Goal: Information Seeking & Learning: Learn about a topic

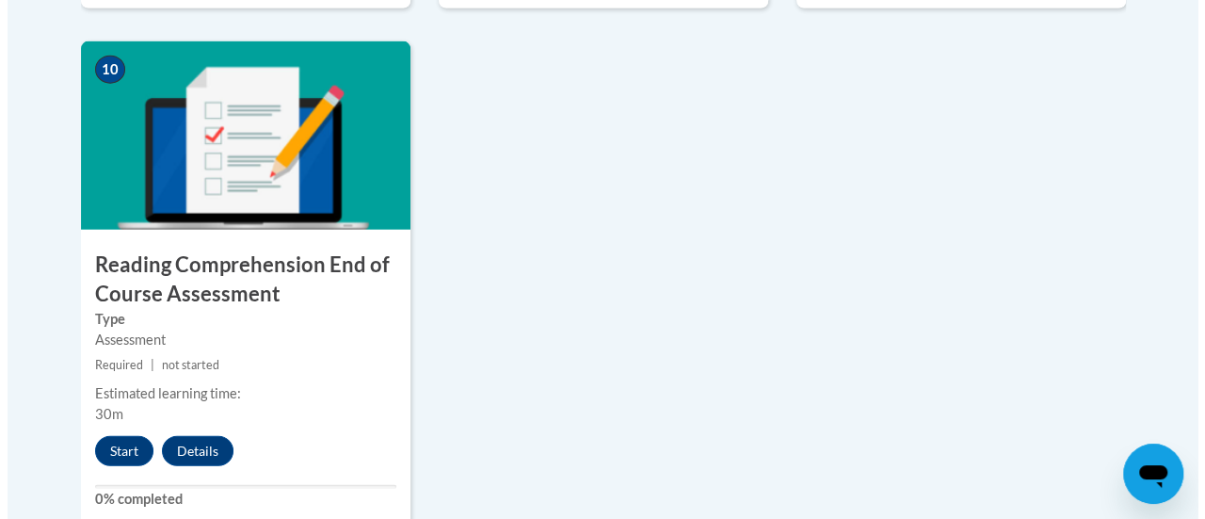
scroll to position [2180, 0]
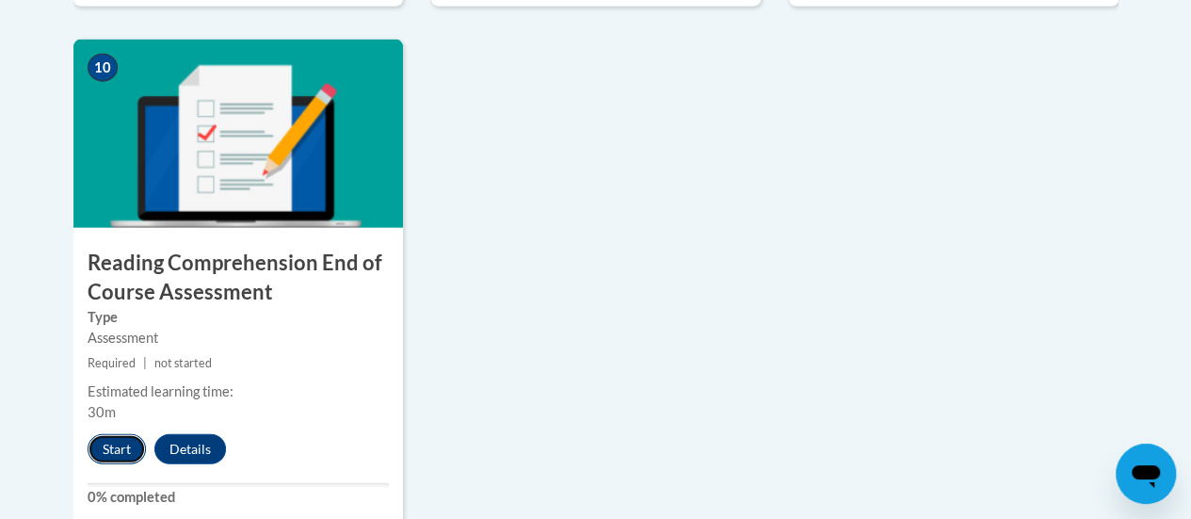
click at [121, 452] on button "Start" at bounding box center [117, 449] width 58 height 30
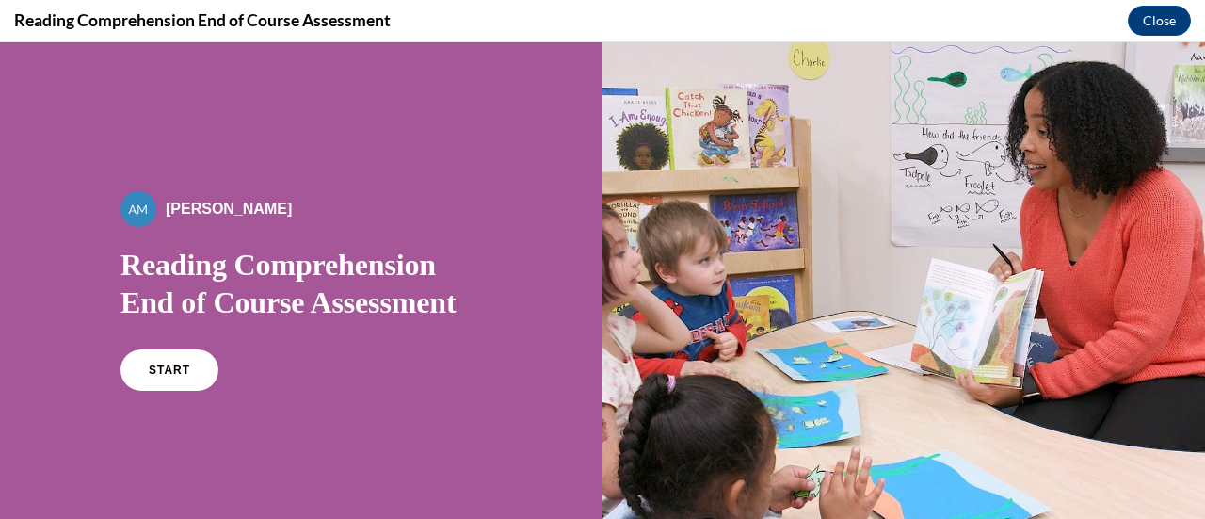
scroll to position [18, 0]
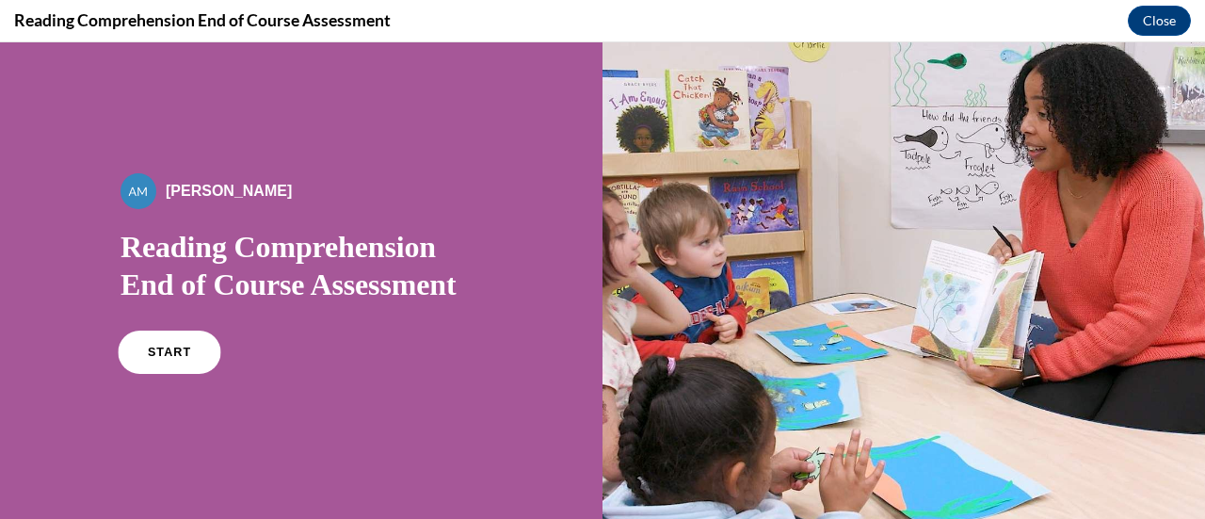
click at [139, 354] on link "START" at bounding box center [169, 351] width 103 height 43
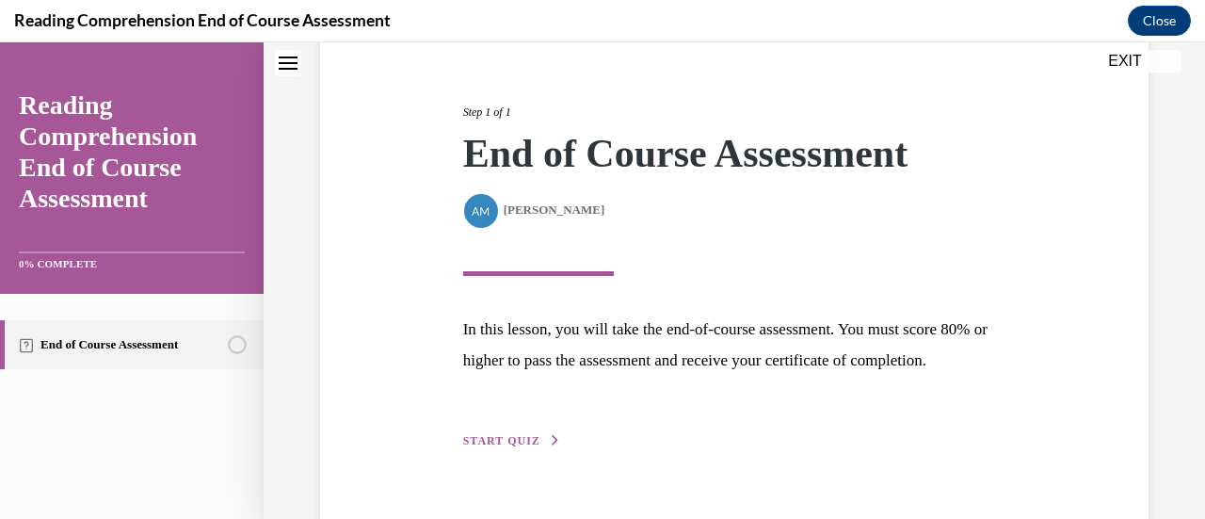
scroll to position [276, 0]
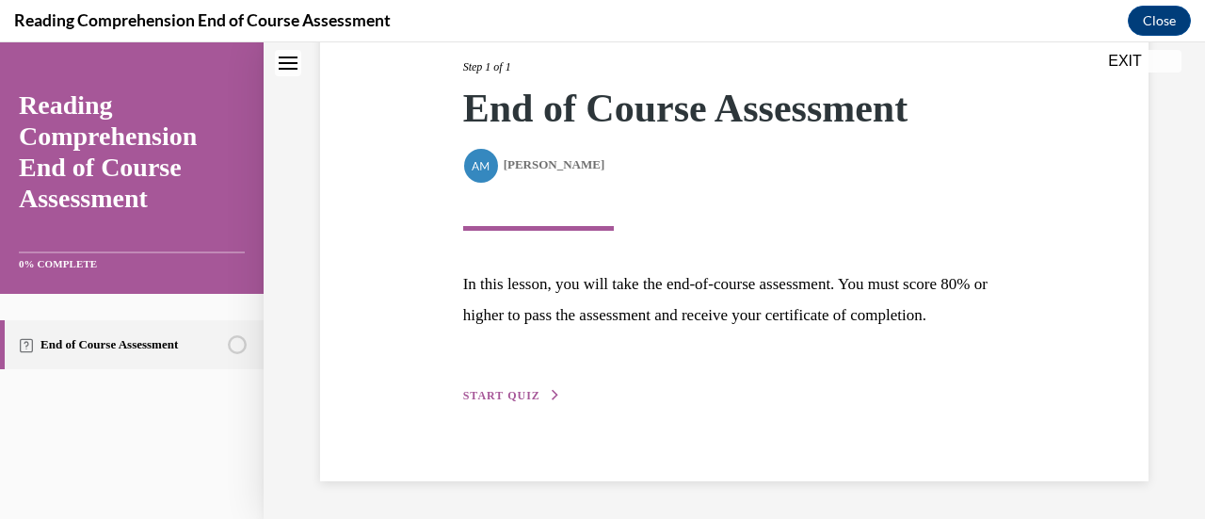
click at [506, 401] on button "START QUIZ" at bounding box center [512, 395] width 98 height 17
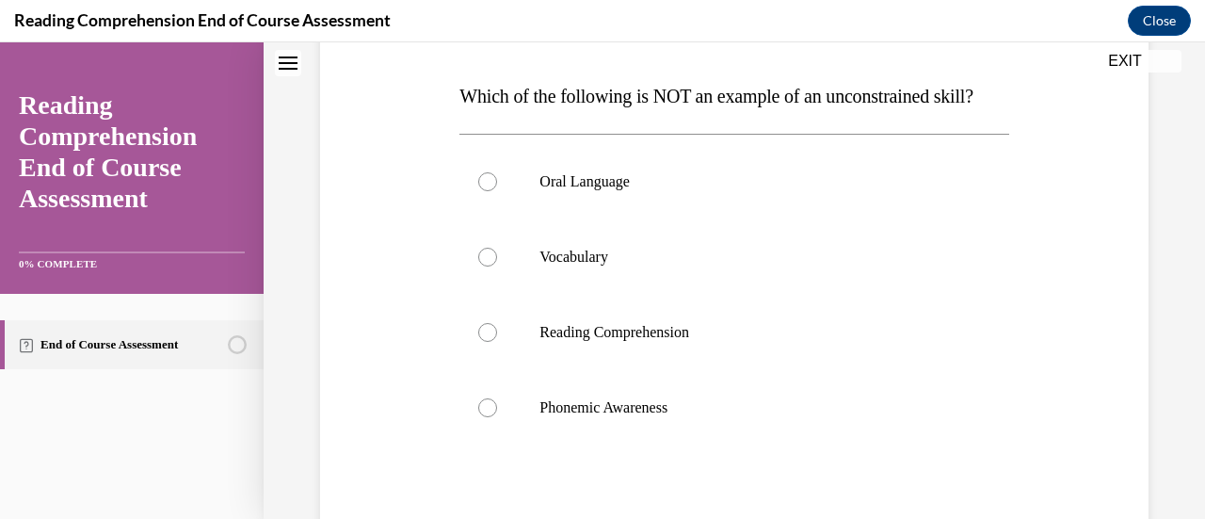
scroll to position [289, 0]
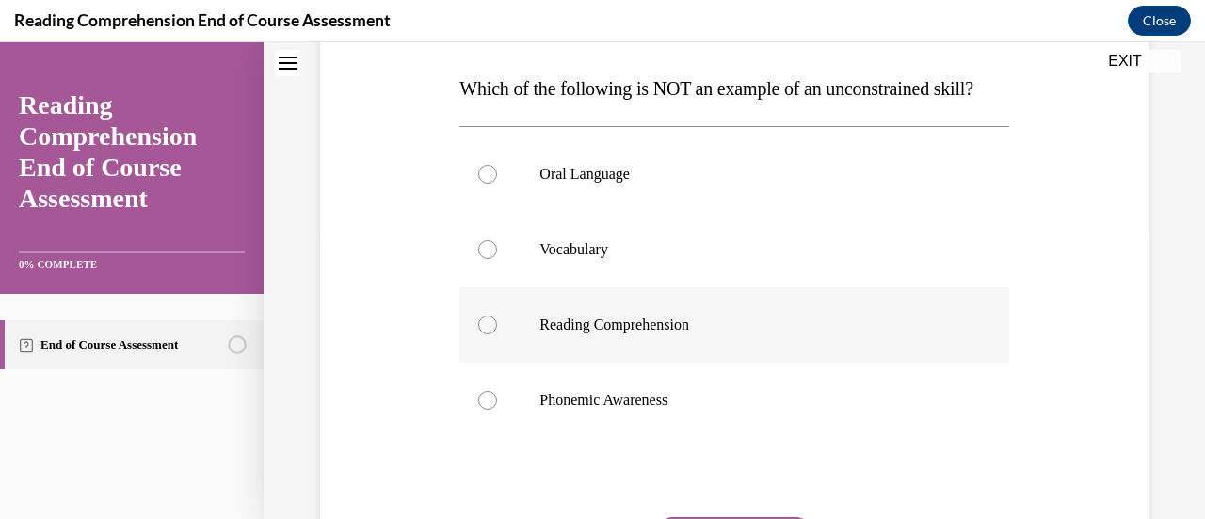
click at [487, 334] on div at bounding box center [487, 324] width 19 height 19
click at [487, 334] on input "Reading Comprehension" at bounding box center [487, 324] width 19 height 19
radio input "true"
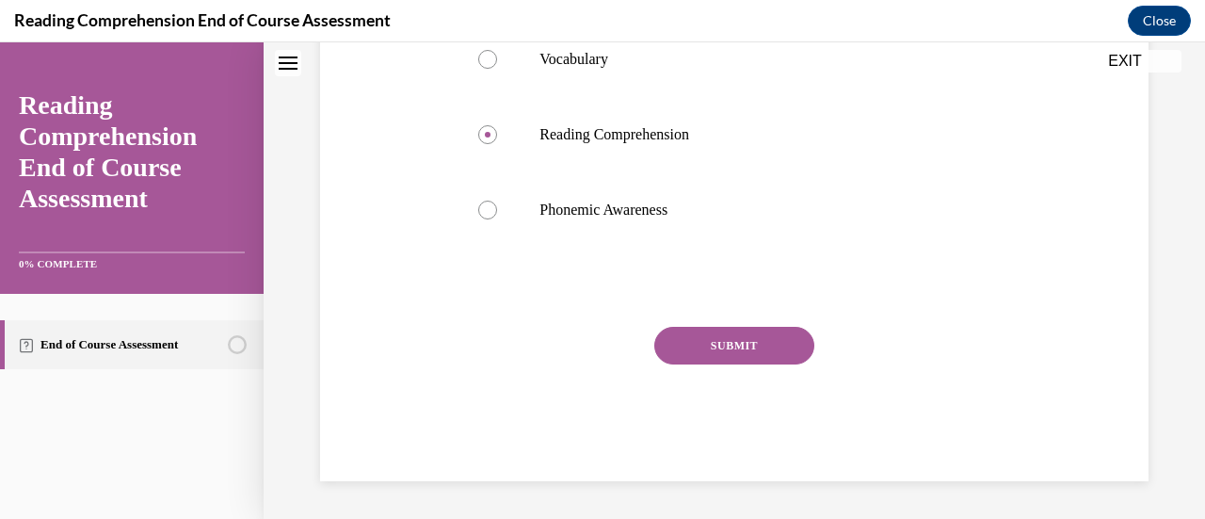
click at [731, 348] on button "SUBMIT" at bounding box center [734, 346] width 160 height 38
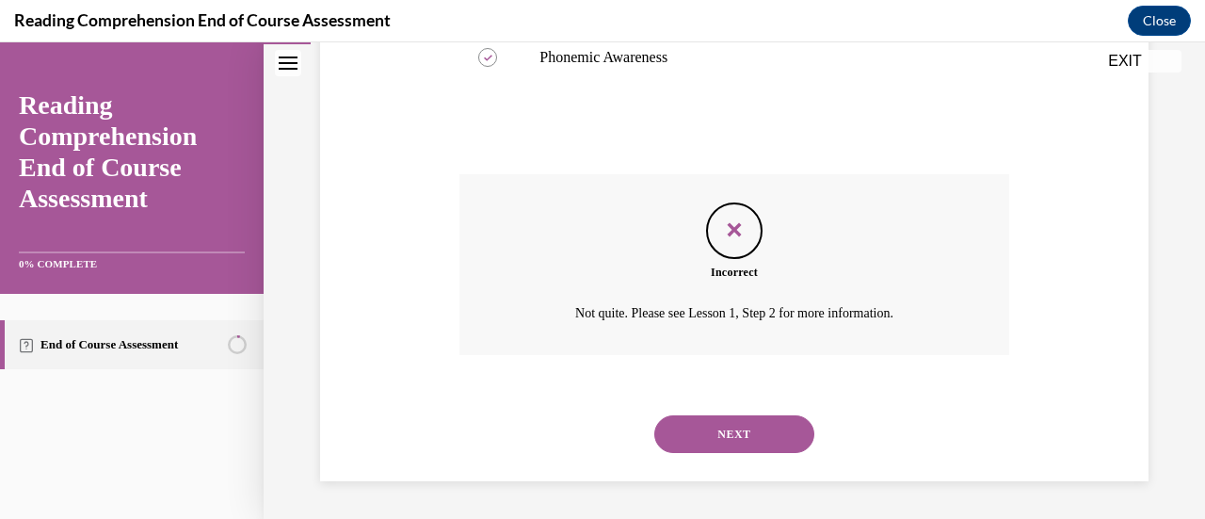
scroll to position [668, 0]
click at [757, 435] on button "NEXT" at bounding box center [734, 434] width 160 height 38
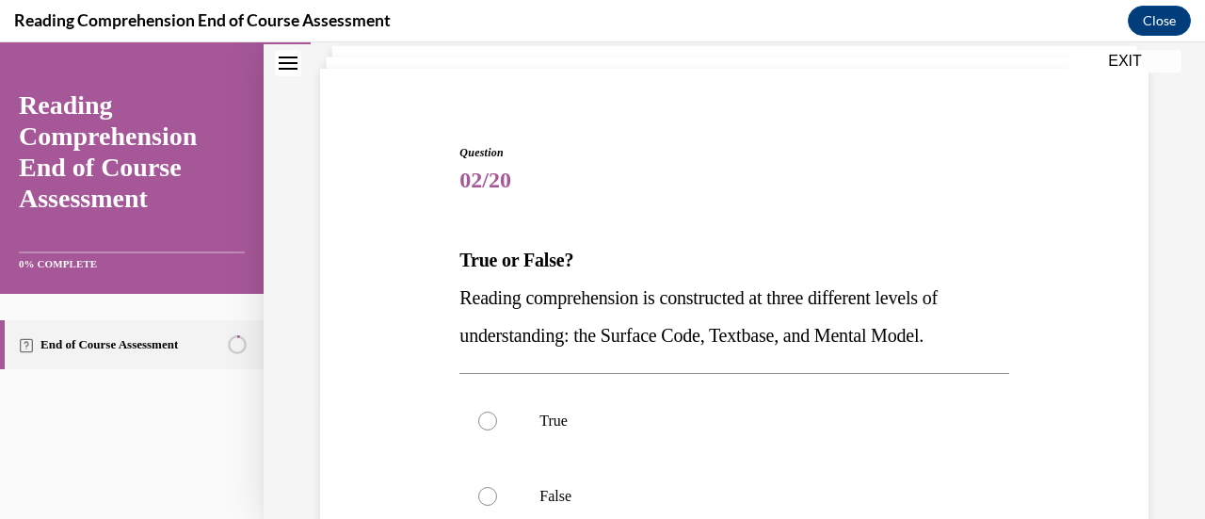
scroll to position [135, 0]
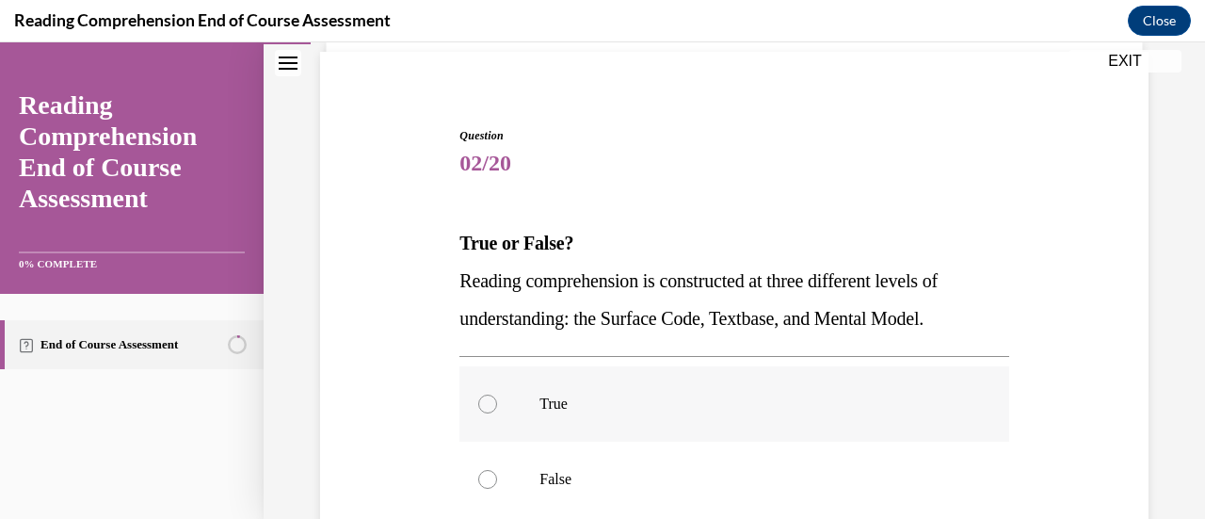
click at [561, 405] on p "True" at bounding box center [750, 403] width 422 height 19
click at [497, 405] on input "True" at bounding box center [487, 403] width 19 height 19
radio input "true"
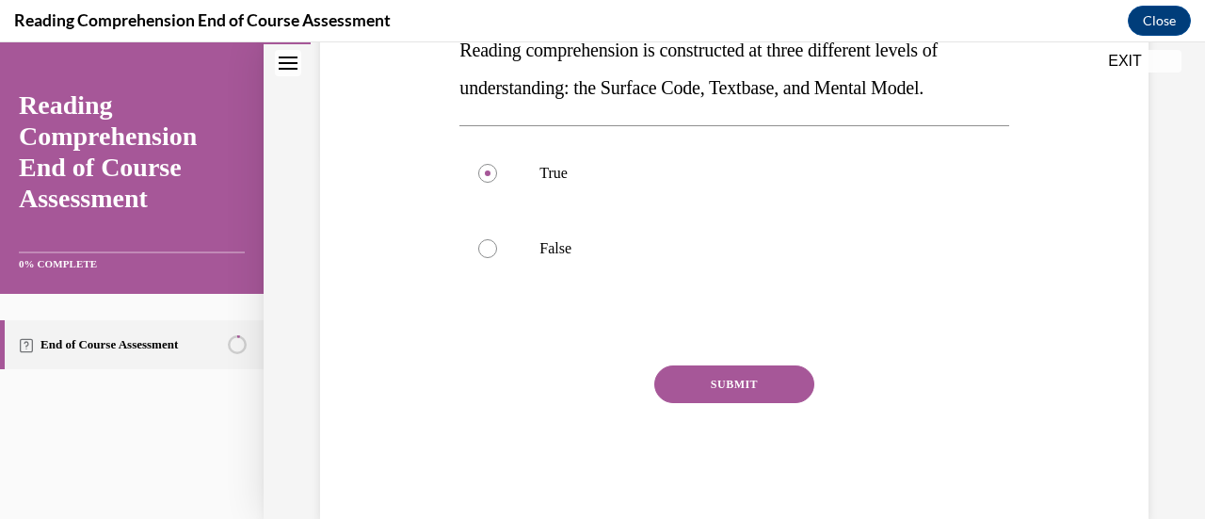
click at [699, 392] on button "SUBMIT" at bounding box center [734, 384] width 160 height 38
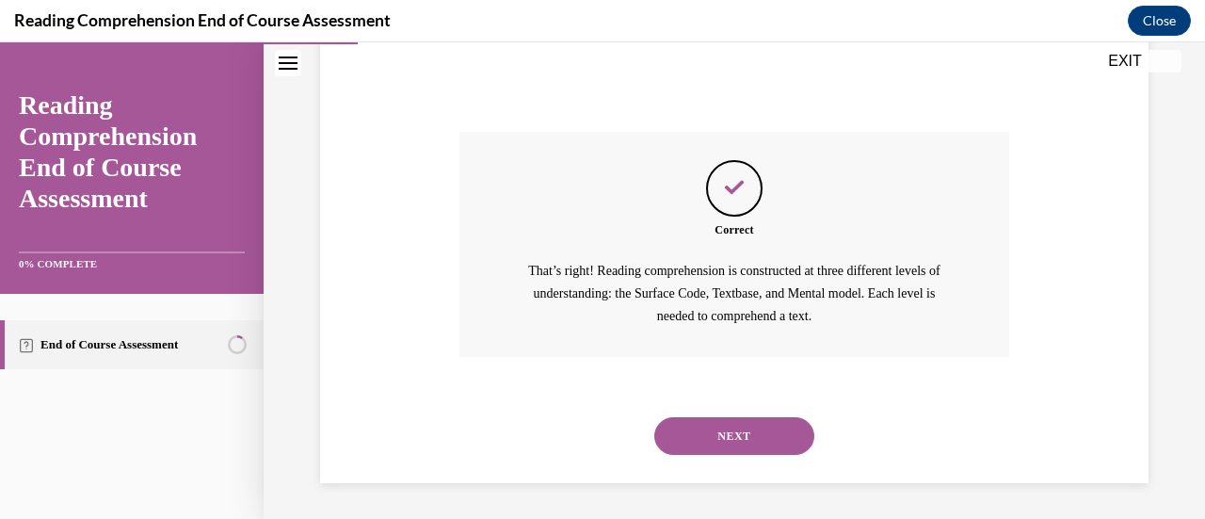
scroll to position [600, 0]
click at [747, 444] on button "NEXT" at bounding box center [734, 435] width 160 height 38
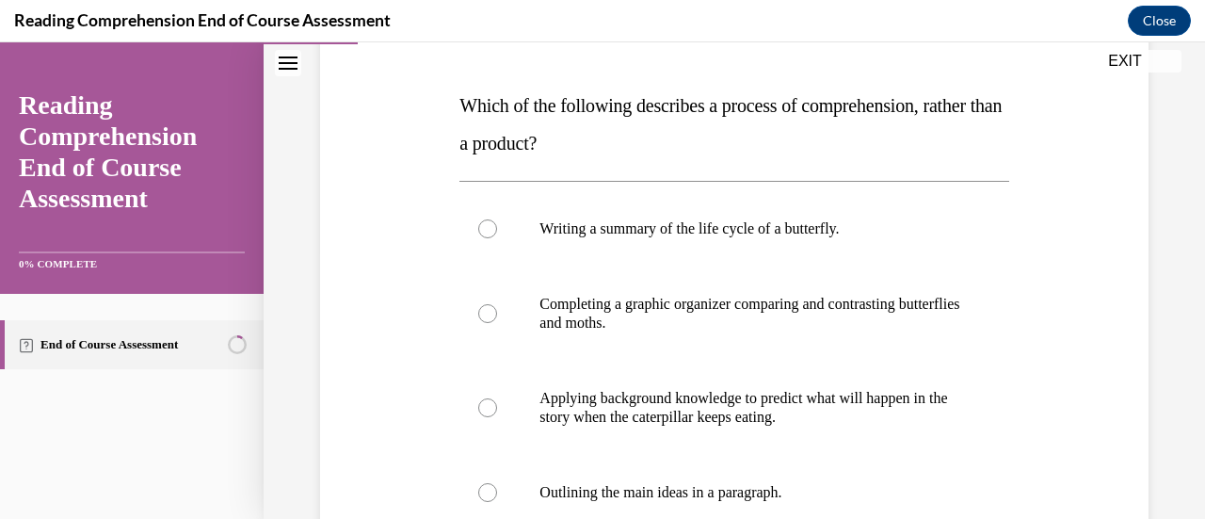
scroll to position [274, 0]
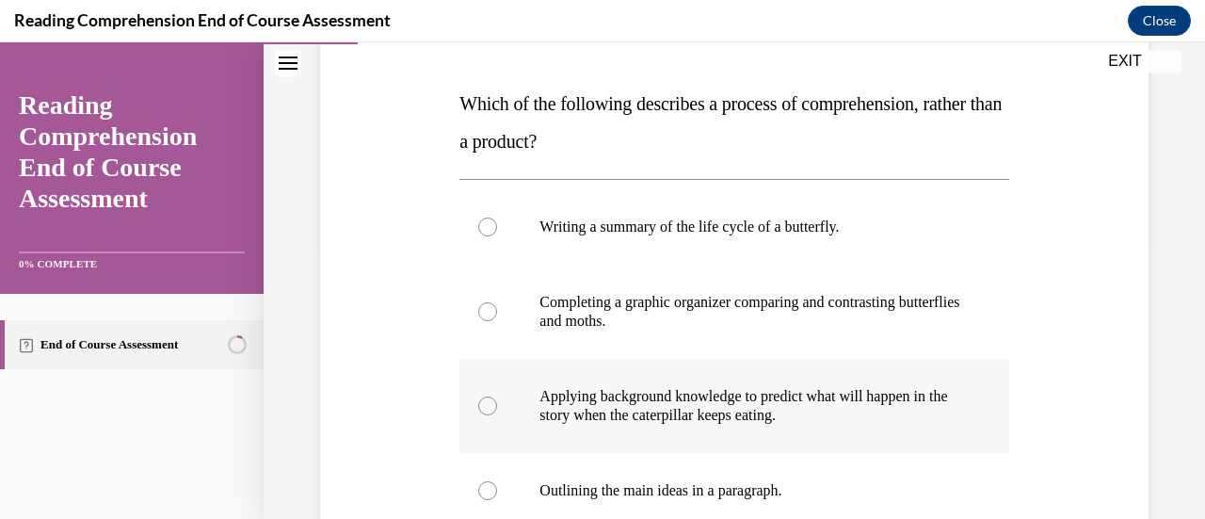
click at [495, 405] on label "Applying background knowledge to predict what will happen in the story when the…" at bounding box center [733, 406] width 549 height 94
click at [495, 405] on input "Applying background knowledge to predict what will happen in the story when the…" at bounding box center [487, 405] width 19 height 19
radio input "true"
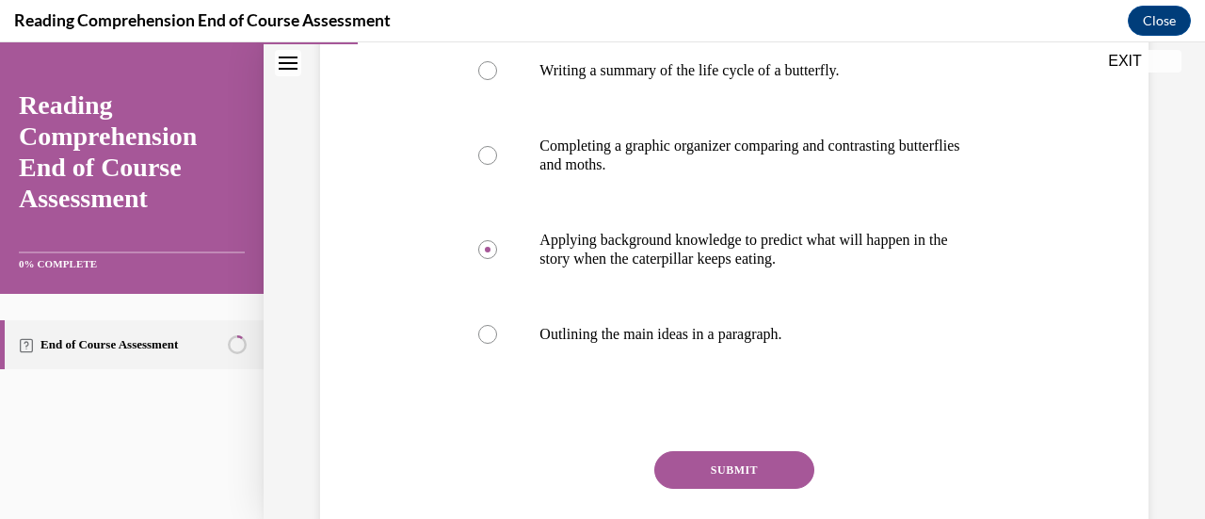
click at [759, 474] on button "SUBMIT" at bounding box center [734, 470] width 160 height 38
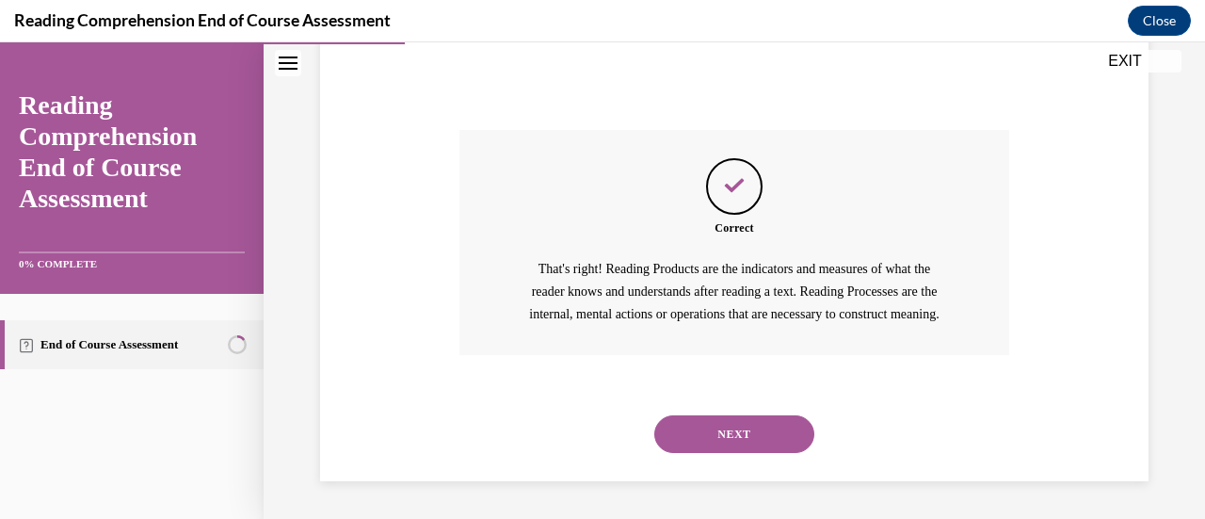
scroll to position [773, 0]
click at [761, 446] on button "NEXT" at bounding box center [734, 434] width 160 height 38
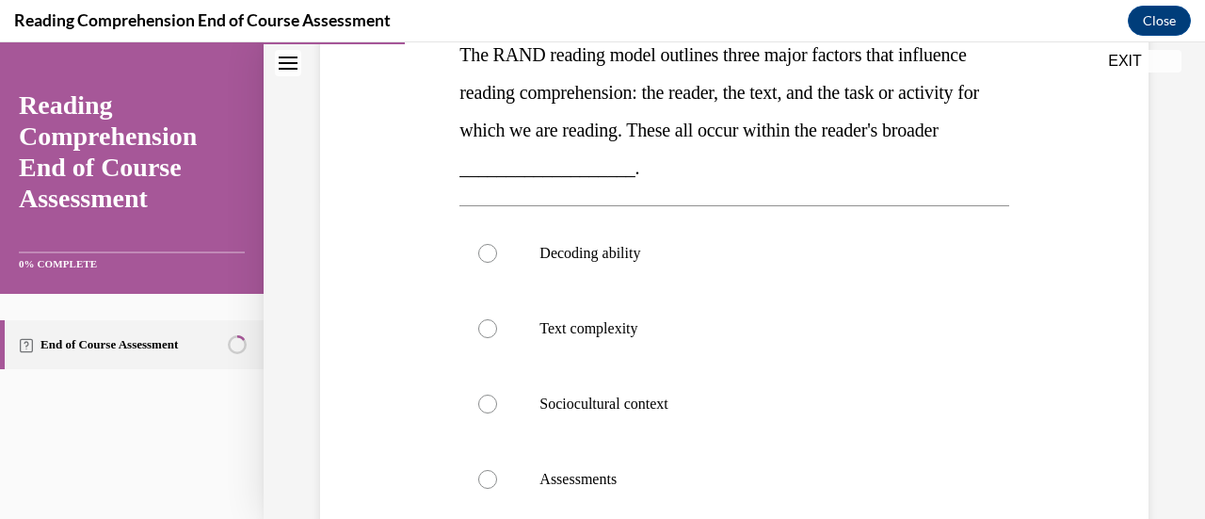
scroll to position [324, 0]
click at [516, 324] on label "Text complexity" at bounding box center [733, 327] width 549 height 75
click at [497, 324] on input "Text complexity" at bounding box center [487, 327] width 19 height 19
radio input "true"
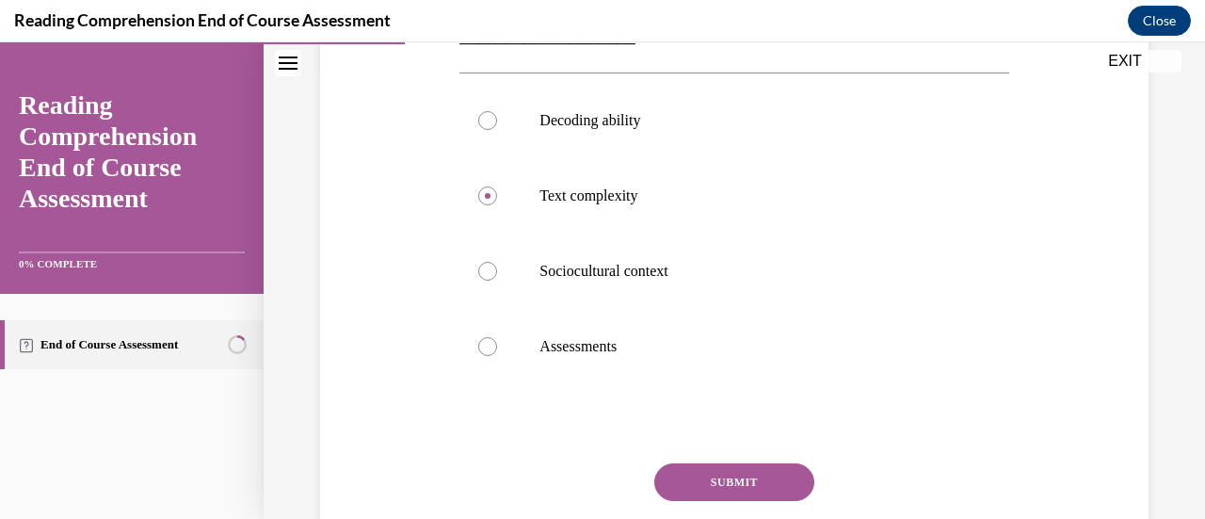
click at [741, 480] on button "SUBMIT" at bounding box center [734, 482] width 160 height 38
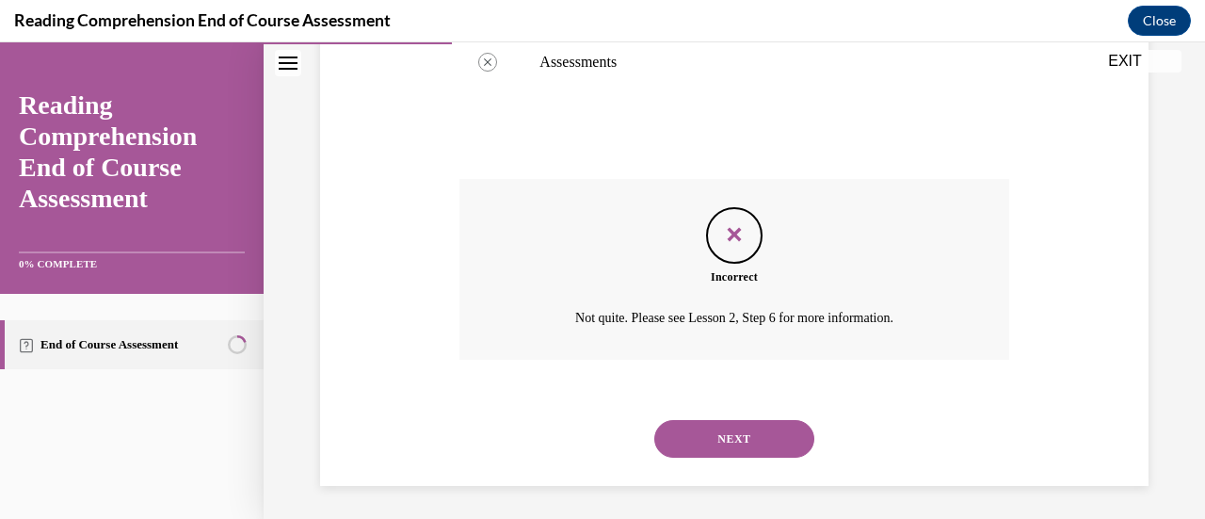
scroll to position [744, 0]
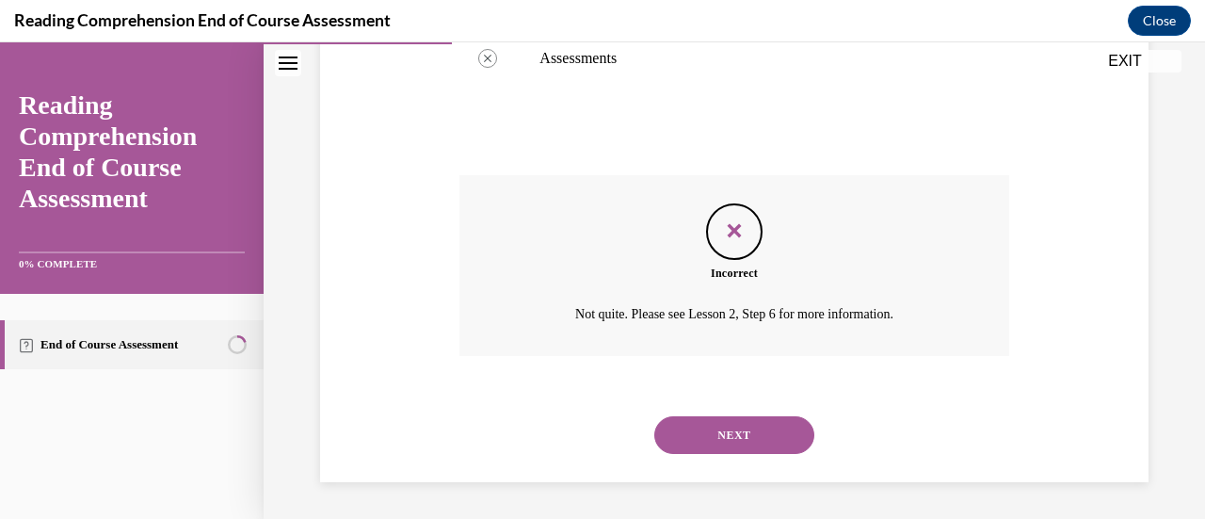
click at [751, 441] on button "NEXT" at bounding box center [734, 435] width 160 height 38
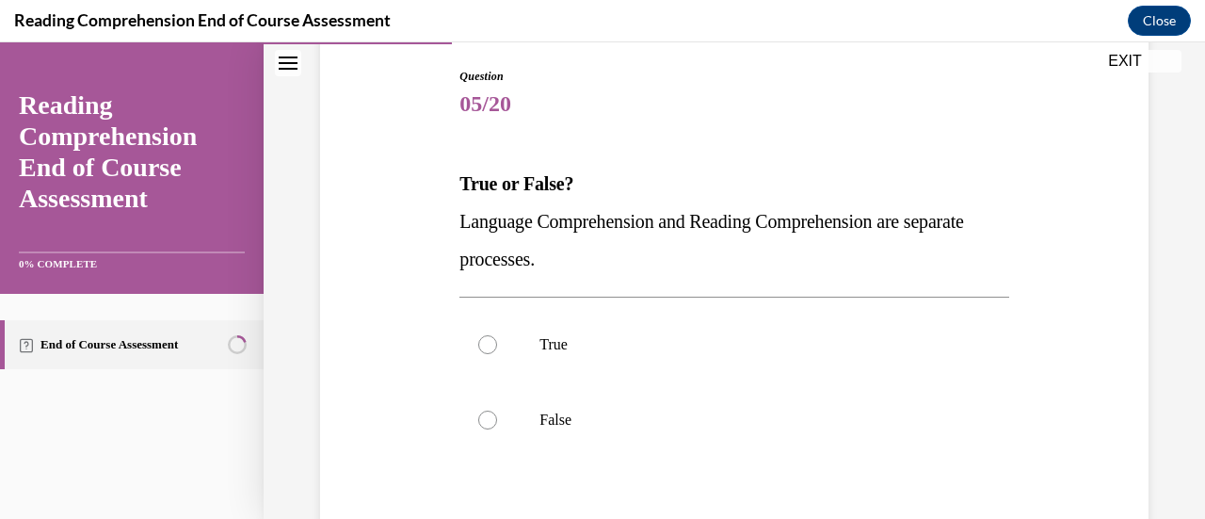
scroll to position [211, 0]
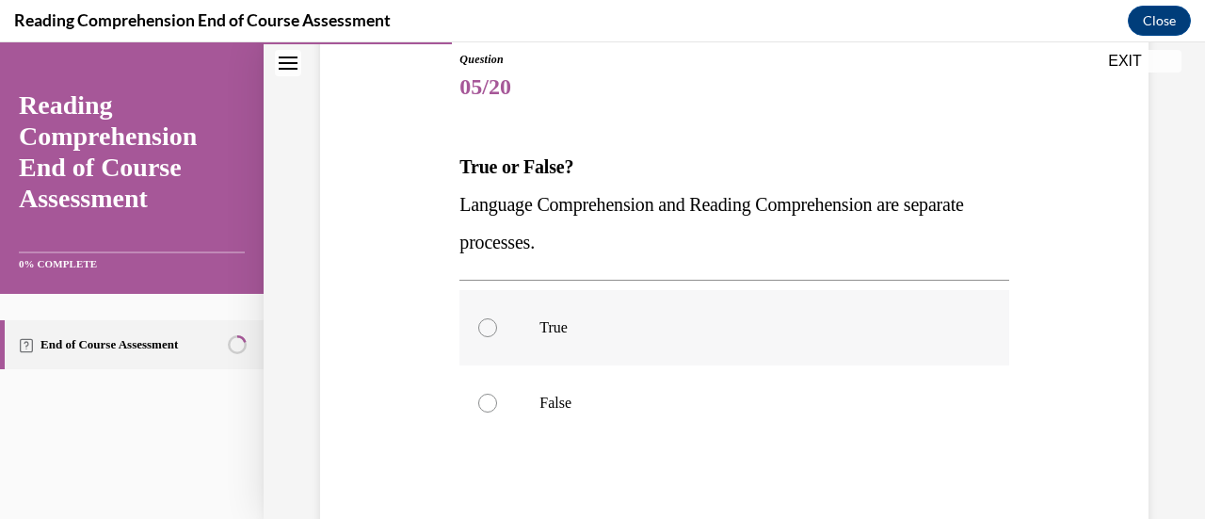
click at [545, 318] on p "True" at bounding box center [750, 327] width 422 height 19
click at [497, 318] on input "True" at bounding box center [487, 327] width 19 height 19
radio input "true"
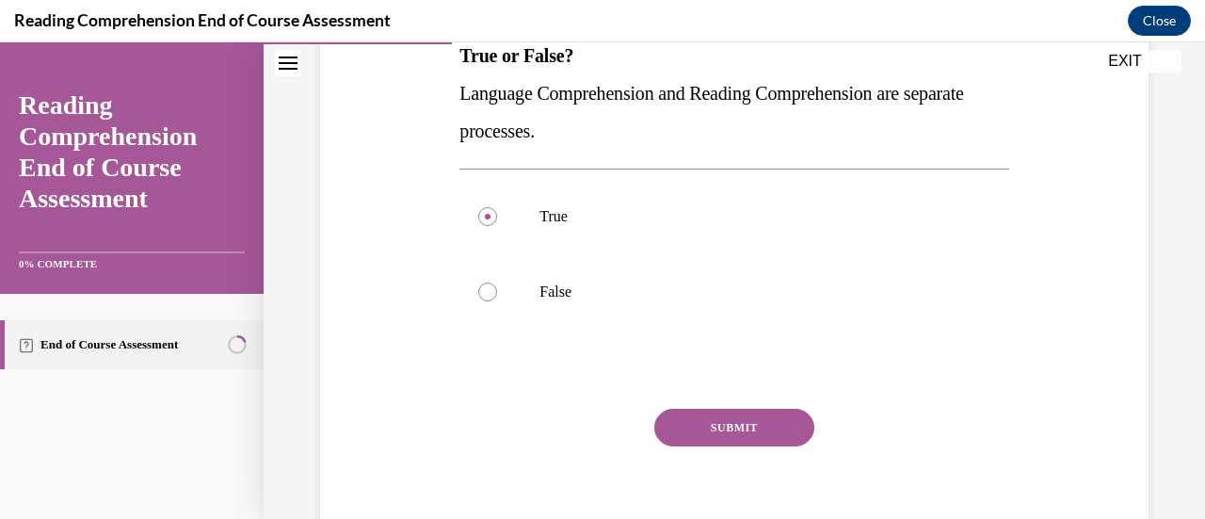
click at [710, 427] on button "SUBMIT" at bounding box center [734, 428] width 160 height 38
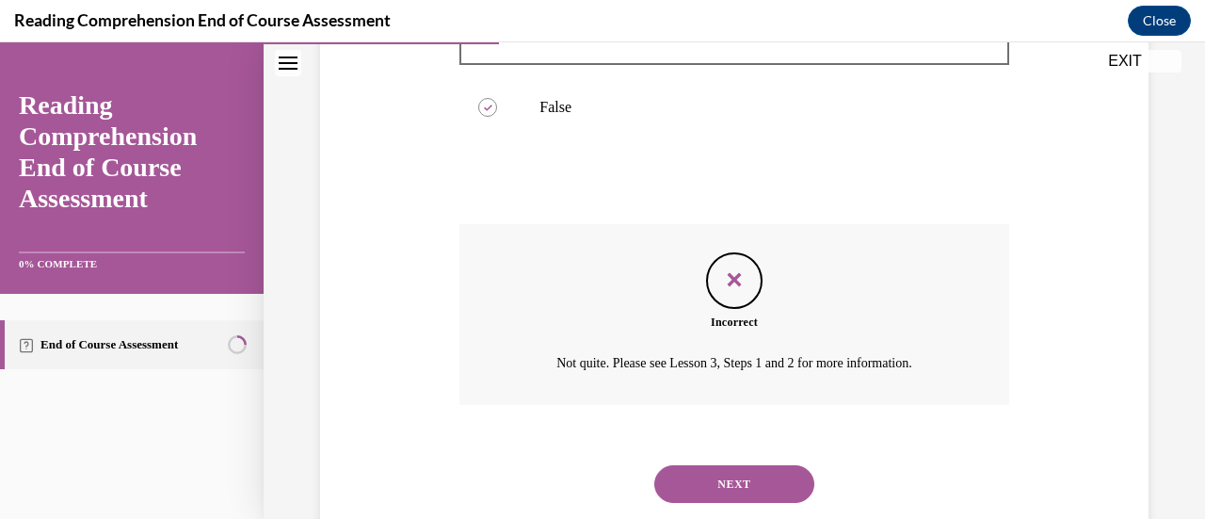
scroll to position [555, 0]
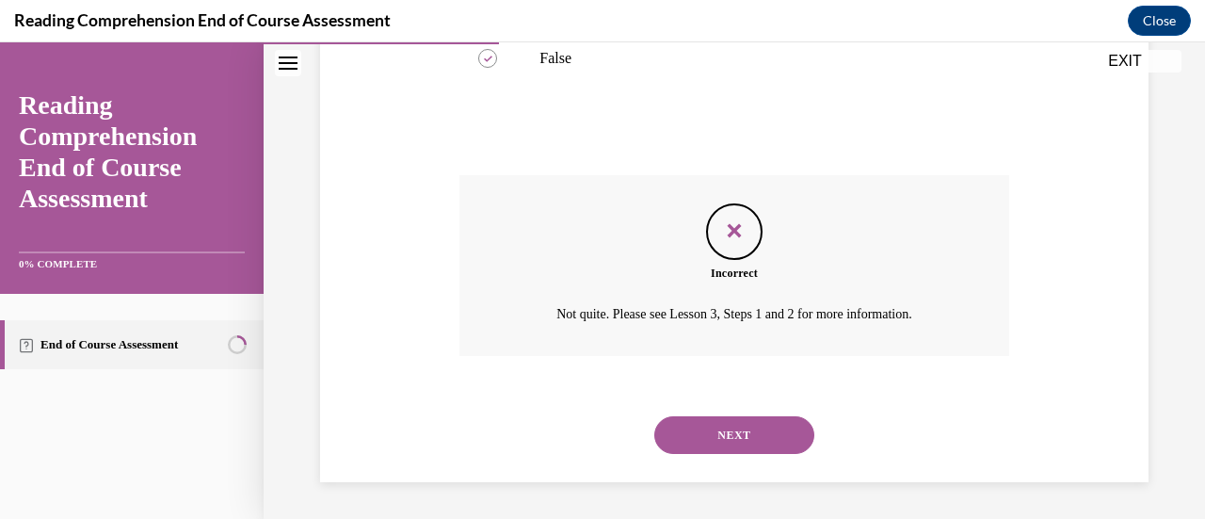
click at [757, 427] on button "NEXT" at bounding box center [734, 435] width 160 height 38
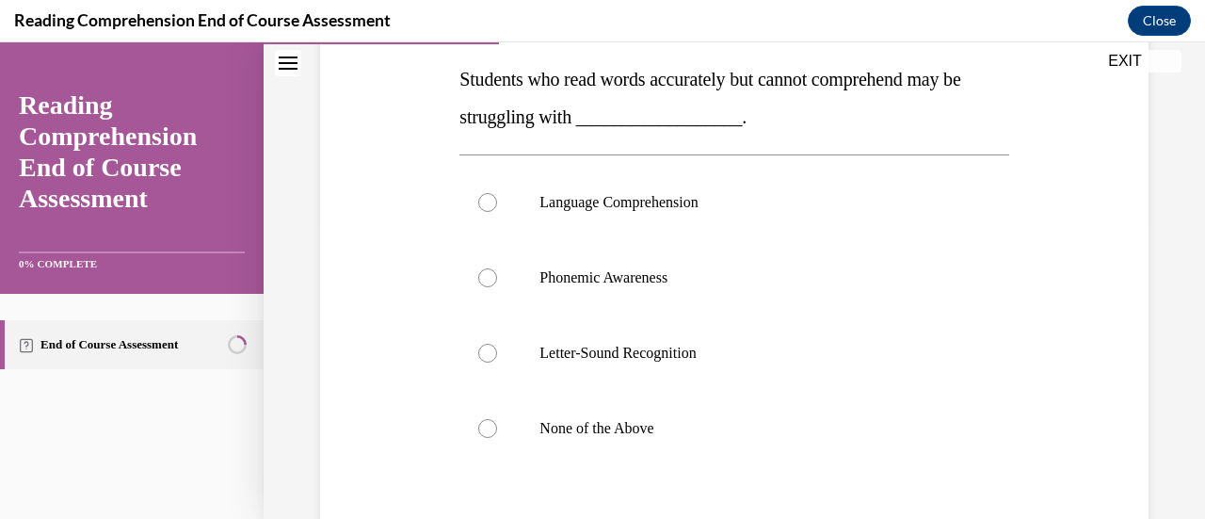
scroll to position [301, 0]
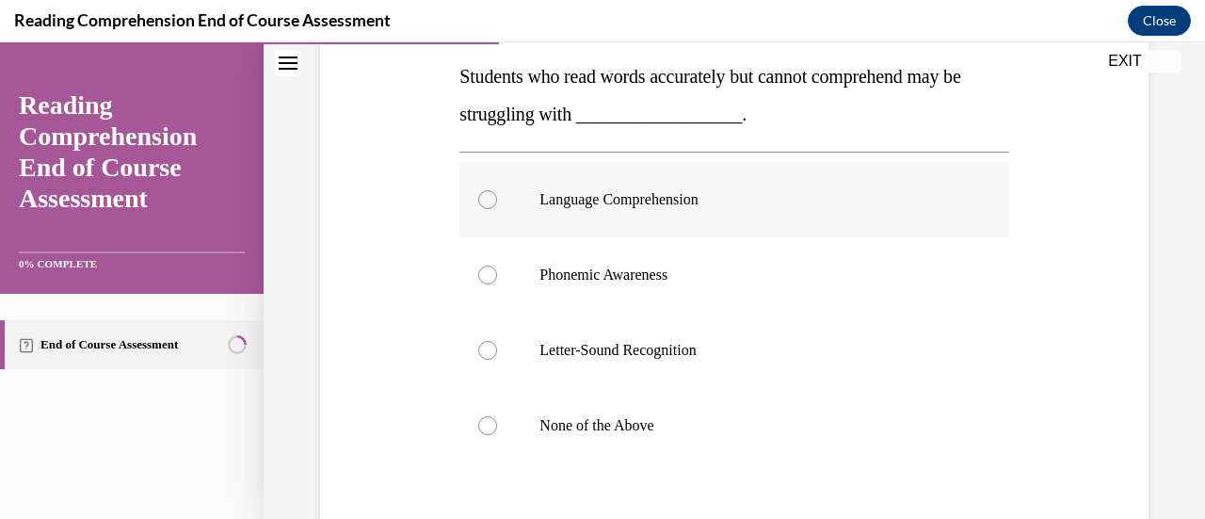
click at [483, 198] on div at bounding box center [487, 199] width 19 height 19
click at [483, 198] on input "Language Comprehension" at bounding box center [487, 199] width 19 height 19
radio input "true"
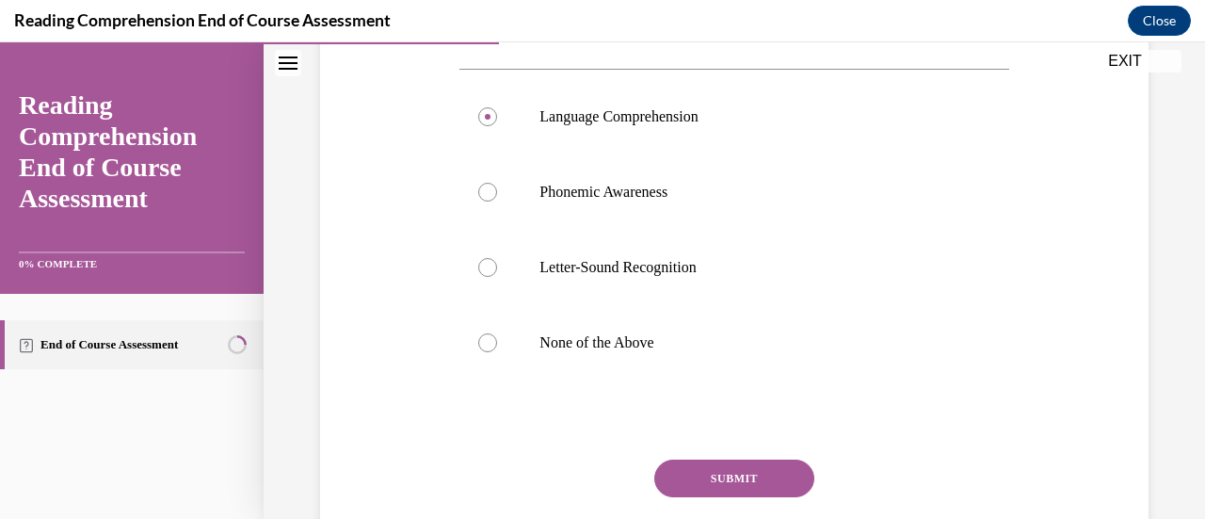
click at [731, 480] on button "SUBMIT" at bounding box center [734, 478] width 160 height 38
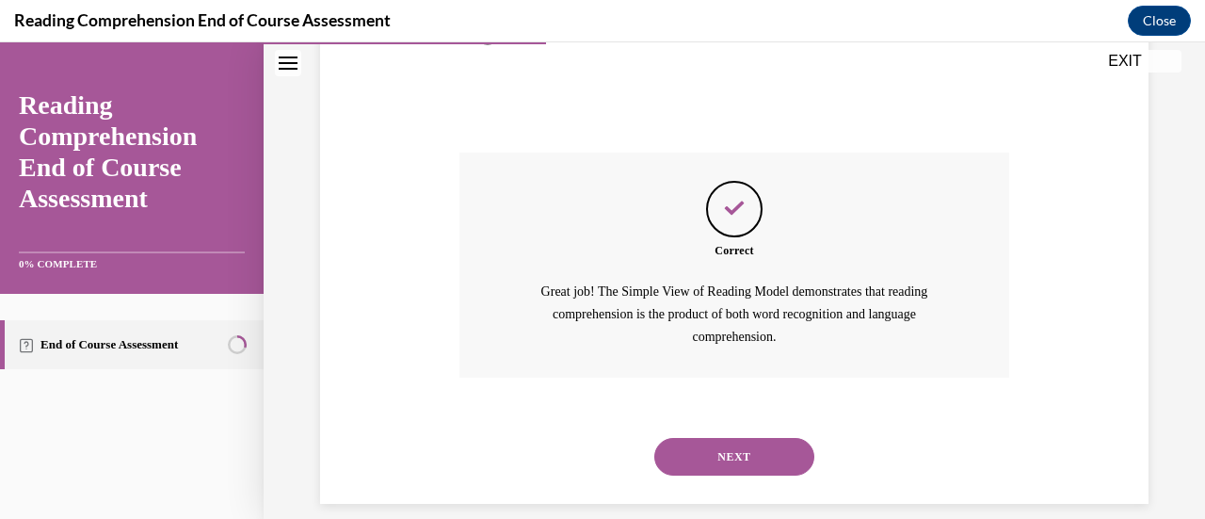
scroll to position [713, 0]
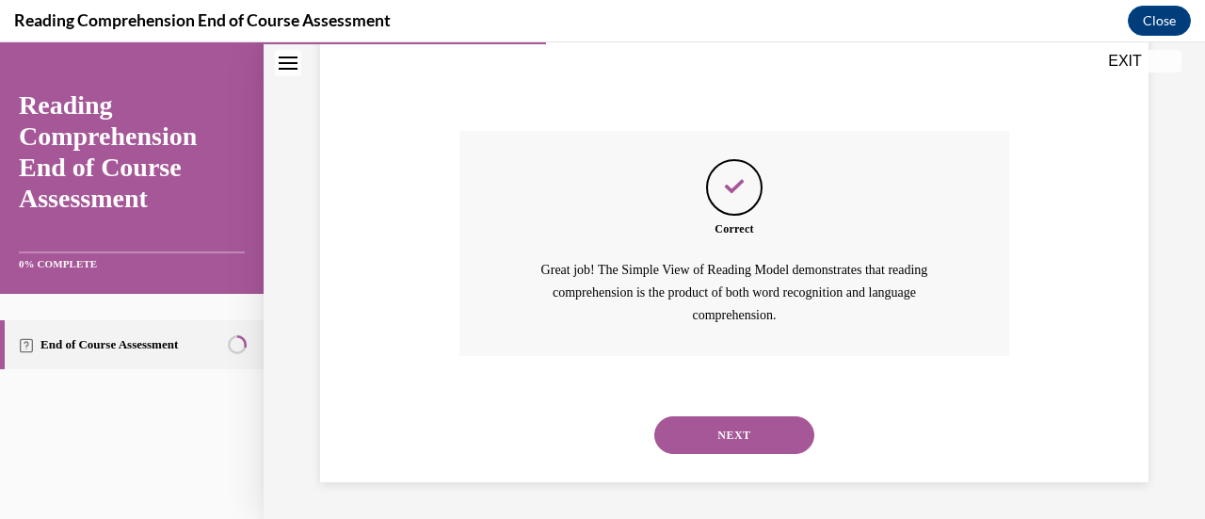
click at [756, 444] on button "NEXT" at bounding box center [734, 435] width 160 height 38
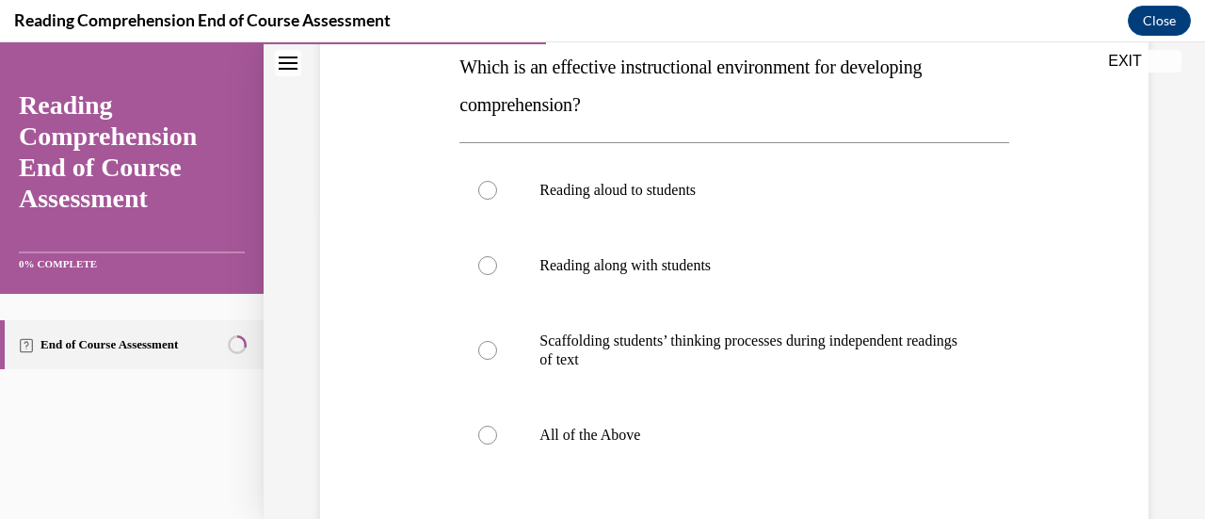
scroll to position [315, 0]
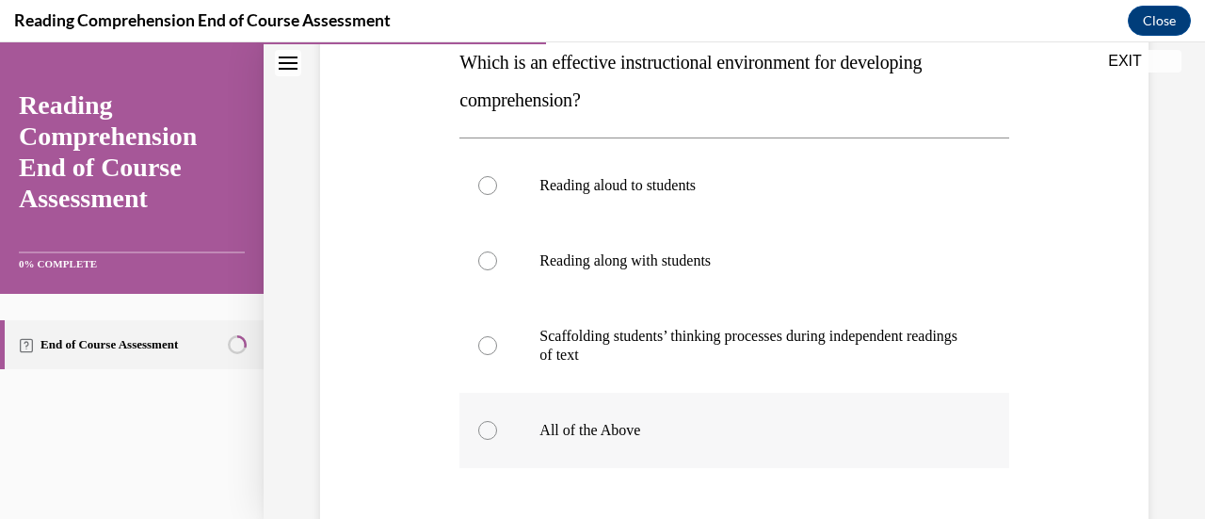
click at [591, 429] on p "All of the Above" at bounding box center [750, 430] width 422 height 19
click at [497, 429] on input "All of the Above" at bounding box center [487, 430] width 19 height 19
radio input "true"
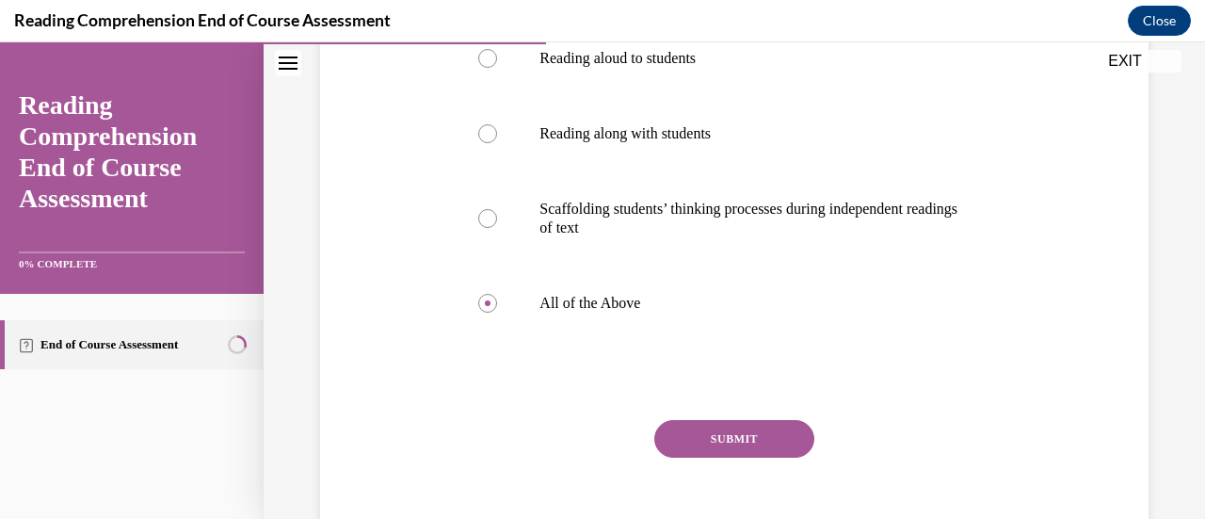
click at [739, 444] on button "SUBMIT" at bounding box center [734, 439] width 160 height 38
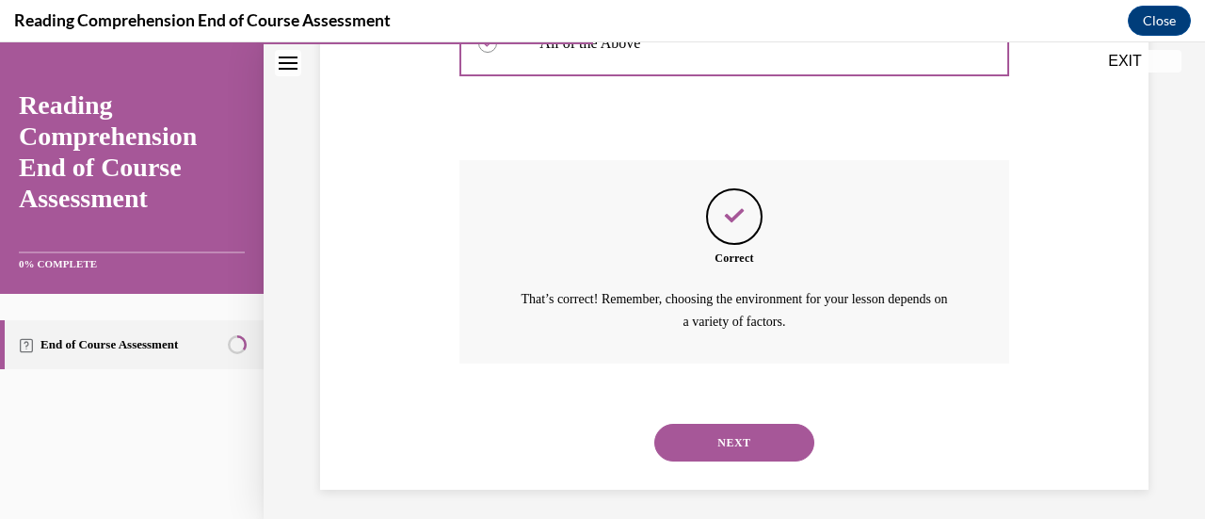
scroll to position [709, 0]
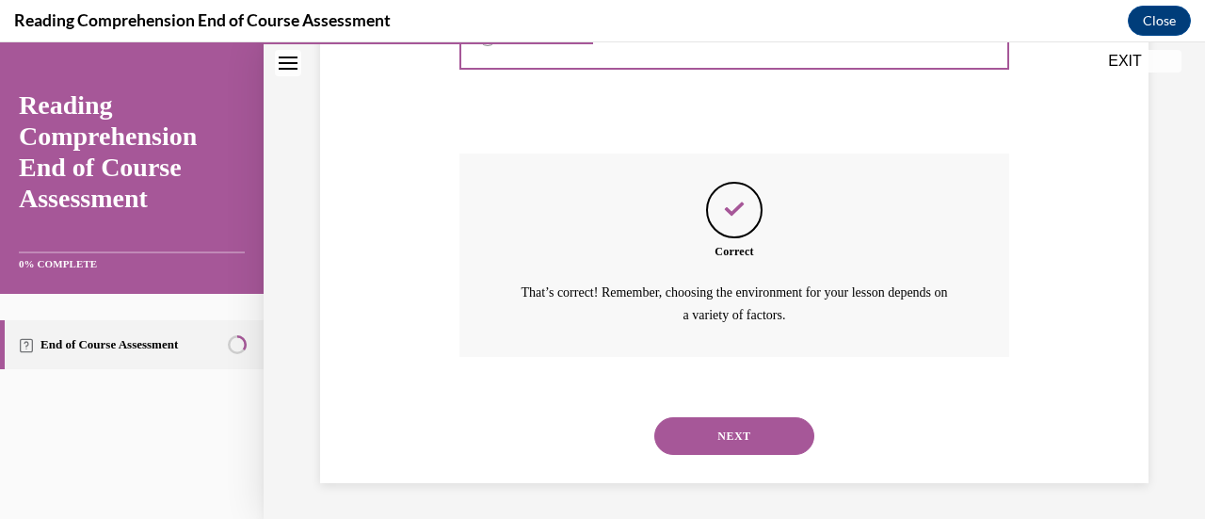
click at [746, 447] on button "NEXT" at bounding box center [734, 436] width 160 height 38
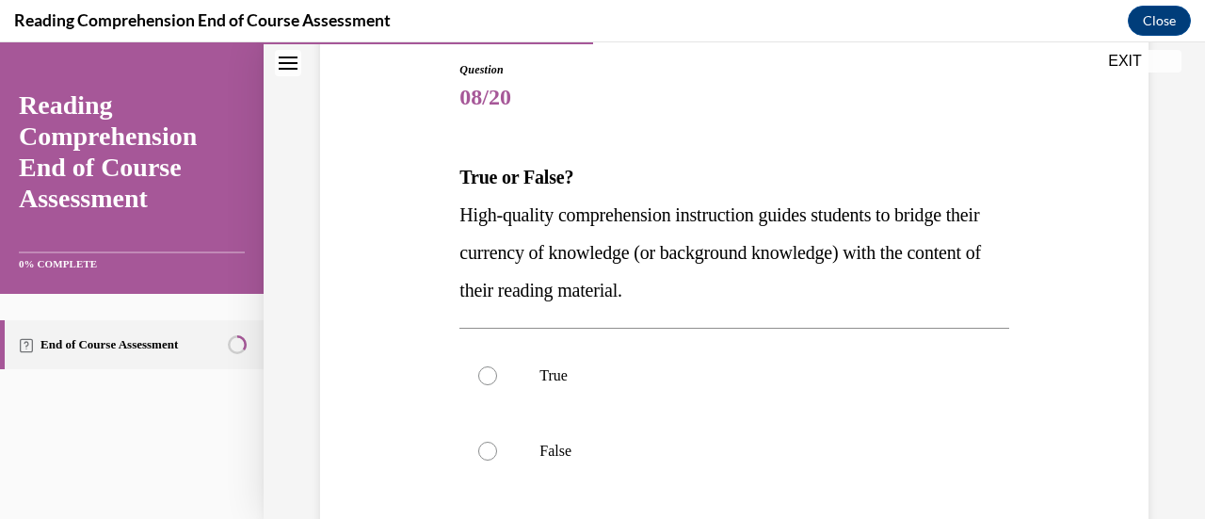
scroll to position [201, 0]
click at [576, 379] on p "True" at bounding box center [750, 374] width 422 height 19
click at [497, 379] on input "True" at bounding box center [487, 374] width 19 height 19
radio input "true"
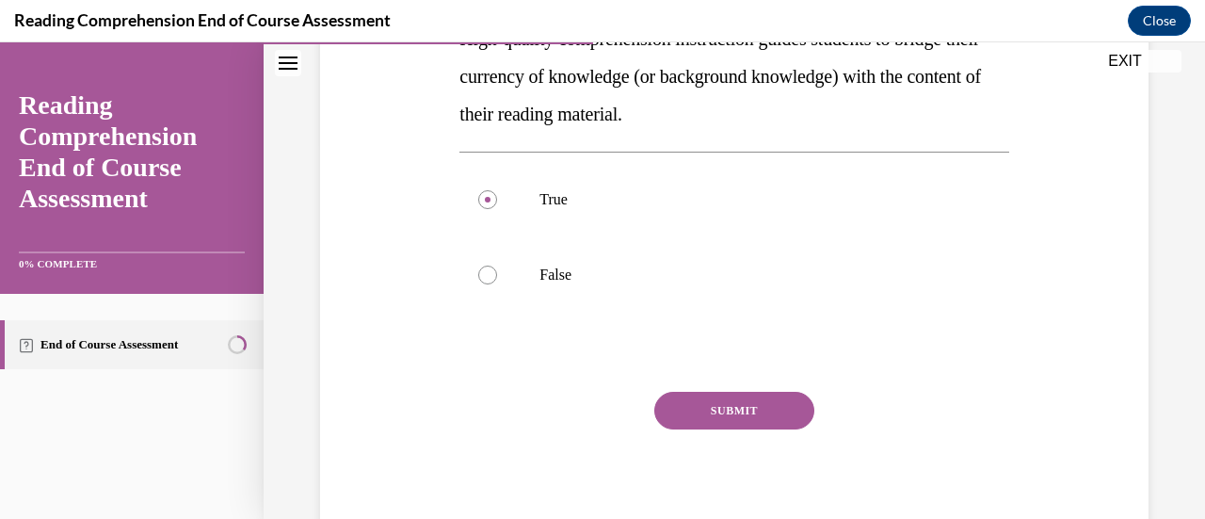
click at [729, 404] on button "SUBMIT" at bounding box center [734, 411] width 160 height 38
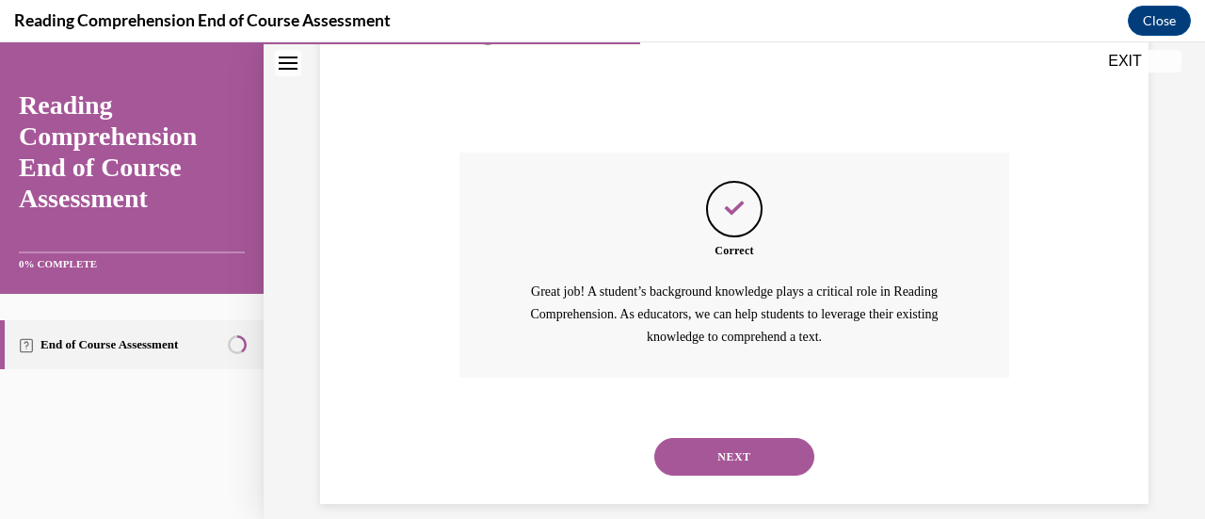
scroll to position [637, 0]
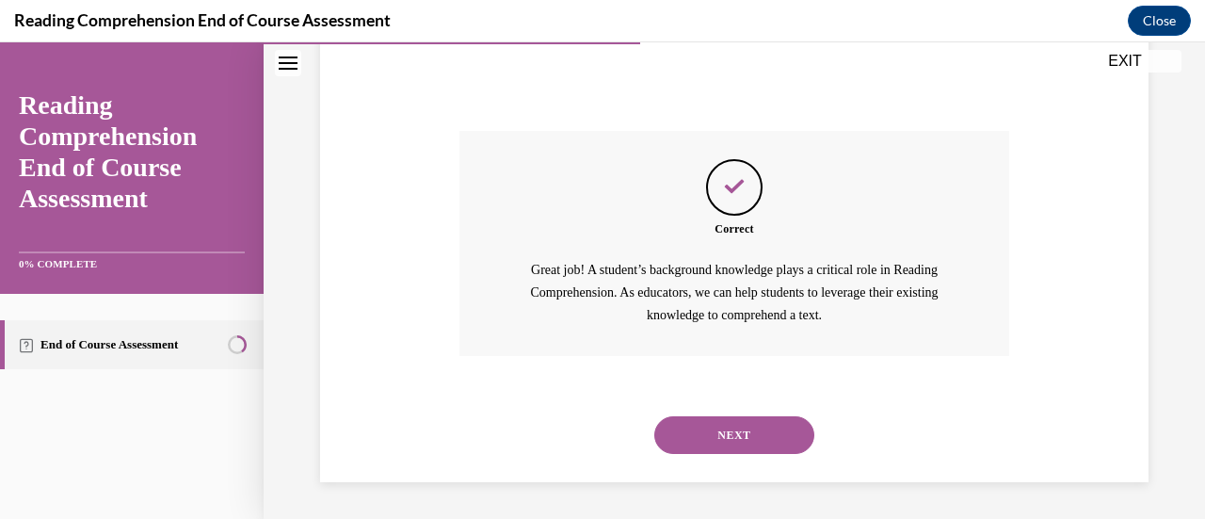
click at [751, 444] on button "NEXT" at bounding box center [734, 435] width 160 height 38
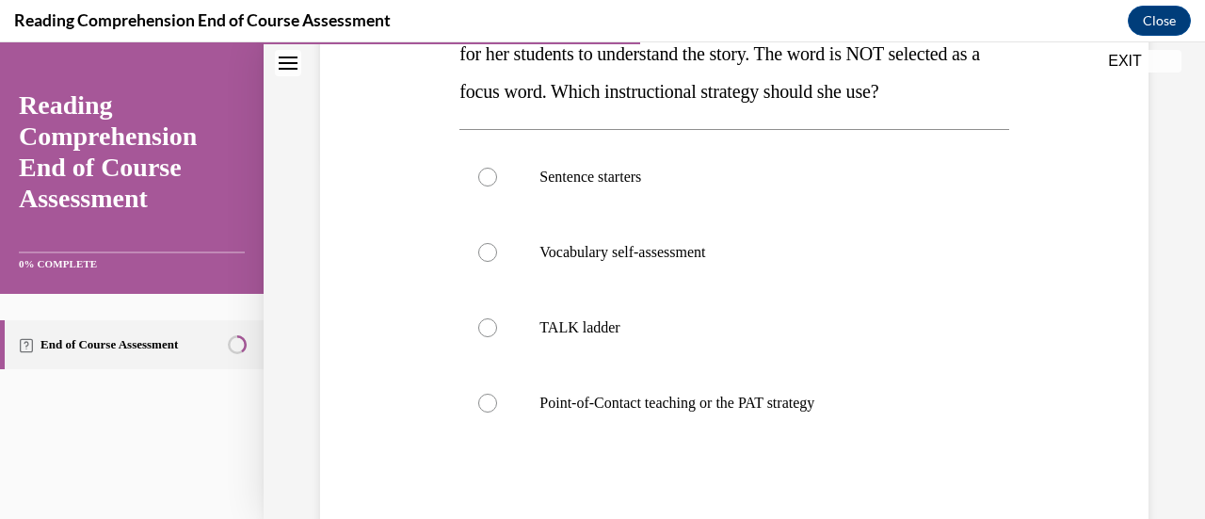
scroll to position [369, 0]
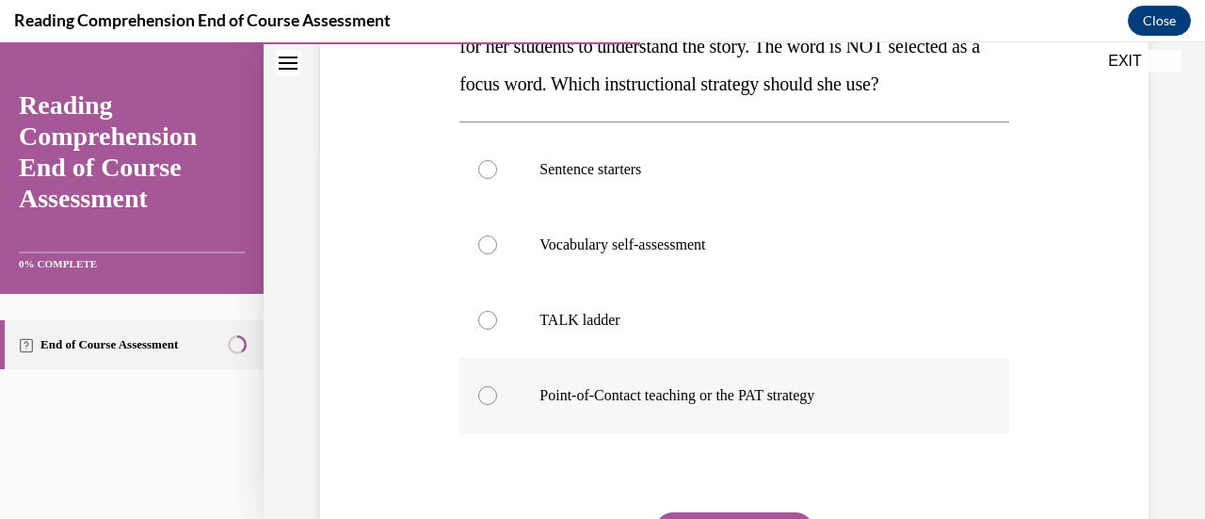
click at [498, 400] on label "Point-of-Contact teaching or the PAT strategy" at bounding box center [733, 395] width 549 height 75
click at [497, 400] on input "Point-of-Contact teaching or the PAT strategy" at bounding box center [487, 395] width 19 height 19
radio input "true"
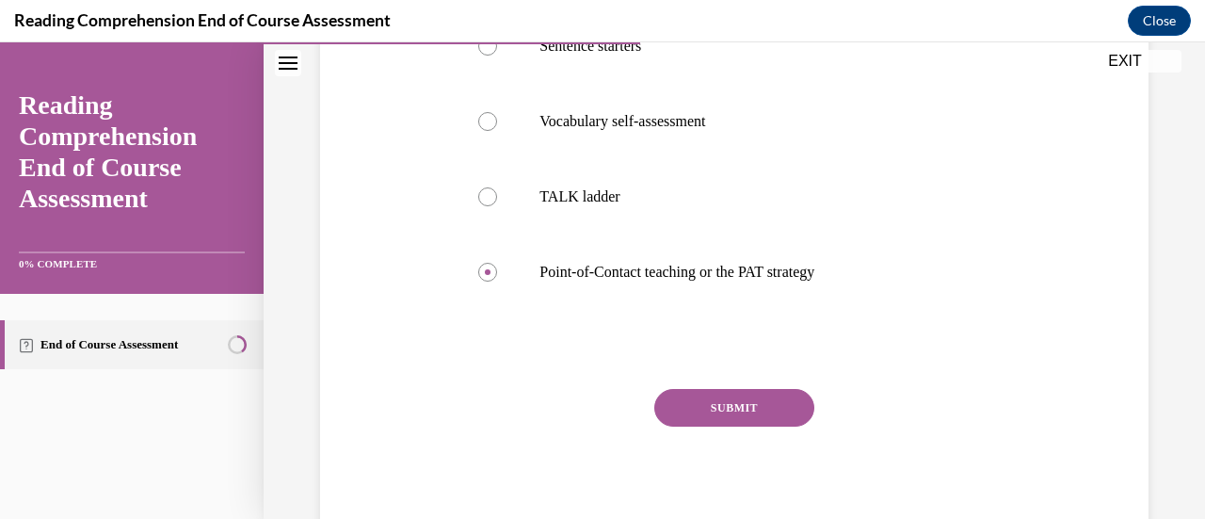
click at [720, 410] on button "SUBMIT" at bounding box center [734, 408] width 160 height 38
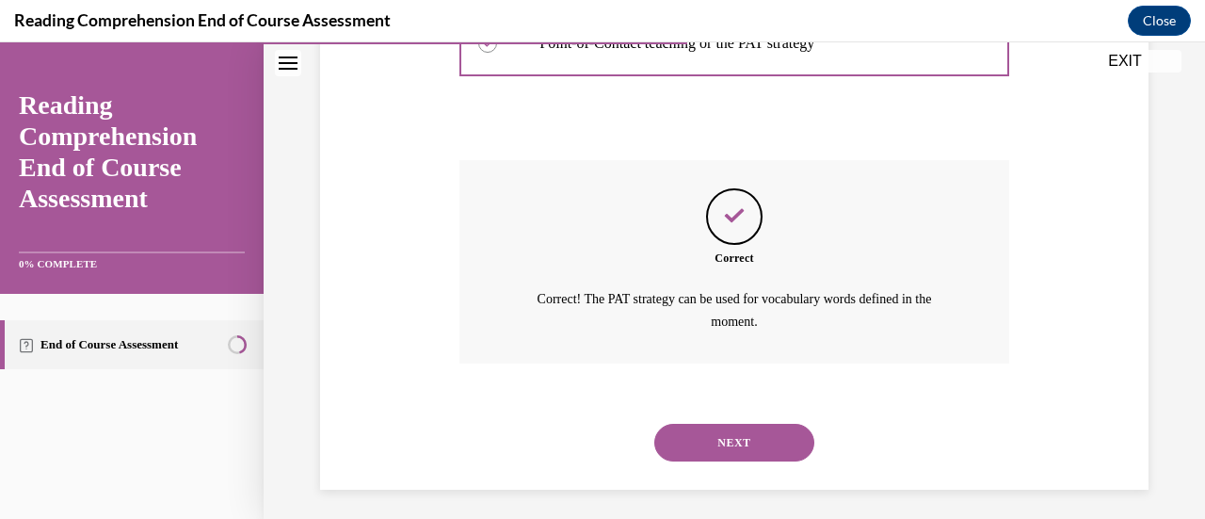
scroll to position [728, 0]
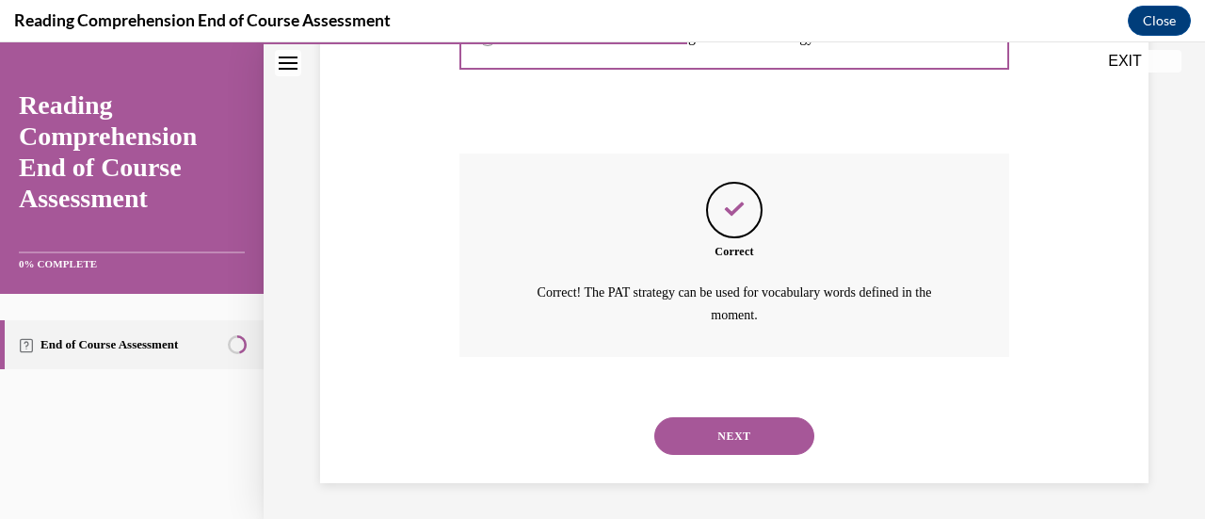
click at [747, 441] on button "NEXT" at bounding box center [734, 436] width 160 height 38
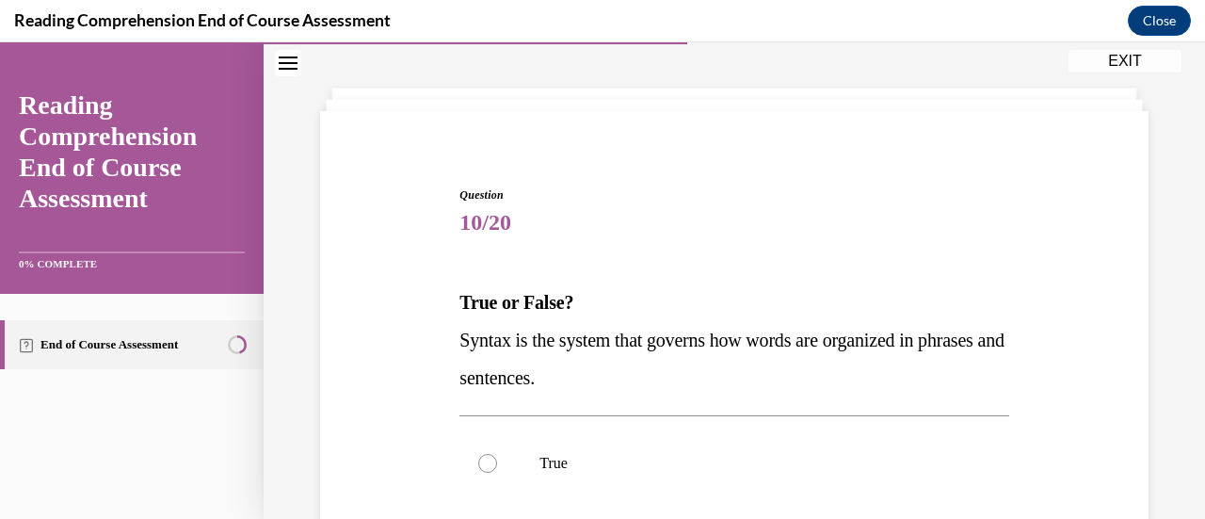
scroll to position [62, 0]
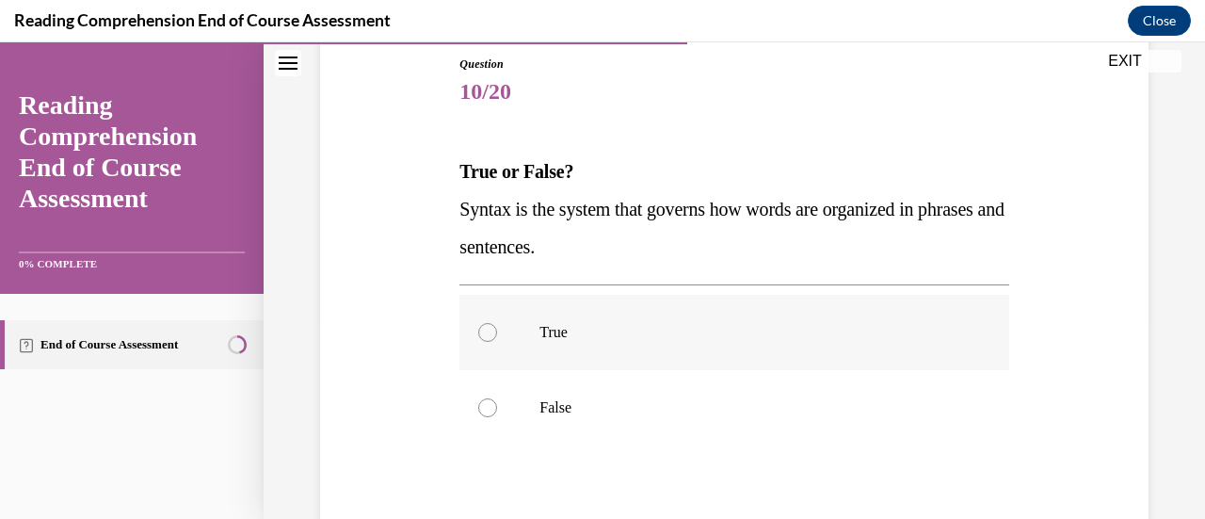
click at [539, 331] on p "True" at bounding box center [750, 332] width 422 height 19
click at [497, 331] on input "True" at bounding box center [487, 332] width 19 height 19
radio input "true"
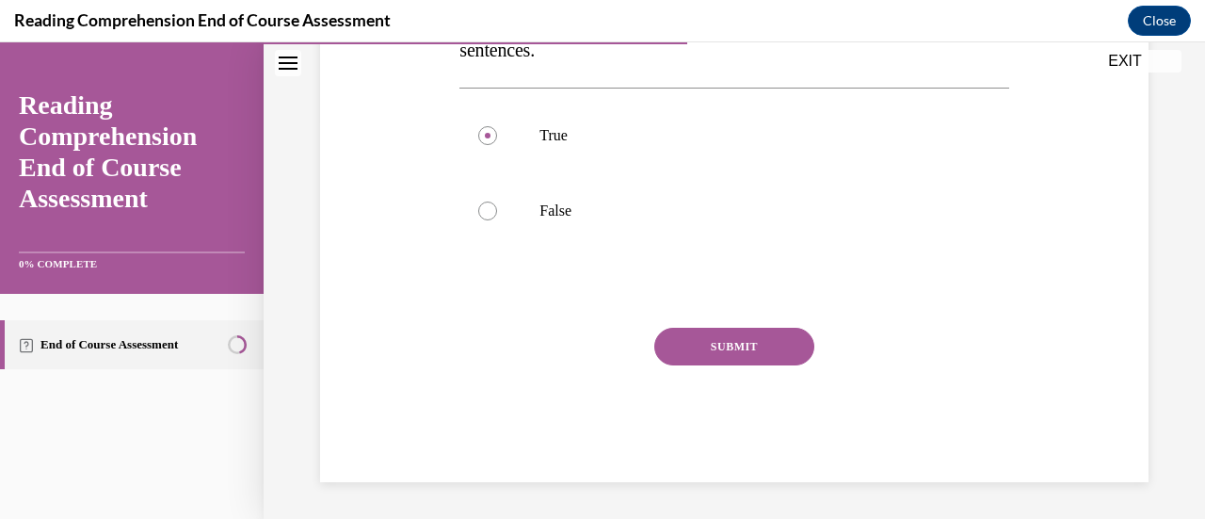
click at [715, 358] on button "SUBMIT" at bounding box center [734, 347] width 160 height 38
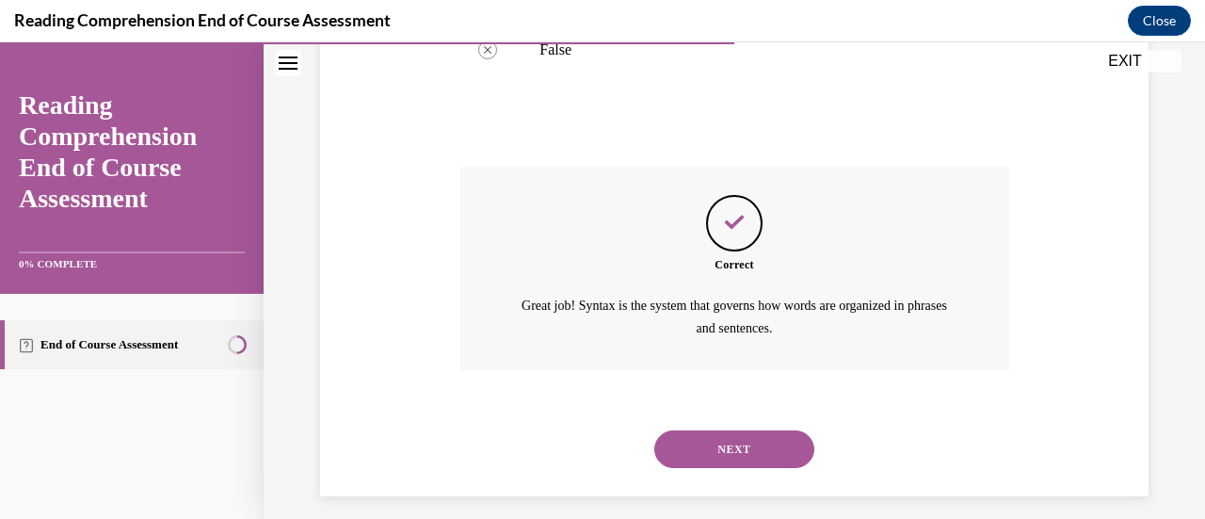
scroll to position [577, 0]
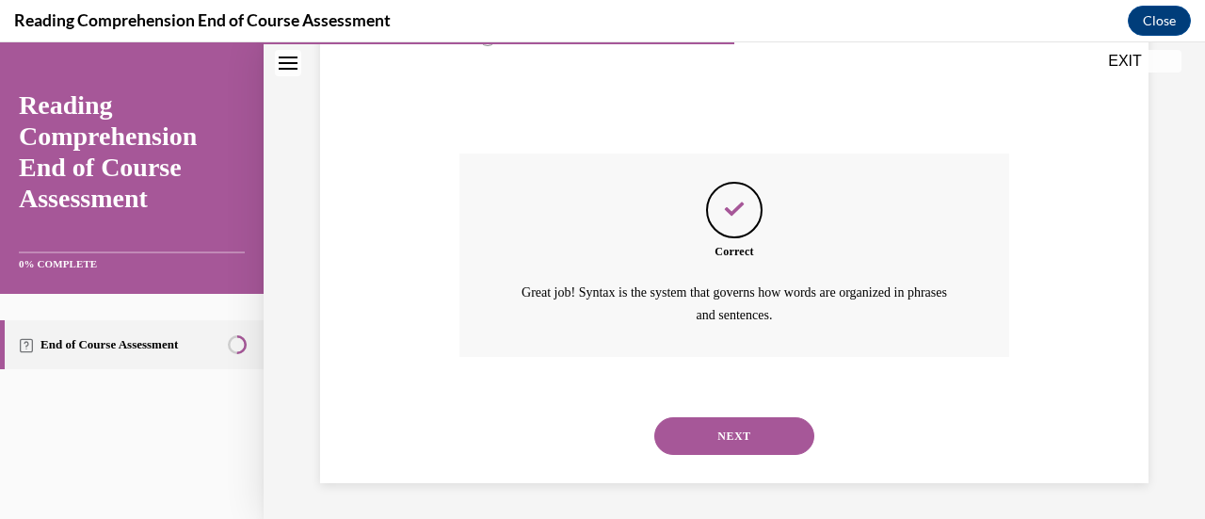
click at [751, 432] on button "NEXT" at bounding box center [734, 436] width 160 height 38
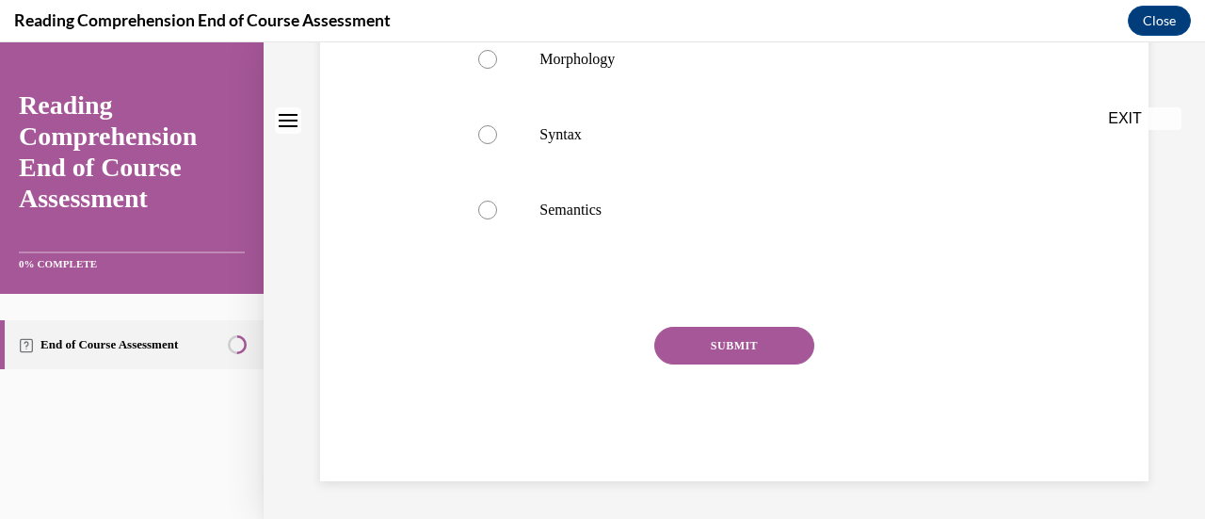
scroll to position [0, 0]
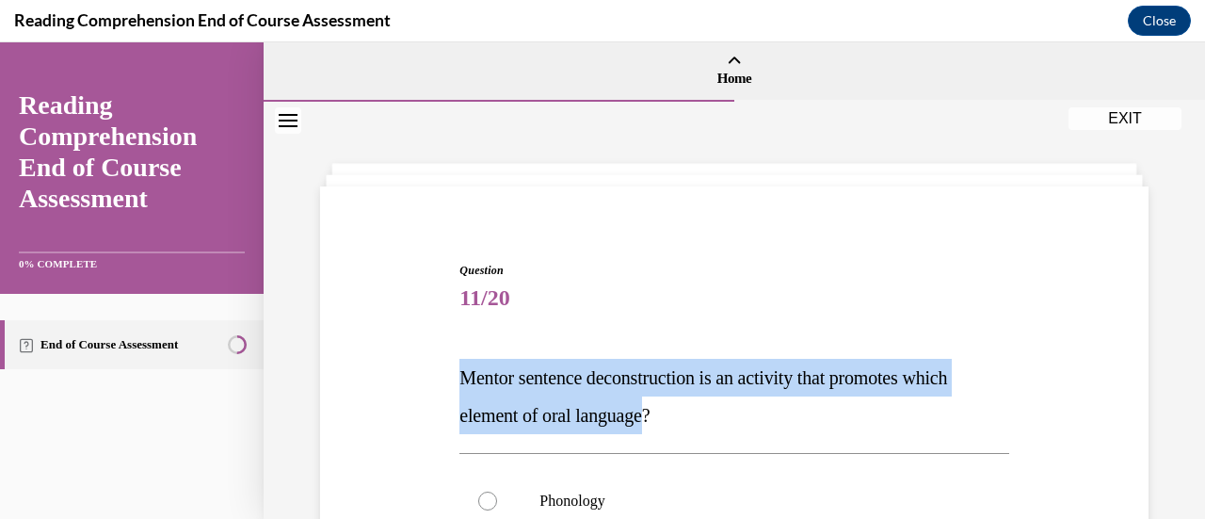
drag, startPoint x: 463, startPoint y: 371, endPoint x: 653, endPoint y: 414, distance: 195.0
click at [653, 414] on span "Mentor sentence deconstruction is an activity that promotes which element of or…" at bounding box center [703, 396] width 488 height 58
copy span "Mentor sentence deconstruction is an activity that promotes which element of or…"
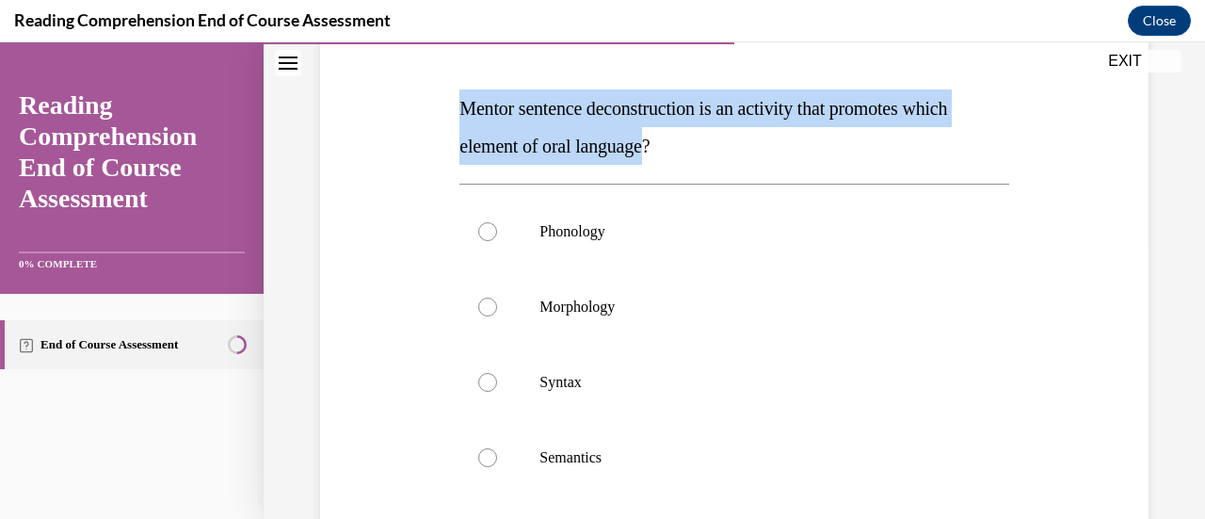
scroll to position [299, 0]
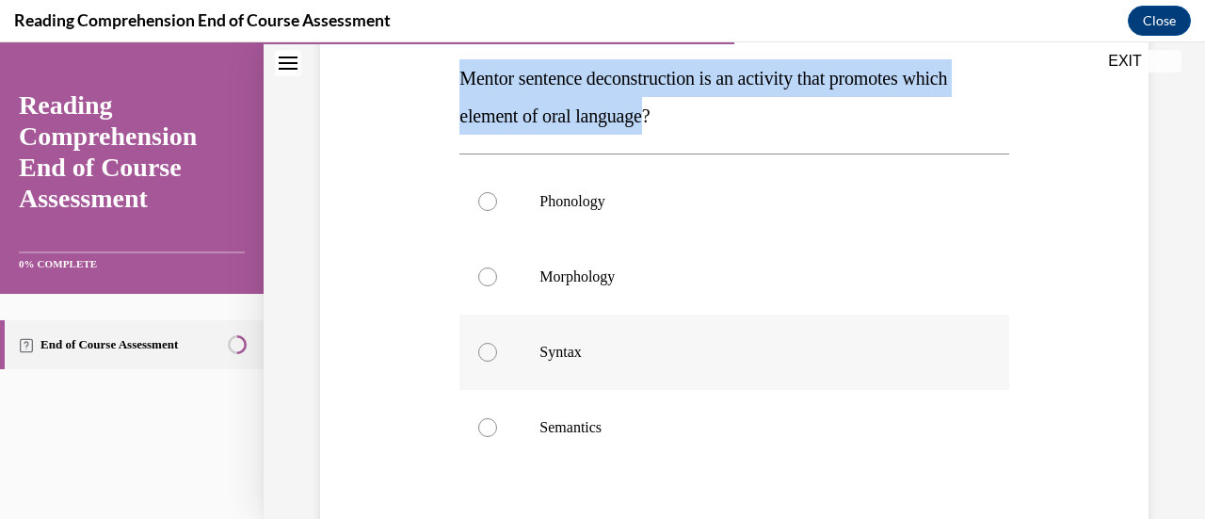
click at [492, 352] on div at bounding box center [487, 352] width 19 height 19
click at [492, 352] on input "Syntax" at bounding box center [487, 352] width 19 height 19
radio input "true"
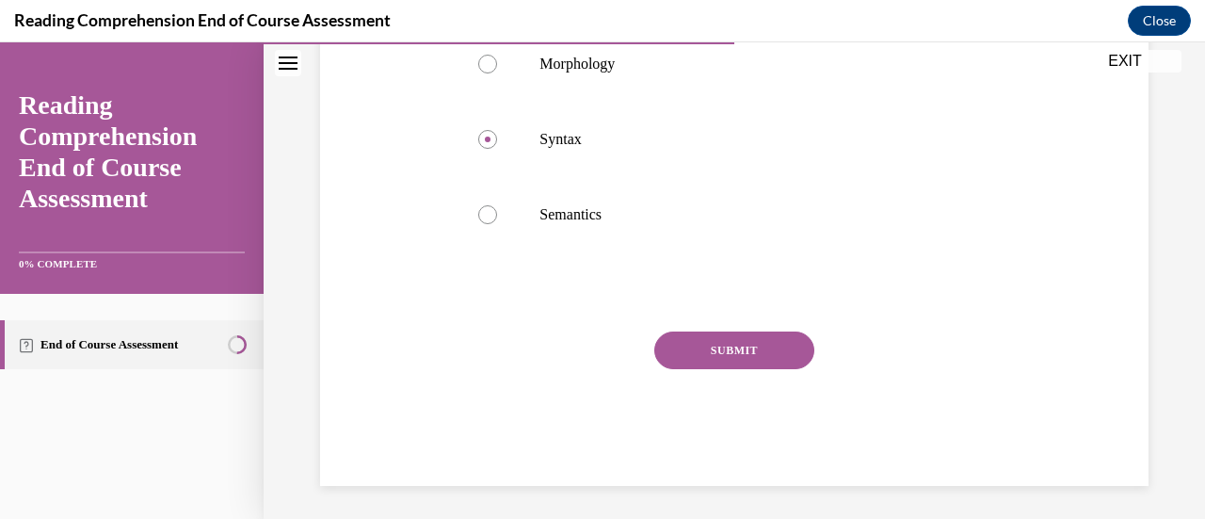
click at [709, 352] on button "SUBMIT" at bounding box center [734, 350] width 160 height 38
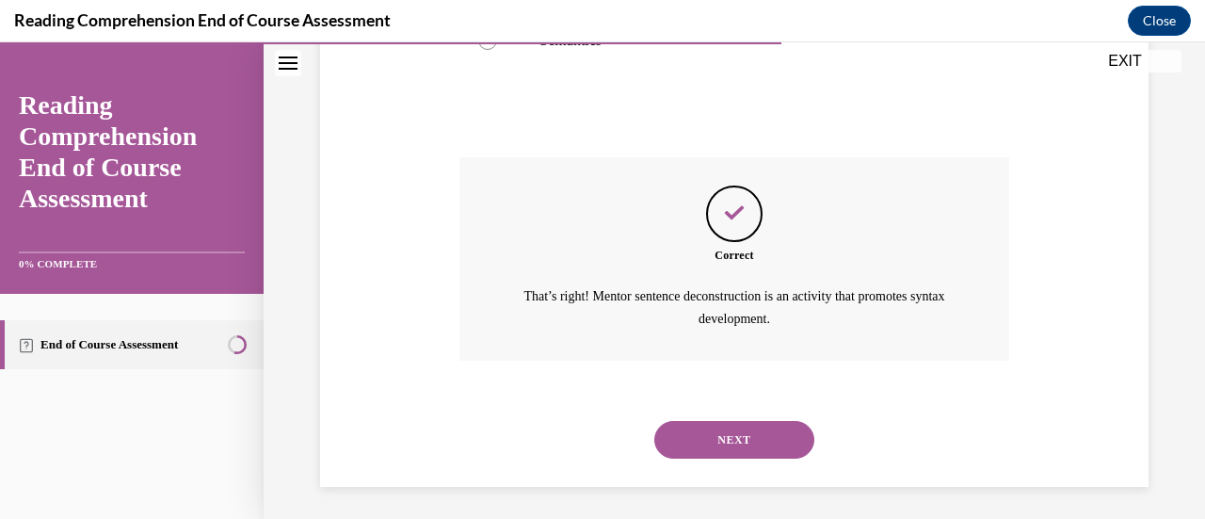
scroll to position [690, 0]
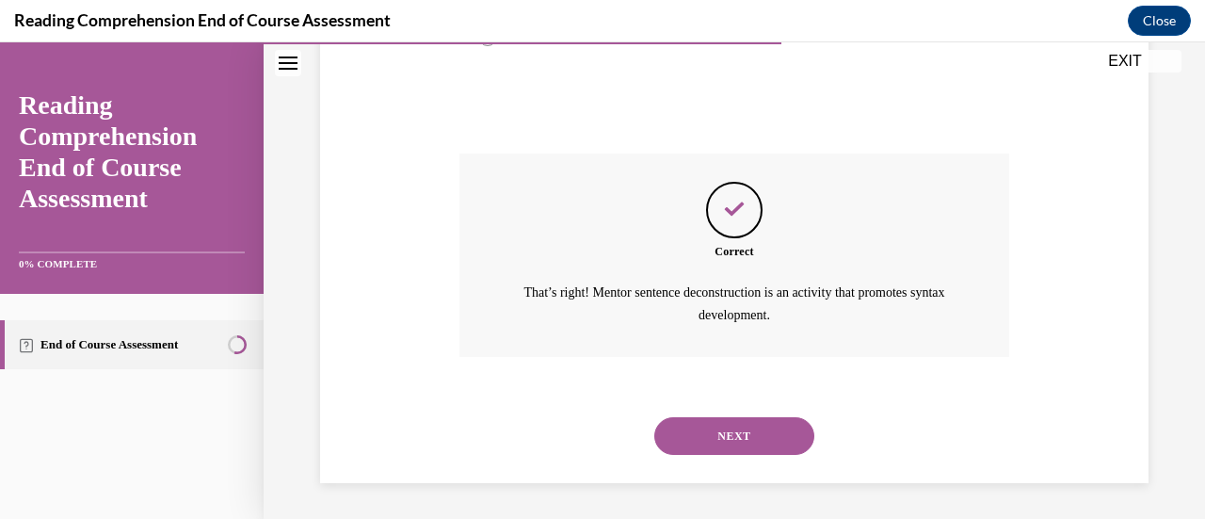
click at [734, 433] on button "NEXT" at bounding box center [734, 436] width 160 height 38
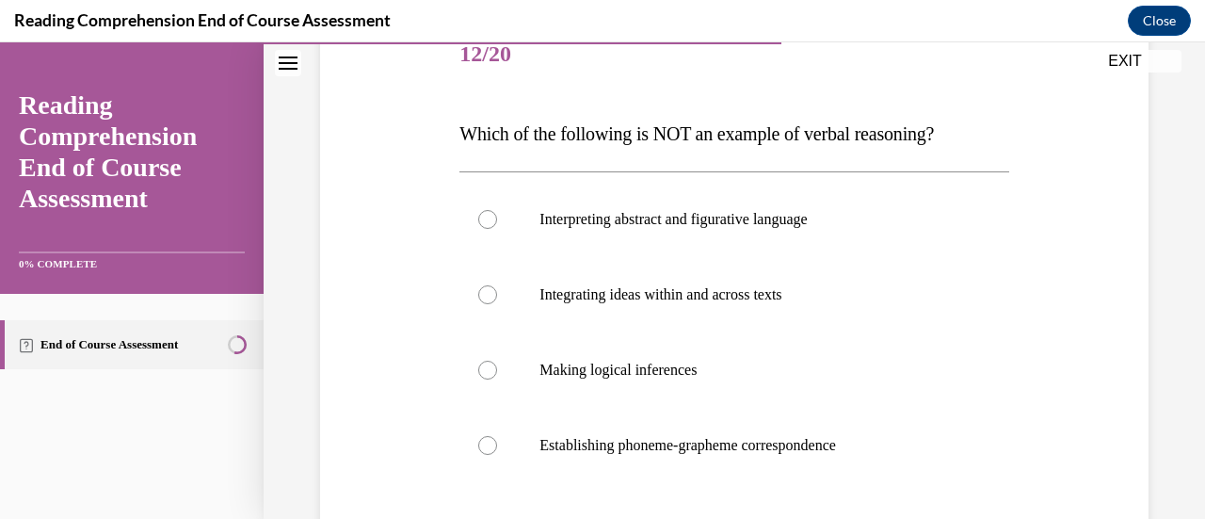
scroll to position [250, 0]
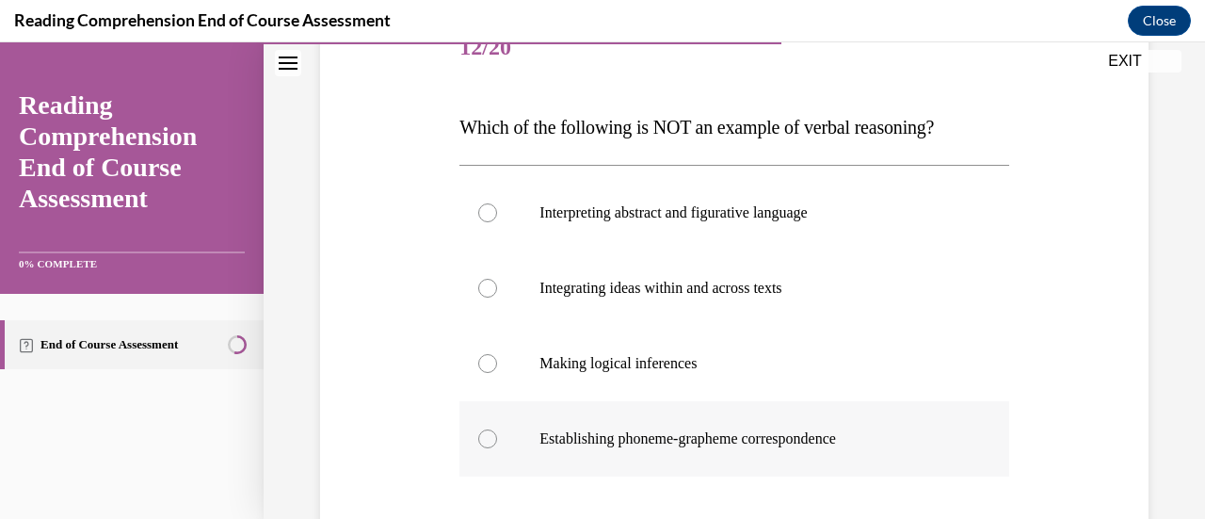
click at [485, 432] on div at bounding box center [487, 438] width 19 height 19
click at [485, 432] on input "Establishing phoneme-grapheme correspondence" at bounding box center [487, 438] width 19 height 19
radio input "true"
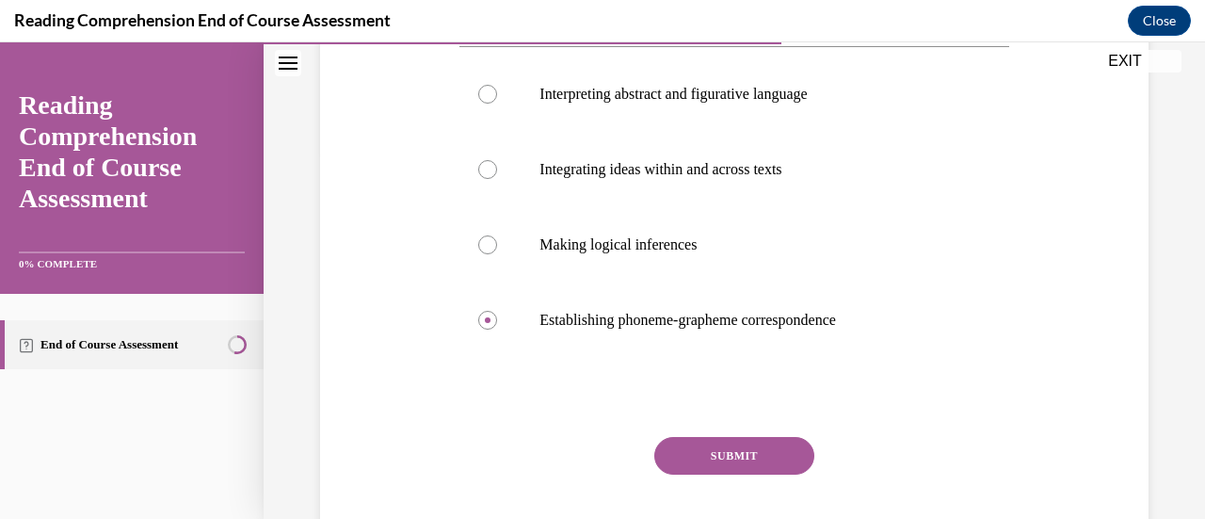
click at [729, 454] on button "SUBMIT" at bounding box center [734, 456] width 160 height 38
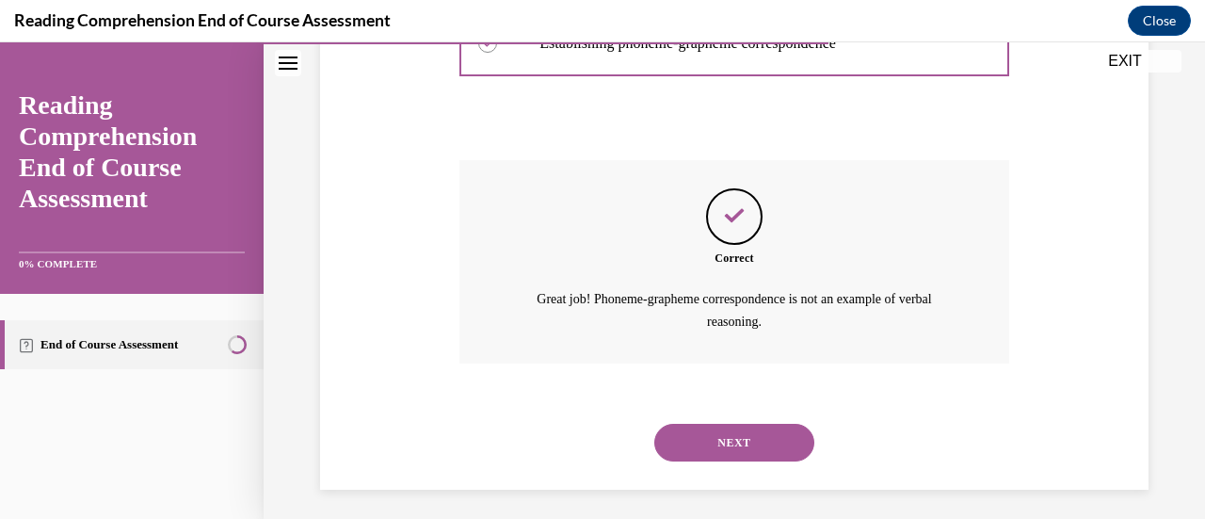
scroll to position [652, 0]
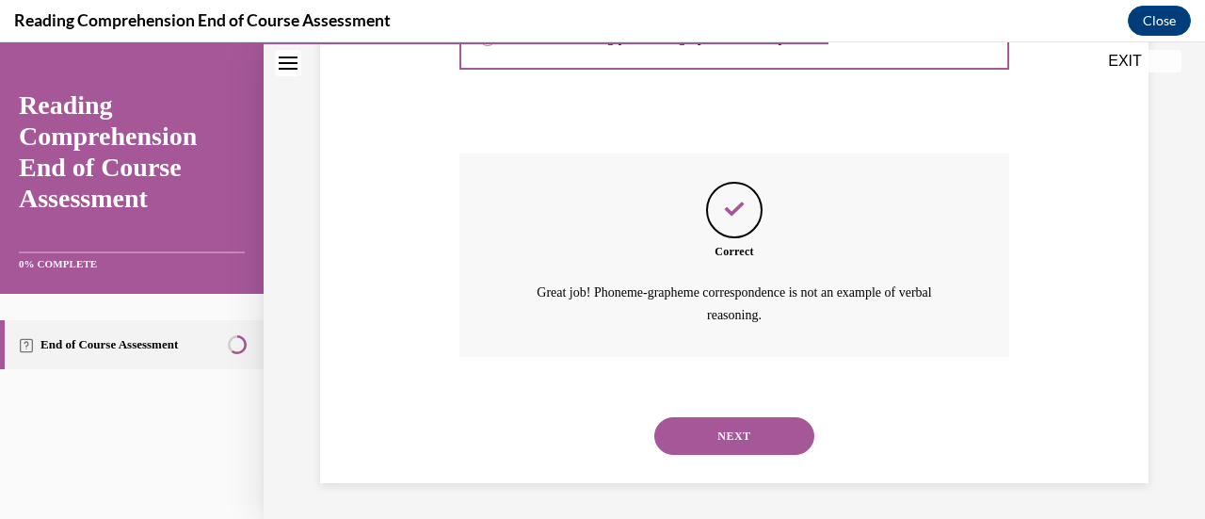
click at [704, 450] on button "NEXT" at bounding box center [734, 436] width 160 height 38
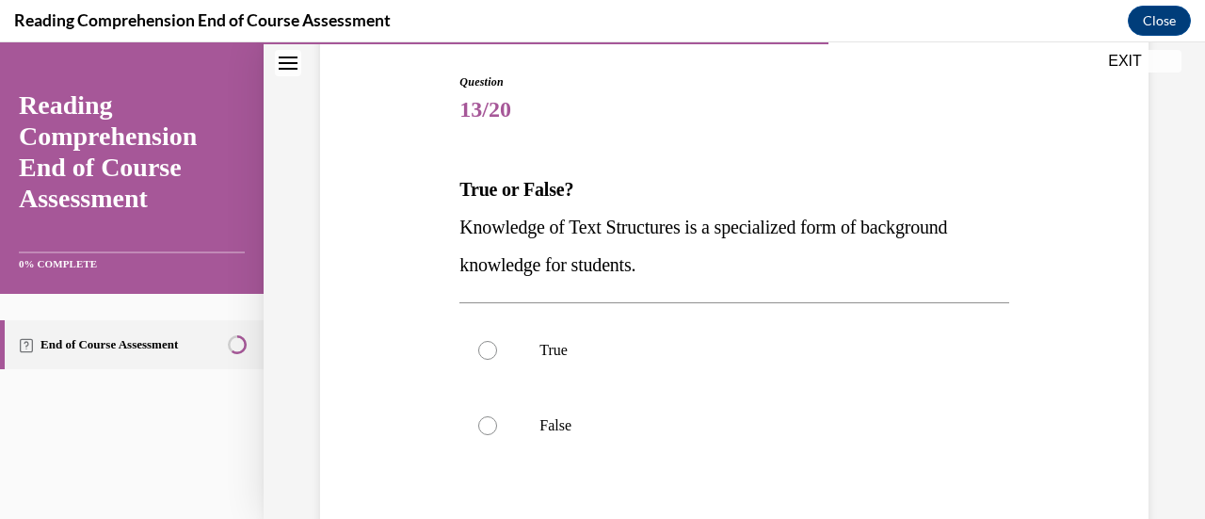
scroll to position [194, 0]
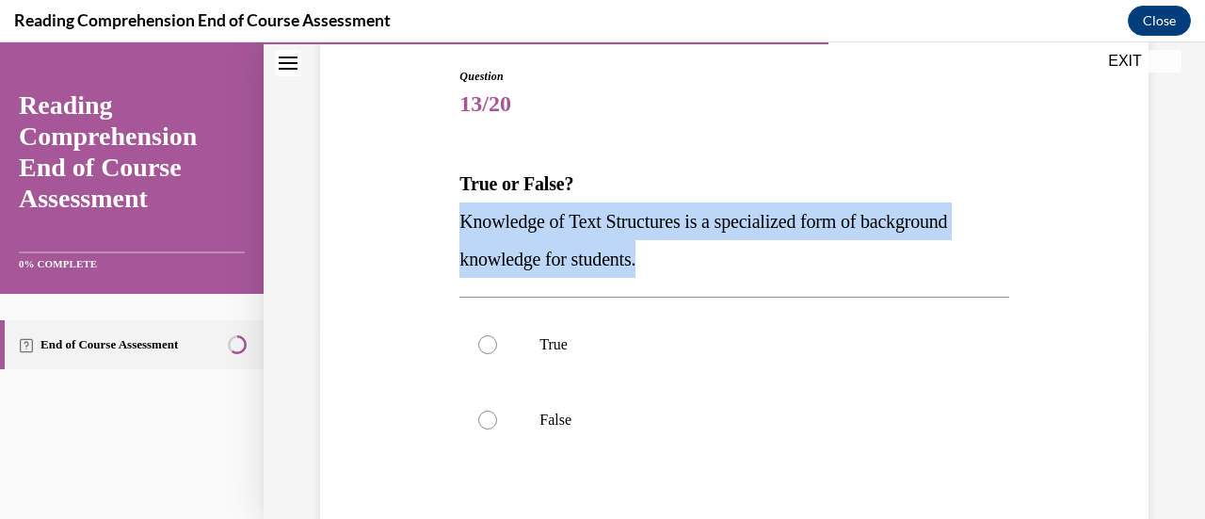
drag, startPoint x: 462, startPoint y: 219, endPoint x: 691, endPoint y: 272, distance: 234.8
click at [691, 272] on p "Knowledge of Text Structures is a specialized form of background knowledge for …" at bounding box center [733, 239] width 549 height 75
copy span "Knowledge of Text Structures is a specialized form of background knowledge for …"
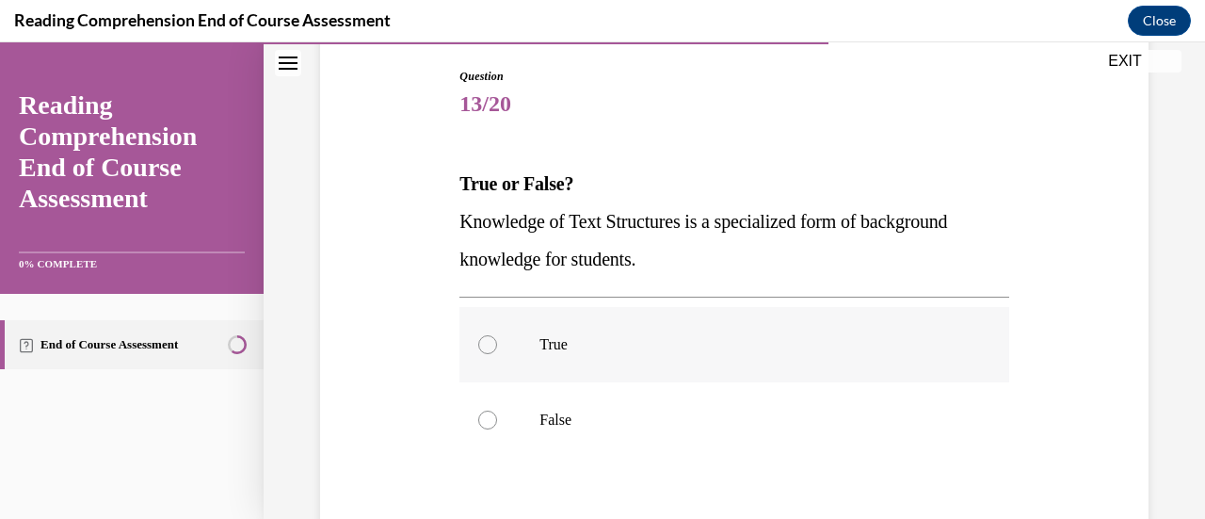
click at [482, 330] on label "True" at bounding box center [733, 344] width 549 height 75
click at [482, 335] on input "True" at bounding box center [487, 344] width 19 height 19
radio input "true"
click at [608, 344] on p "True" at bounding box center [750, 344] width 422 height 19
click at [497, 344] on input "True" at bounding box center [487, 344] width 19 height 19
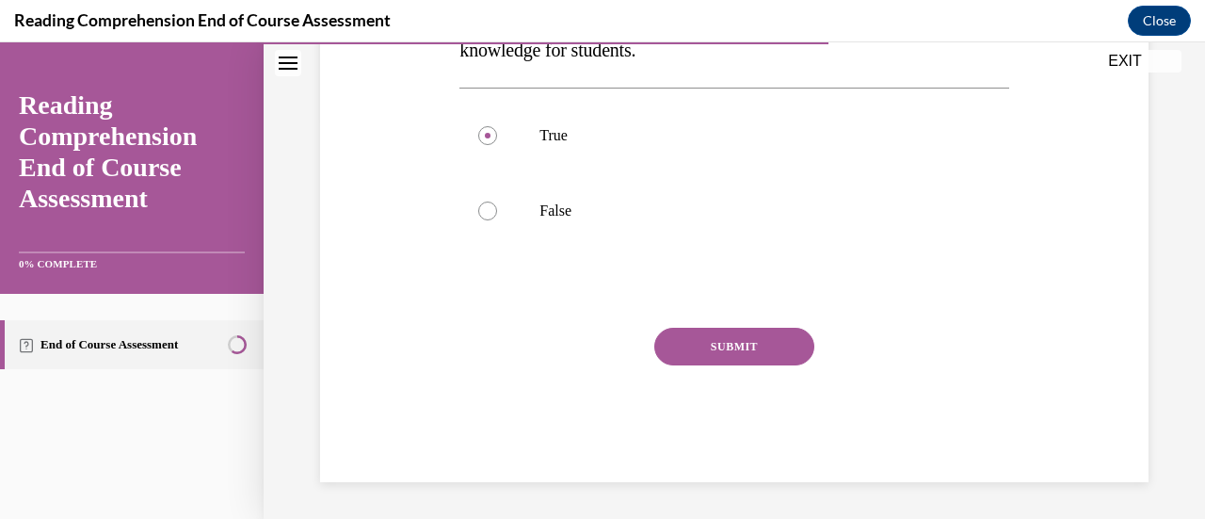
click at [728, 346] on button "SUBMIT" at bounding box center [734, 347] width 160 height 38
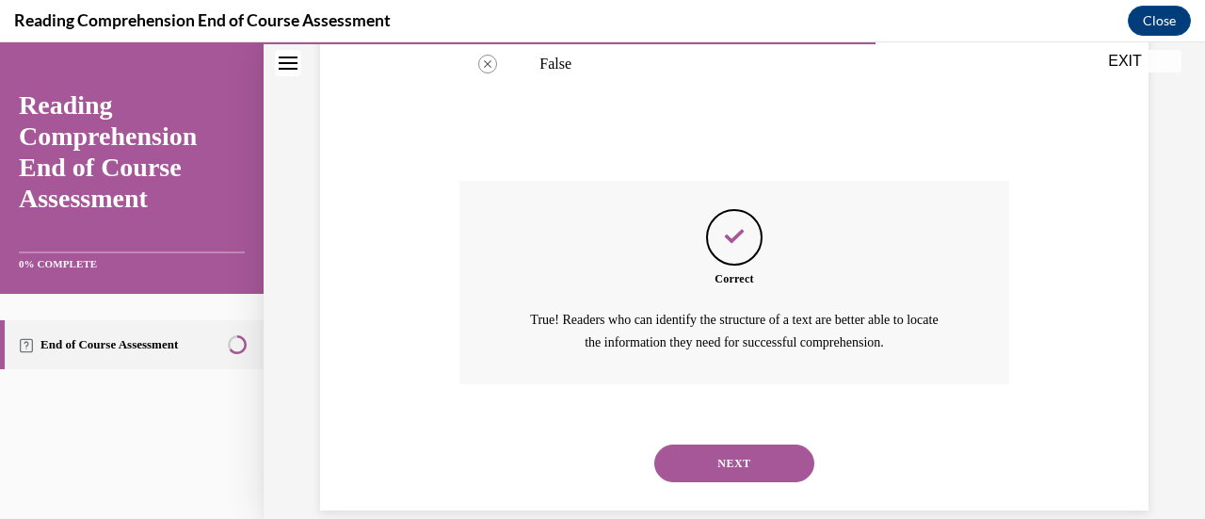
scroll to position [577, 0]
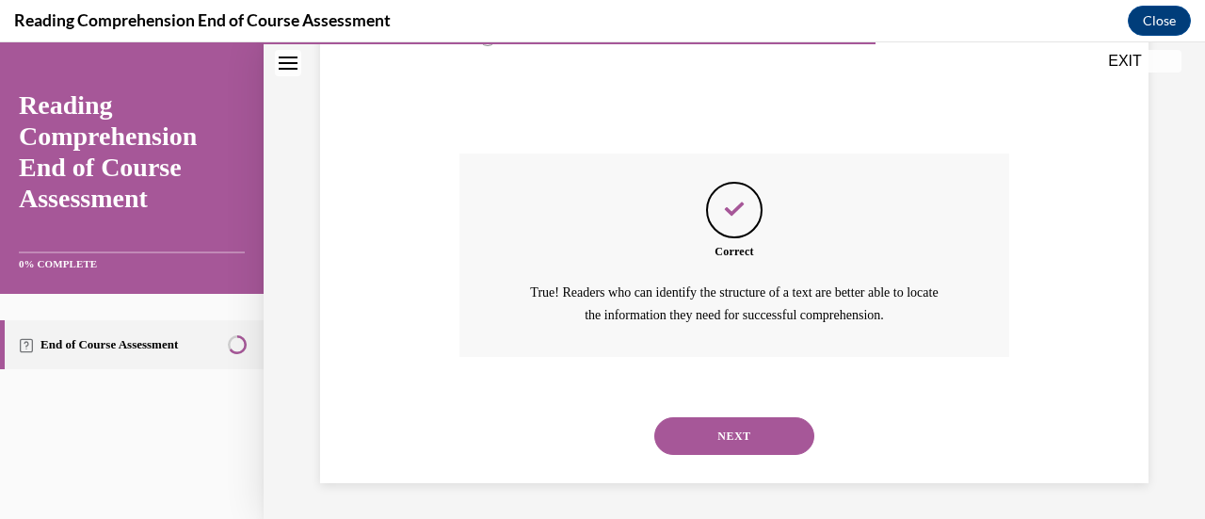
click at [720, 424] on button "NEXT" at bounding box center [734, 436] width 160 height 38
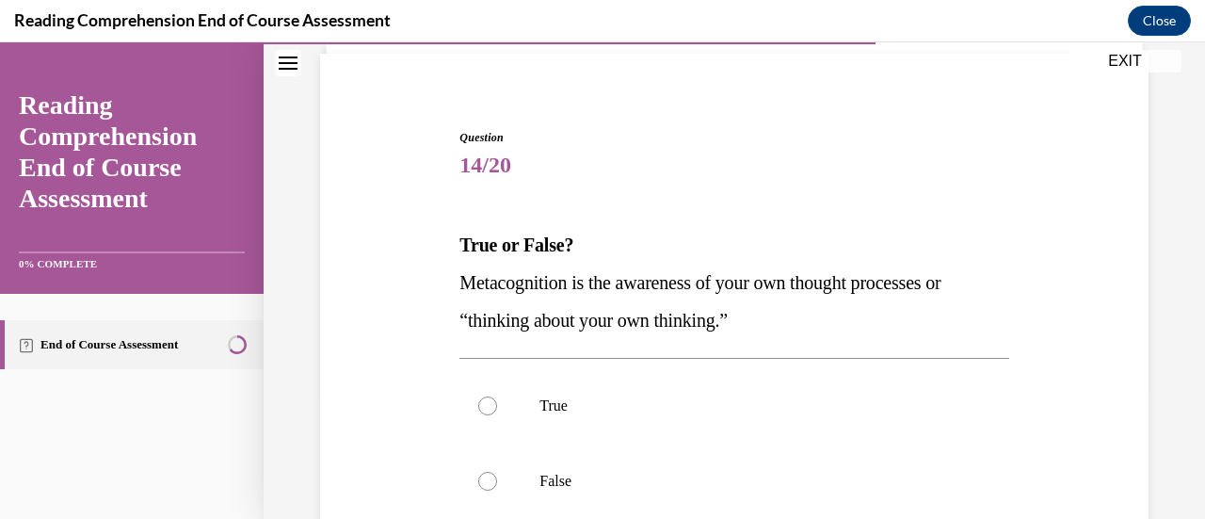
scroll to position [144, 0]
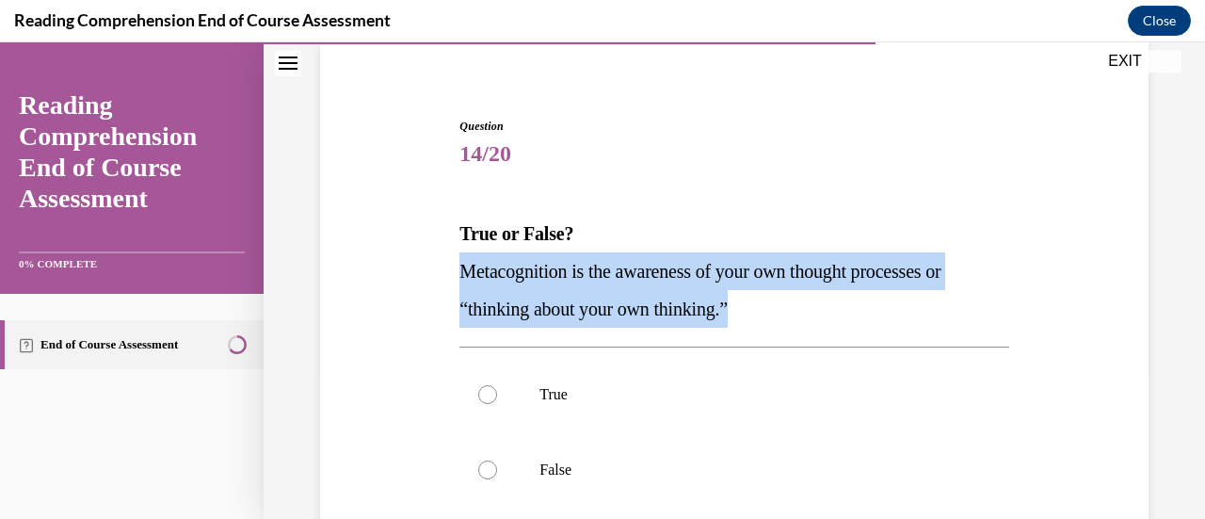
drag, startPoint x: 458, startPoint y: 268, endPoint x: 747, endPoint y: 324, distance: 295.2
click at [747, 324] on p "Metacognition is the awareness of your own thought processes or “thinking about…" at bounding box center [733, 289] width 549 height 75
copy span "Metacognition is the awareness of your own thought processes or “thinking about…"
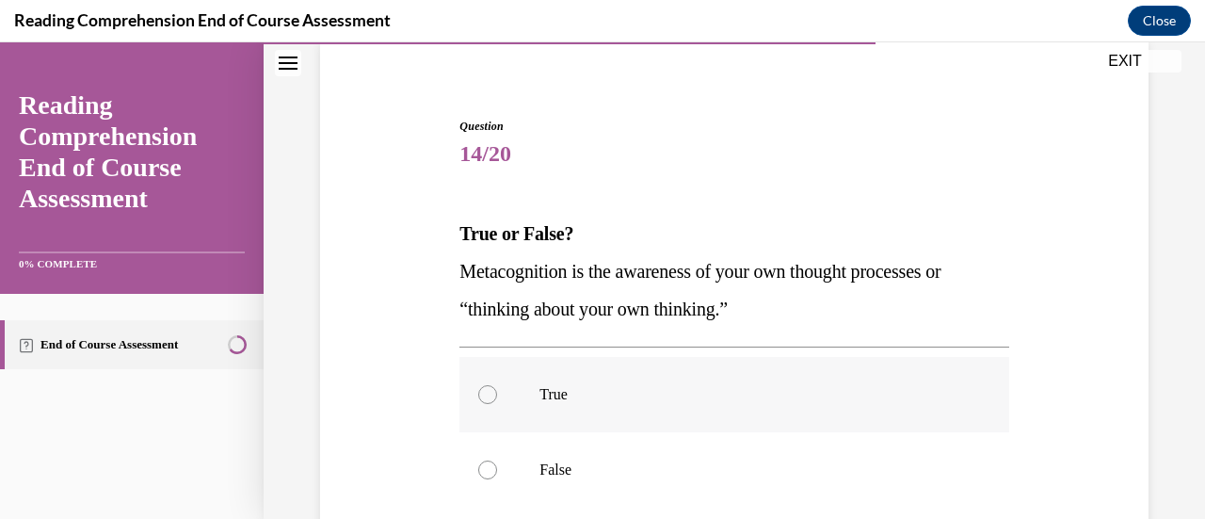
click at [487, 383] on label "True" at bounding box center [733, 394] width 549 height 75
click at [487, 385] on input "True" at bounding box center [487, 394] width 19 height 19
radio input "true"
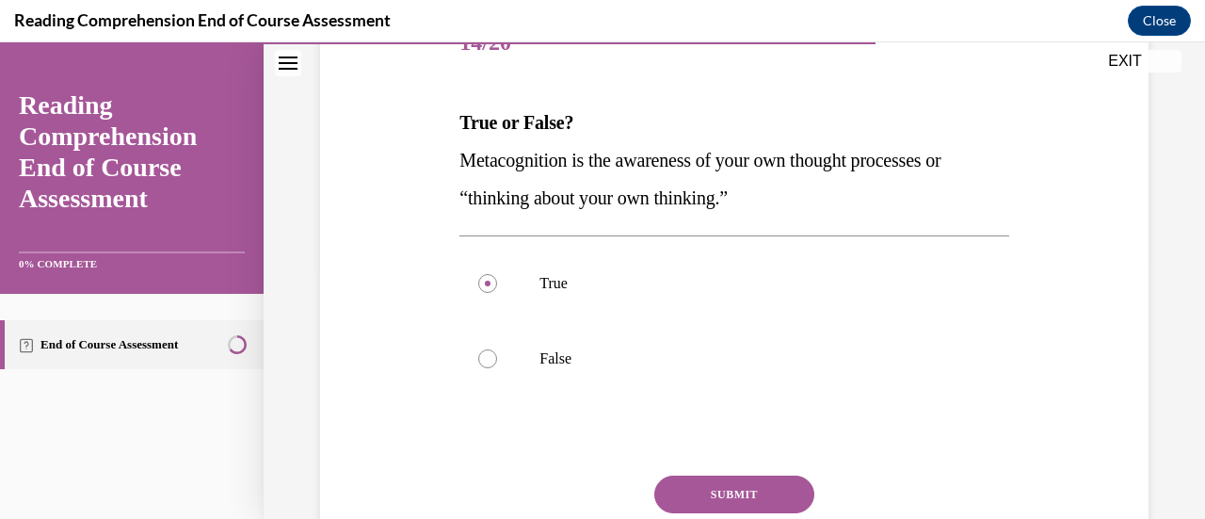
click at [733, 492] on button "SUBMIT" at bounding box center [734, 494] width 160 height 38
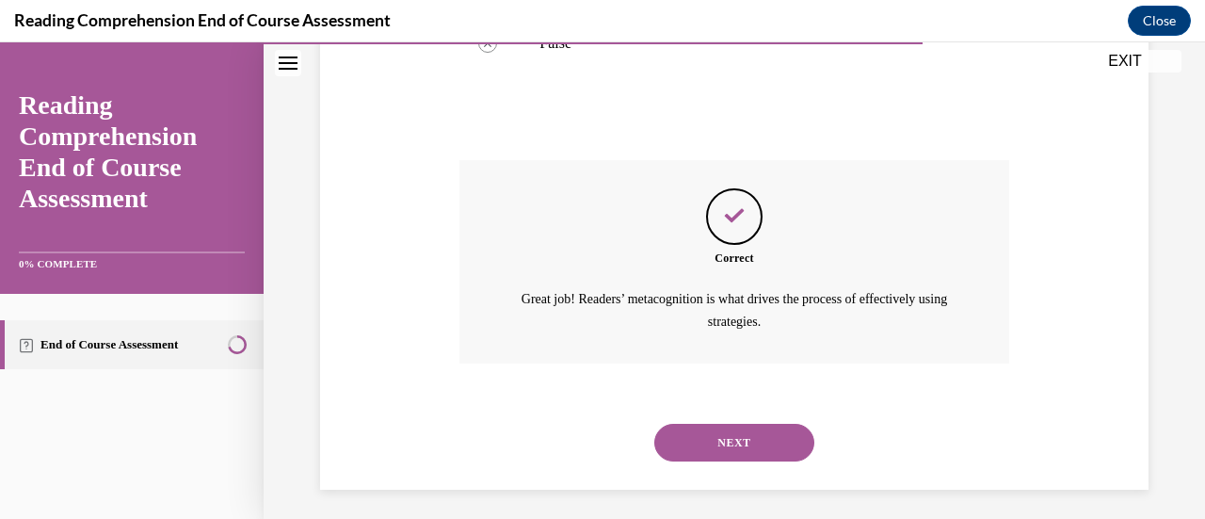
scroll to position [577, 0]
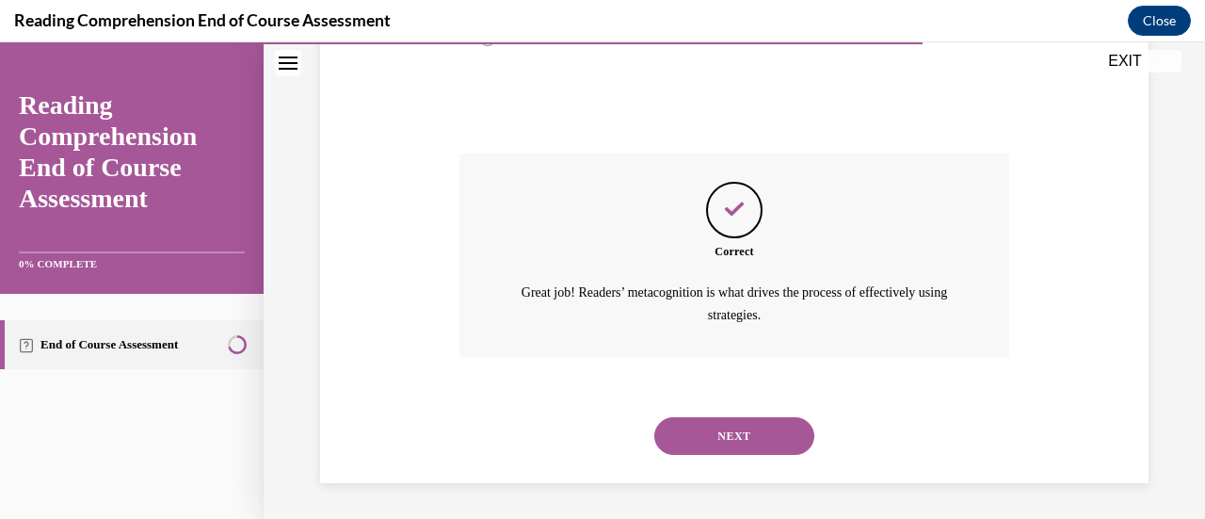
click at [732, 434] on button "NEXT" at bounding box center [734, 436] width 160 height 38
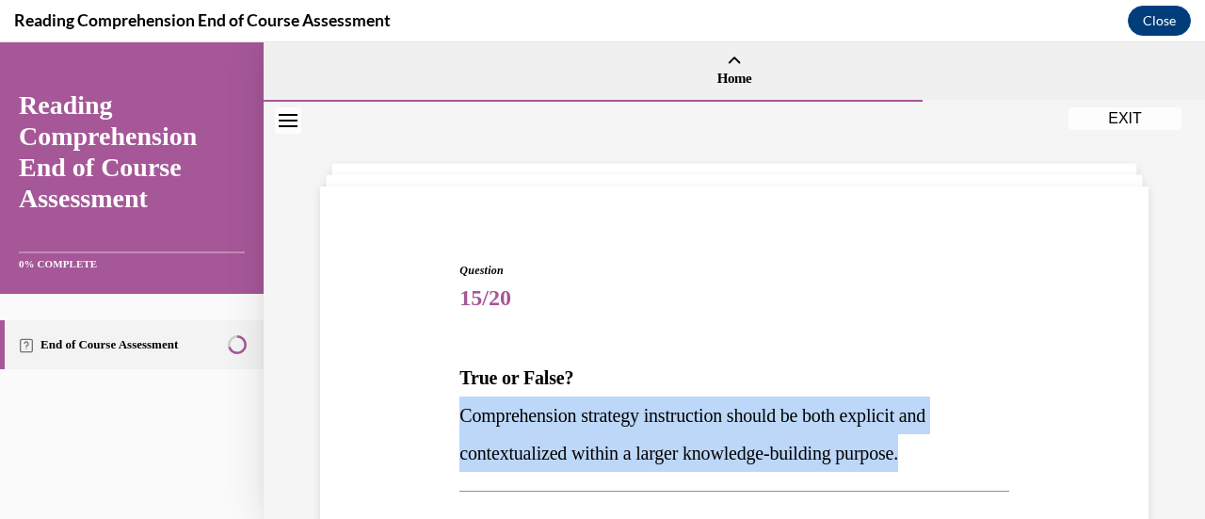
drag, startPoint x: 463, startPoint y: 416, endPoint x: 964, endPoint y: 460, distance: 502.8
click at [964, 460] on p "Comprehension strategy instruction should be both explicit and contextualized w…" at bounding box center [733, 433] width 549 height 75
copy span "Comprehension strategy instruction should be both explicit and contextualized w…"
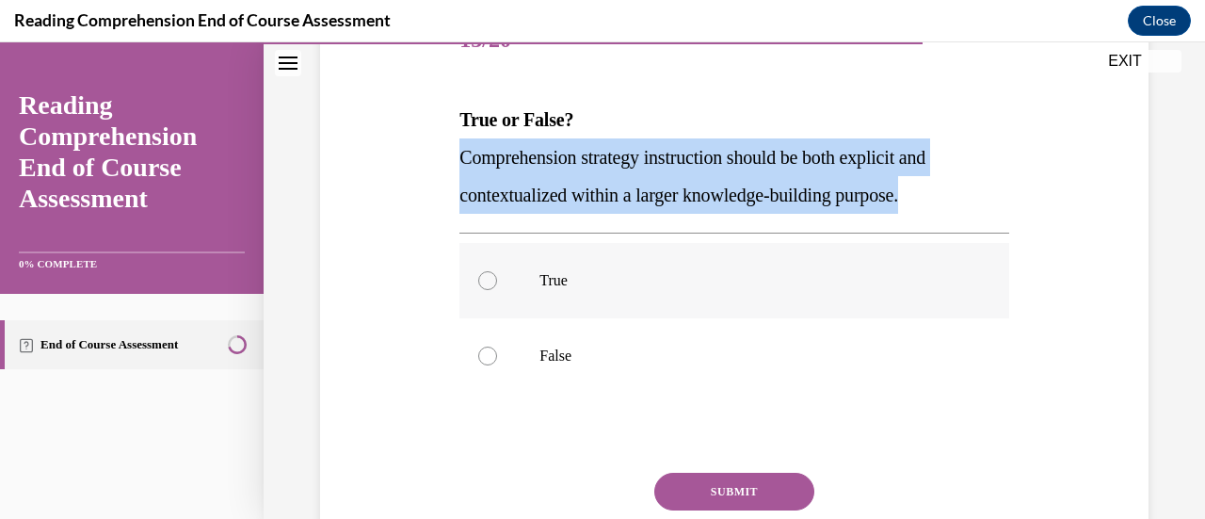
click at [472, 281] on label "True" at bounding box center [733, 280] width 549 height 75
click at [478, 281] on input "True" at bounding box center [487, 280] width 19 height 19
radio input "true"
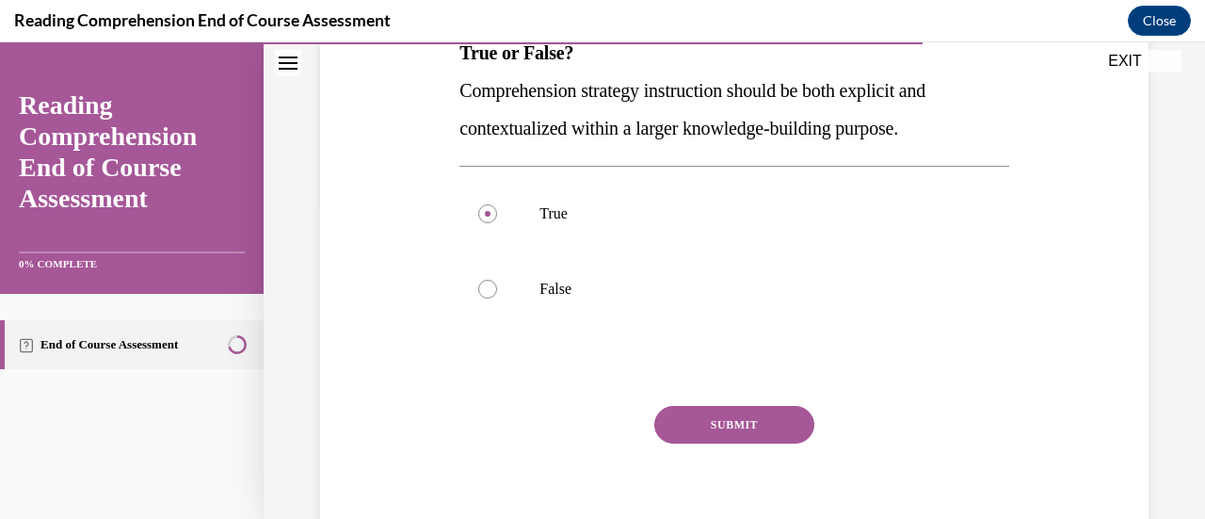
click at [734, 418] on button "SUBMIT" at bounding box center [734, 425] width 160 height 38
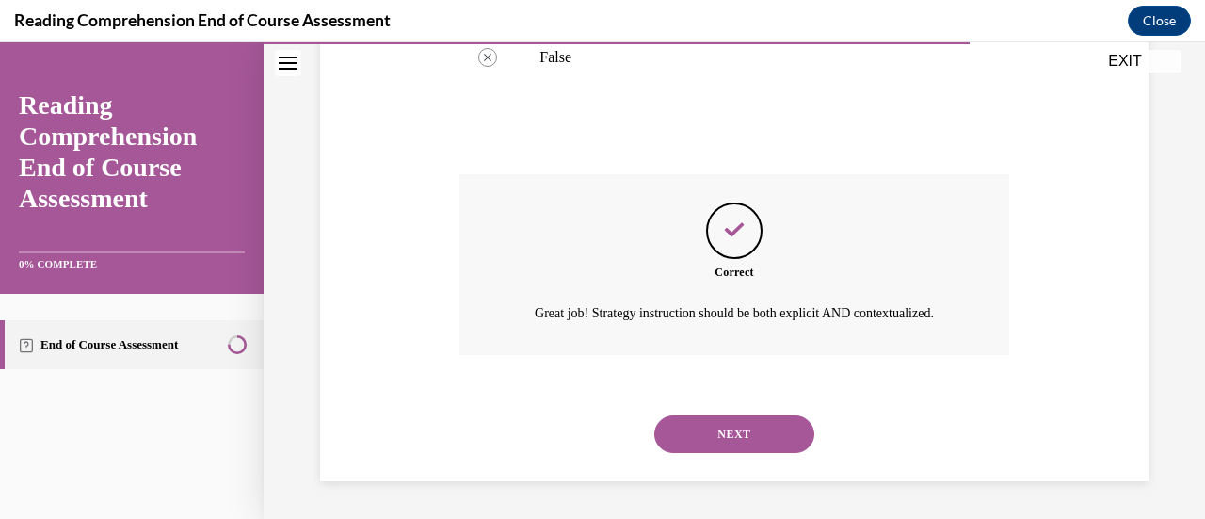
scroll to position [577, 0]
click at [721, 451] on button "NEXT" at bounding box center [734, 434] width 160 height 38
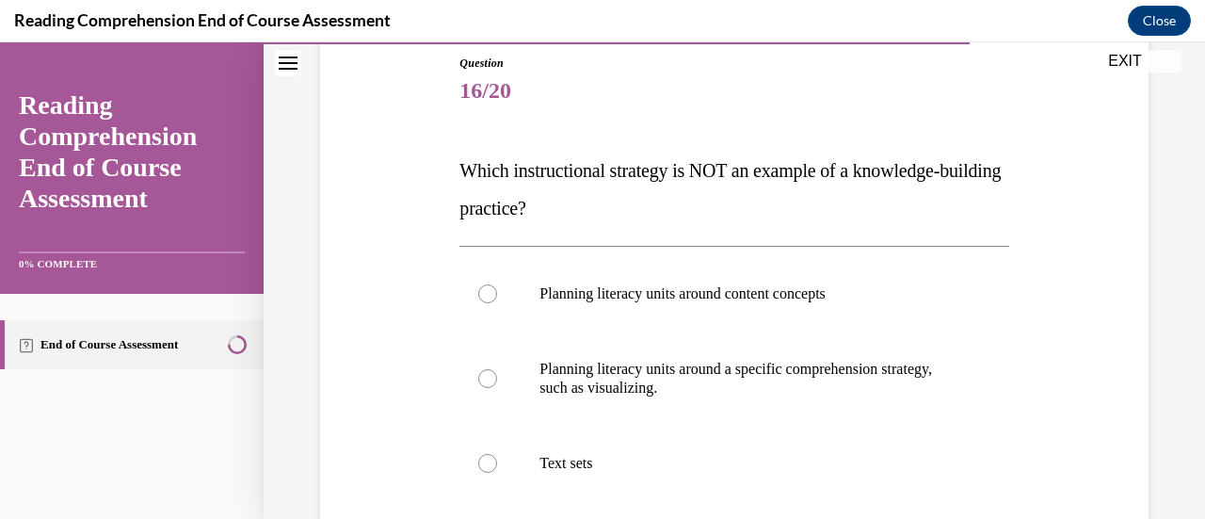
scroll to position [209, 0]
click at [1037, 390] on div "Question 16/20 Which instructional strategy is NOT an example of a knowledge-bu…" at bounding box center [734, 402] width 838 height 812
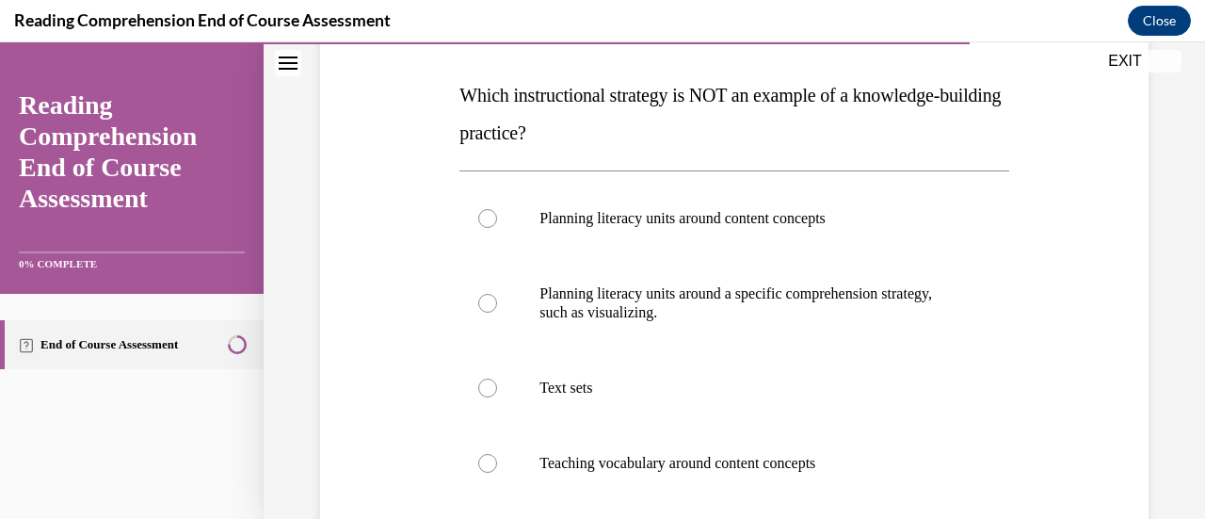
scroll to position [287, 0]
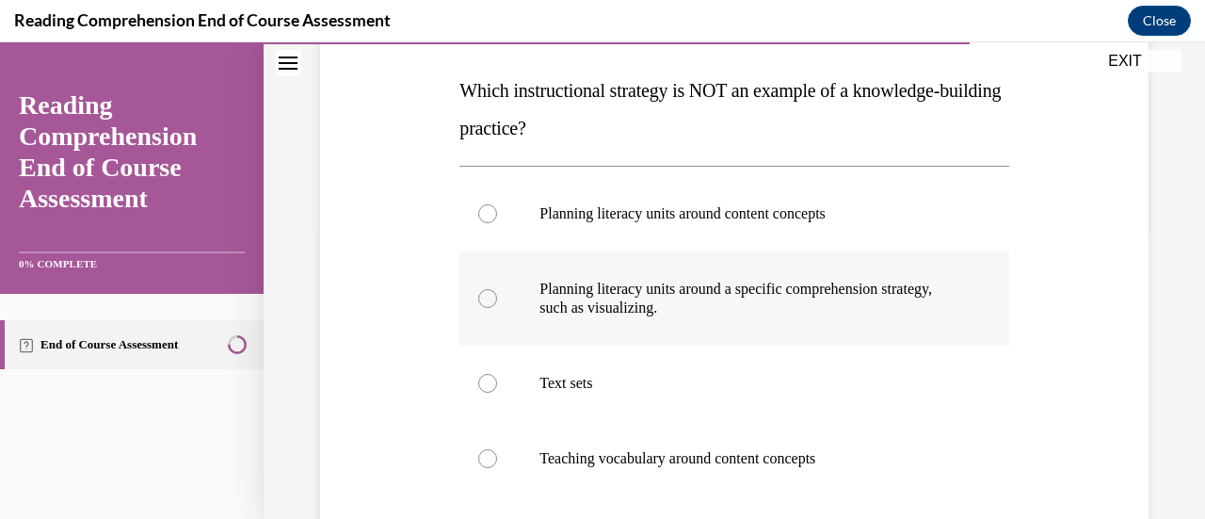
click at [473, 317] on label "Planning literacy units around a specific comprehension strategy, such as visua…" at bounding box center [733, 298] width 549 height 94
click at [478, 308] on input "Planning literacy units around a specific comprehension strategy, such as visua…" at bounding box center [487, 298] width 19 height 19
radio input "true"
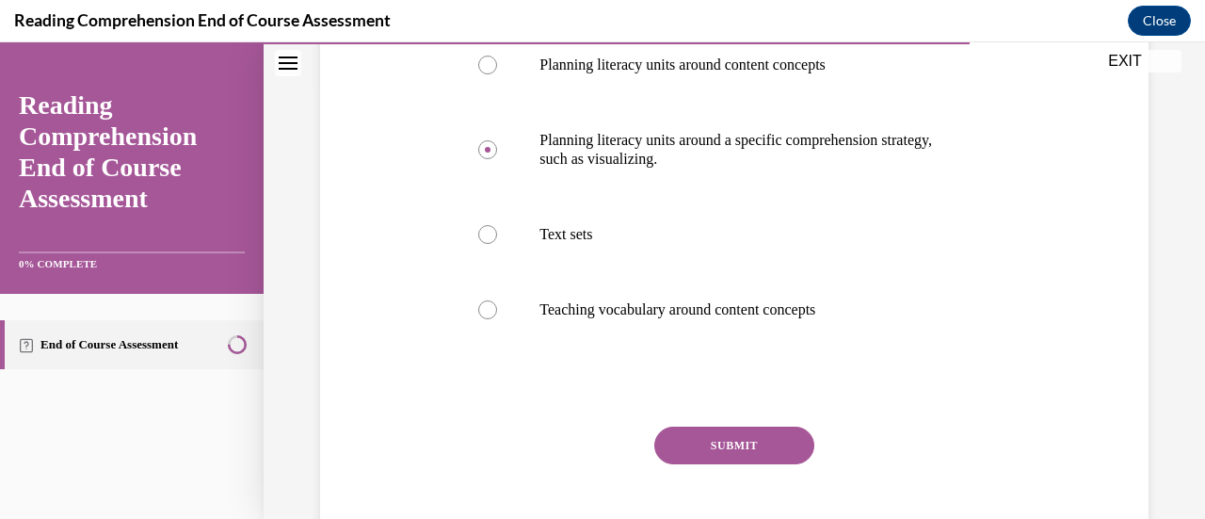
click at [704, 452] on button "SUBMIT" at bounding box center [734, 445] width 160 height 38
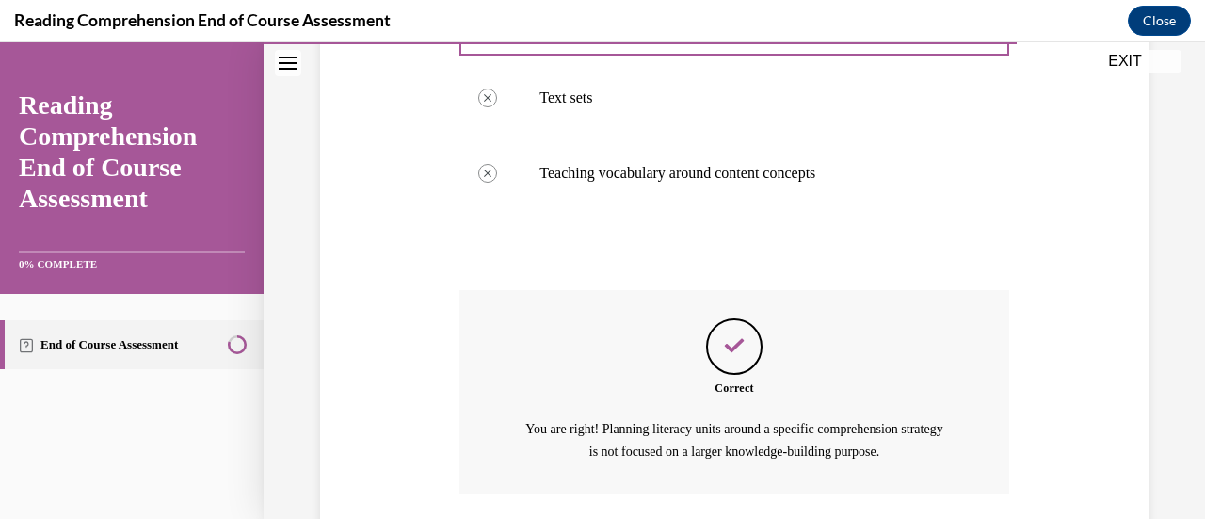
scroll to position [709, 0]
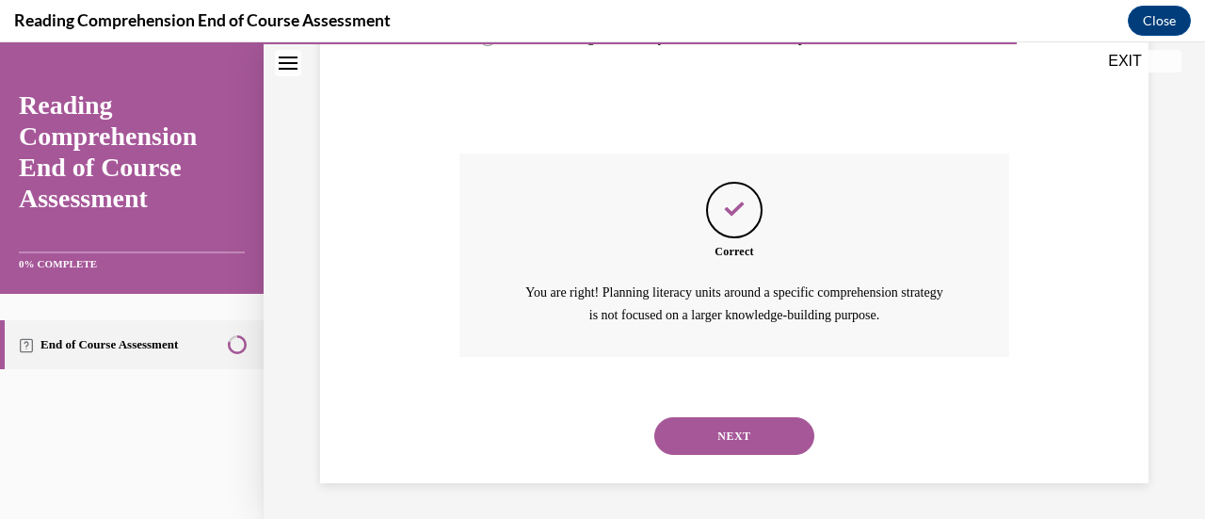
click at [770, 438] on button "NEXT" at bounding box center [734, 436] width 160 height 38
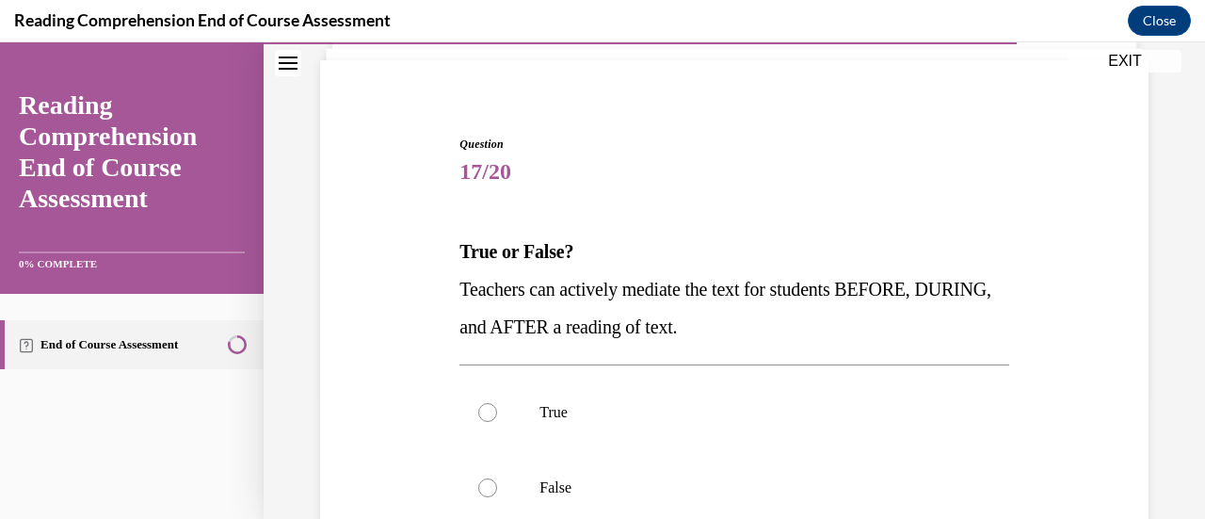
scroll to position [127, 0]
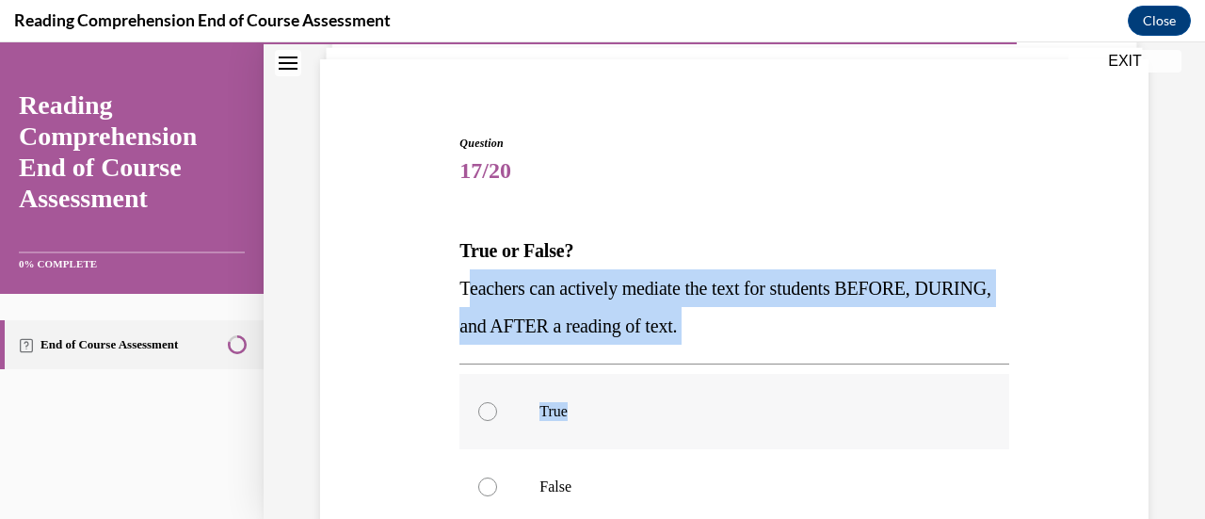
drag, startPoint x: 465, startPoint y: 282, endPoint x: 812, endPoint y: 374, distance: 359.2
click at [812, 374] on div "Question 17/20 True or False? Teachers can actively mediate the text for studen…" at bounding box center [733, 446] width 549 height 623
click at [485, 300] on p "Teachers can actively mediate the text for students BEFORE, DURING, and AFTER a…" at bounding box center [733, 306] width 549 height 75
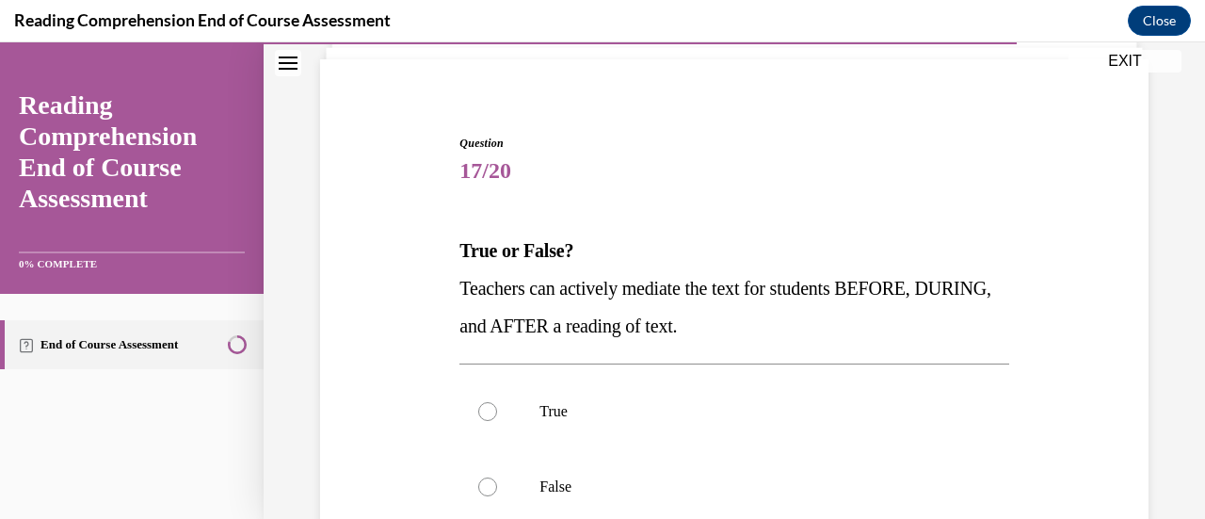
click at [459, 285] on span "Teachers can actively mediate the text for students BEFORE, DURING, and AFTER a…" at bounding box center [724, 307] width 531 height 58
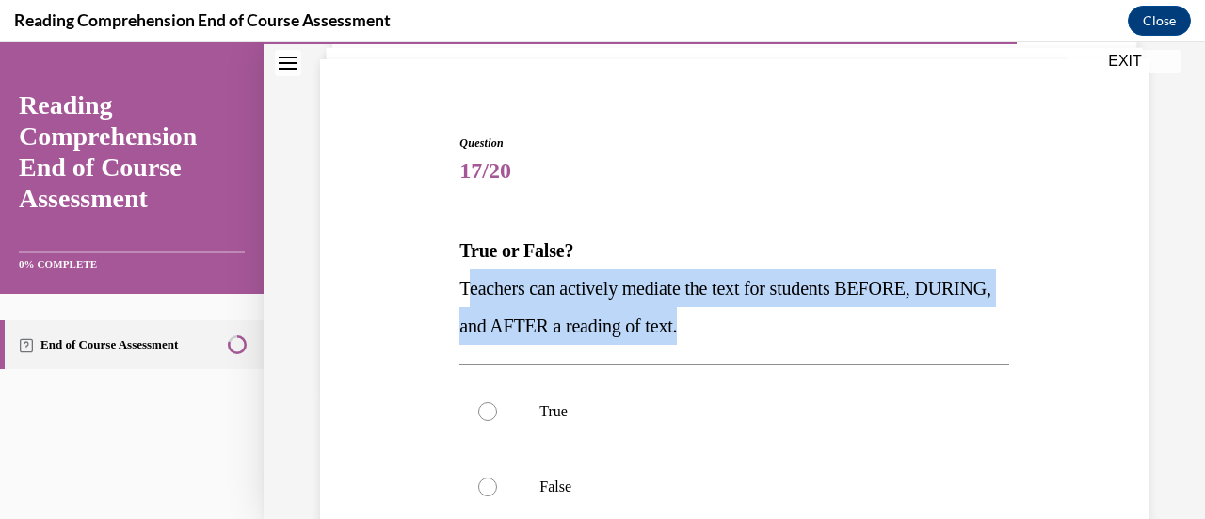
drag, startPoint x: 461, startPoint y: 281, endPoint x: 775, endPoint y: 329, distance: 317.1
click at [775, 329] on p "Teachers can actively mediate the text for students BEFORE, DURING, and AFTER a…" at bounding box center [733, 306] width 549 height 75
copy span "eachers can actively mediate the text for students BEFORE, DURING, and AFTER a …"
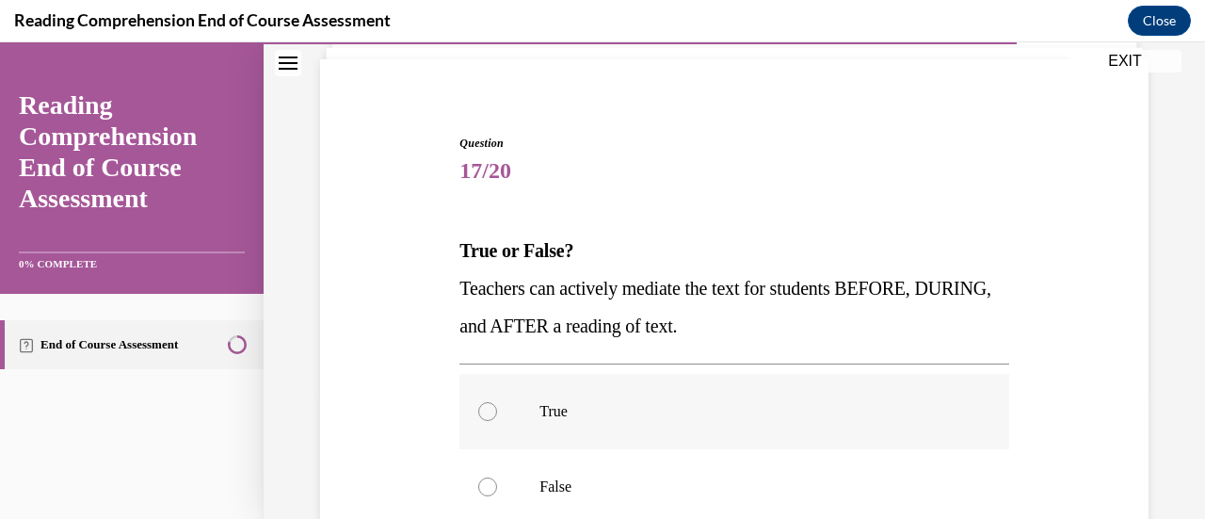
click at [487, 409] on div at bounding box center [487, 411] width 19 height 19
click at [487, 409] on input "True" at bounding box center [487, 411] width 19 height 19
radio input "true"
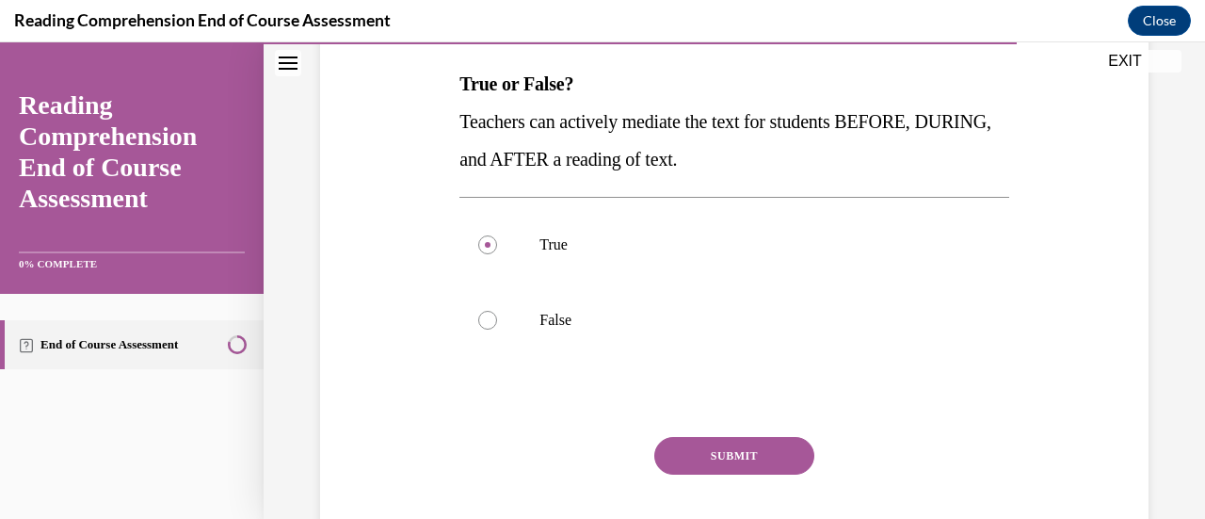
click at [747, 447] on button "SUBMIT" at bounding box center [734, 456] width 160 height 38
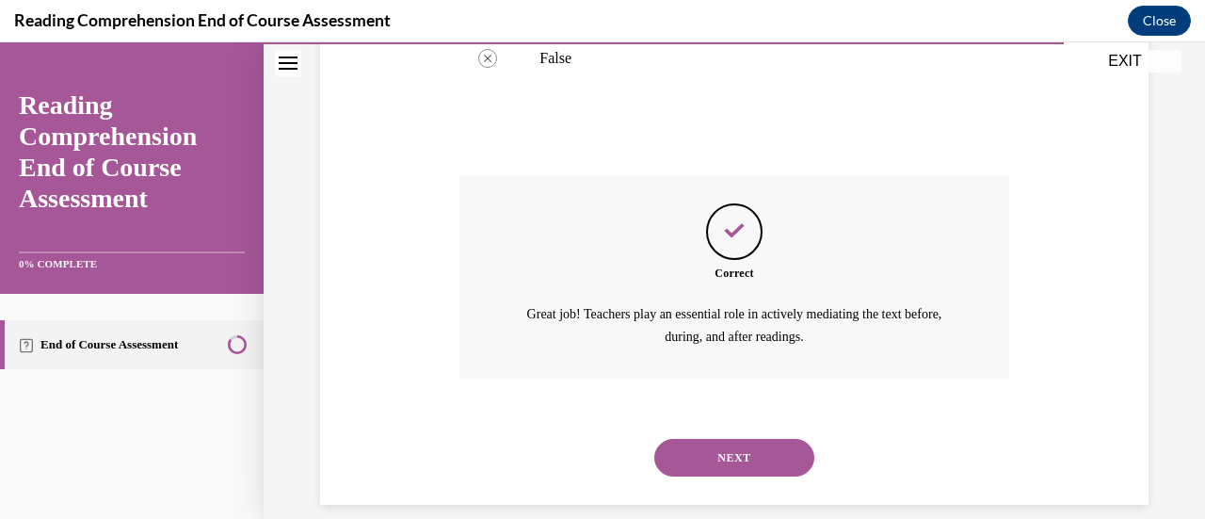
scroll to position [577, 0]
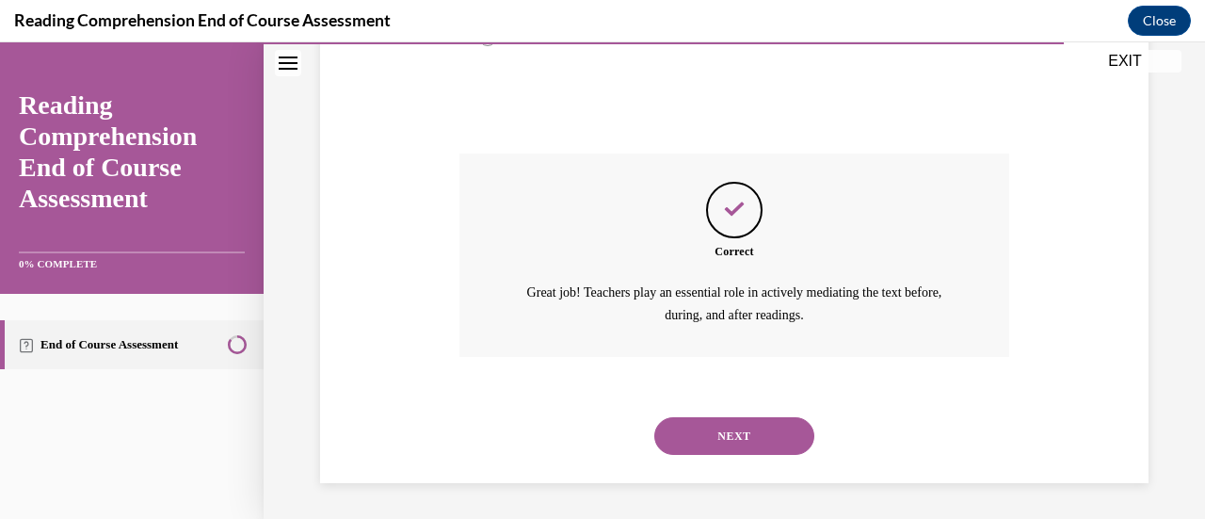
click at [750, 450] on button "NEXT" at bounding box center [734, 436] width 160 height 38
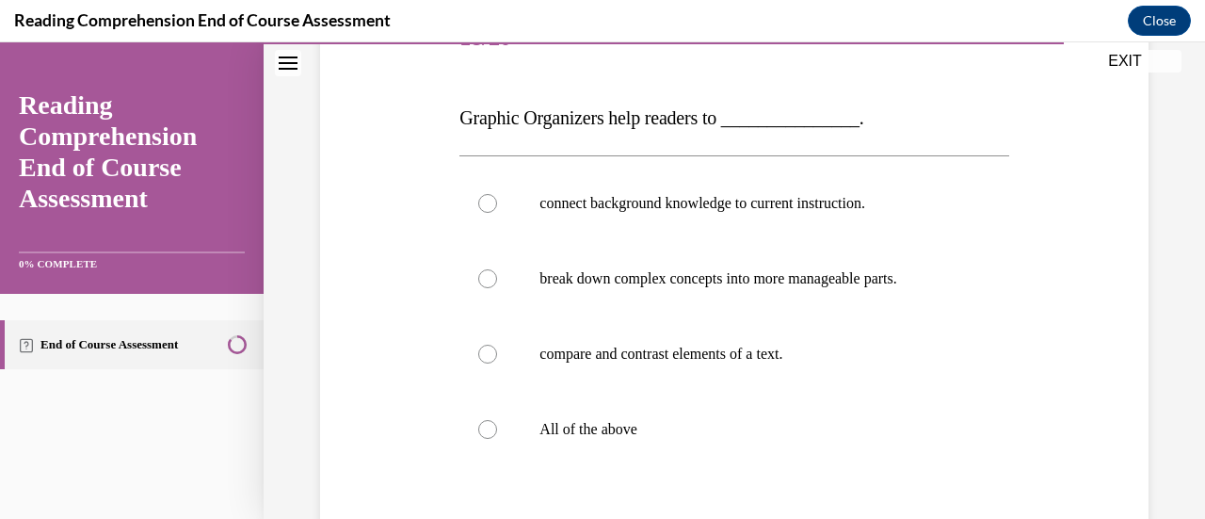
scroll to position [274, 0]
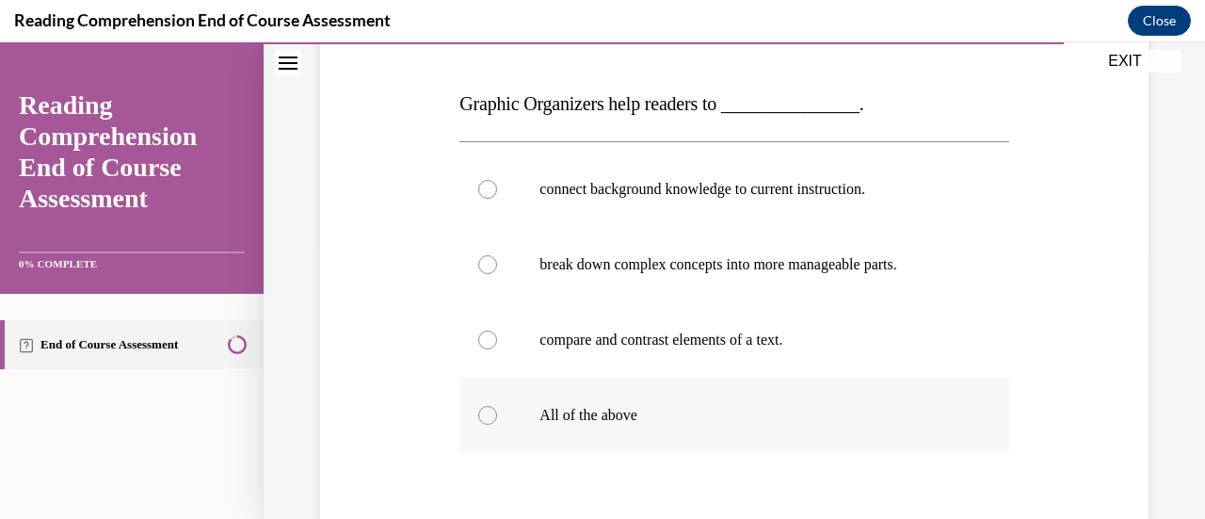
click at [629, 417] on p "All of the above" at bounding box center [750, 415] width 422 height 19
click at [497, 417] on input "All of the above" at bounding box center [487, 415] width 19 height 19
radio input "true"
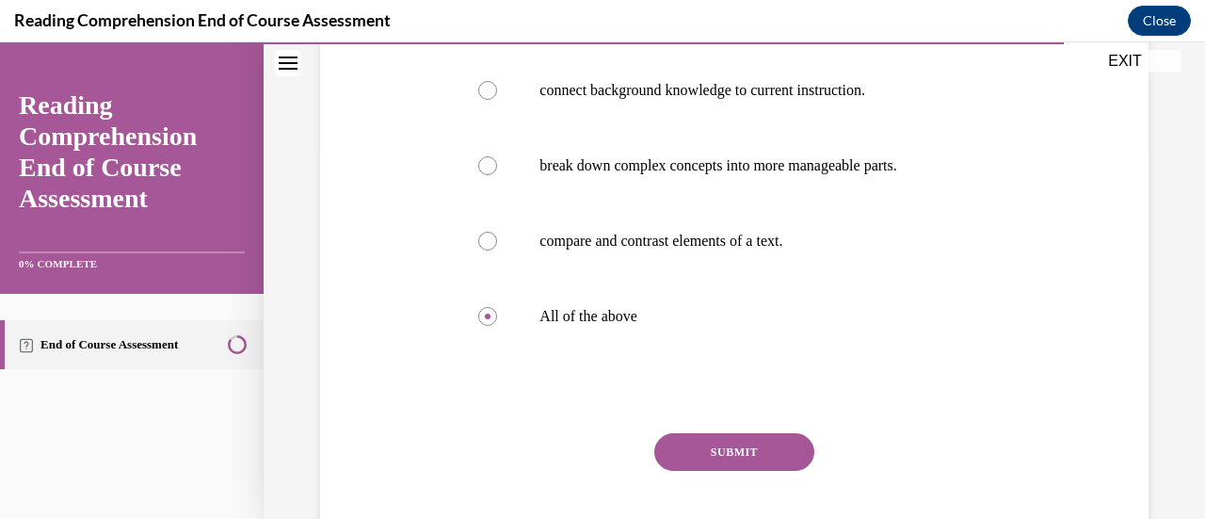
click at [774, 449] on button "SUBMIT" at bounding box center [734, 452] width 160 height 38
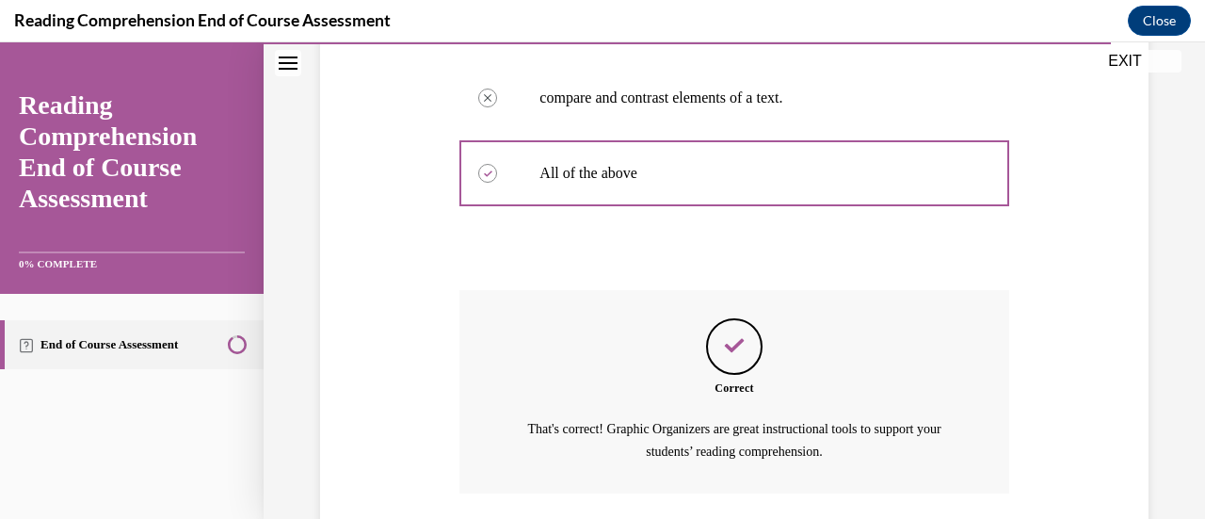
scroll to position [652, 0]
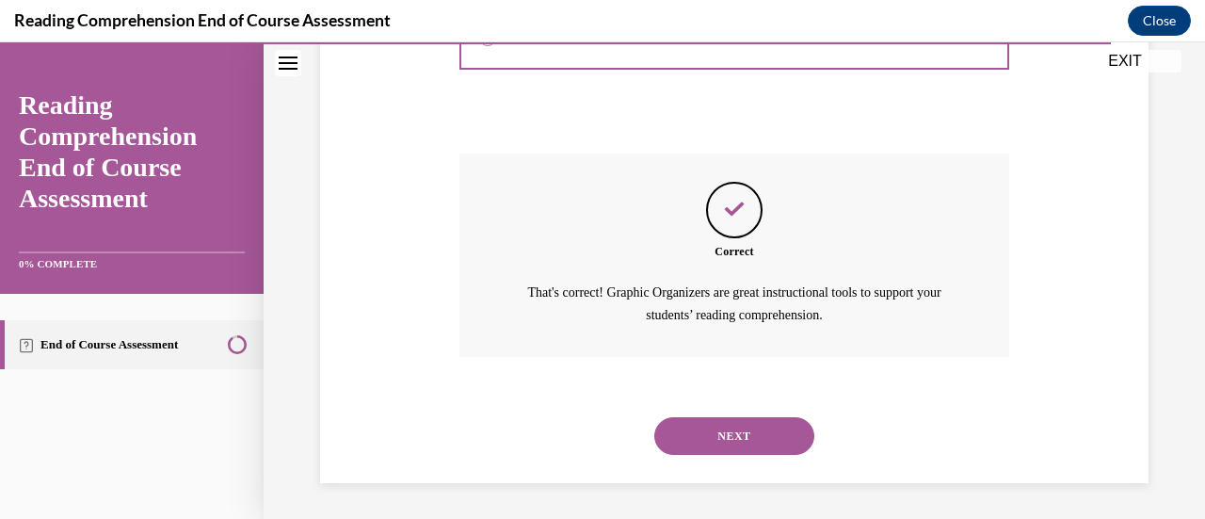
click at [765, 441] on button "NEXT" at bounding box center [734, 436] width 160 height 38
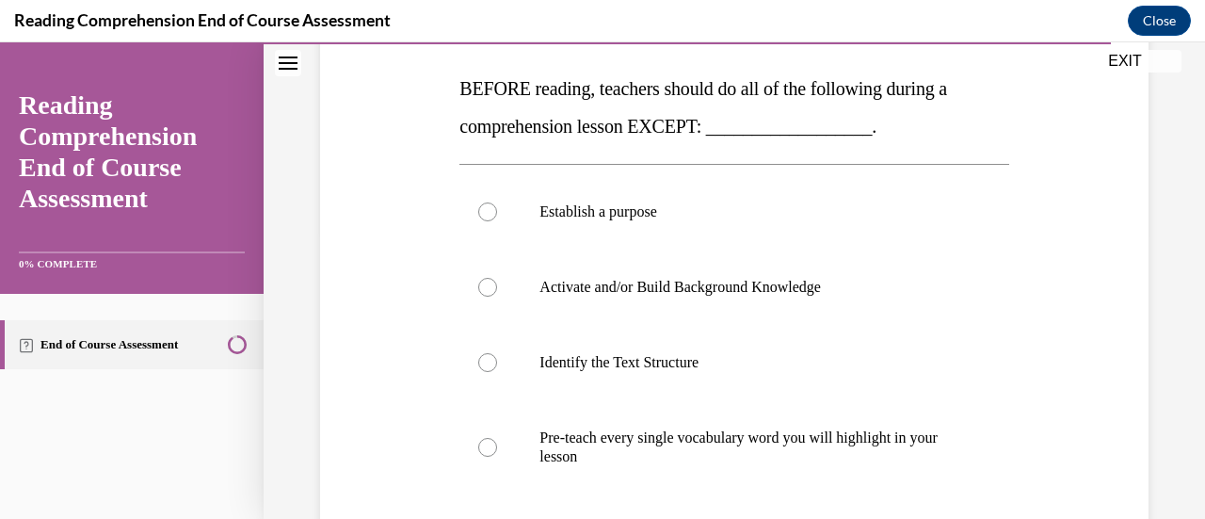
scroll to position [292, 0]
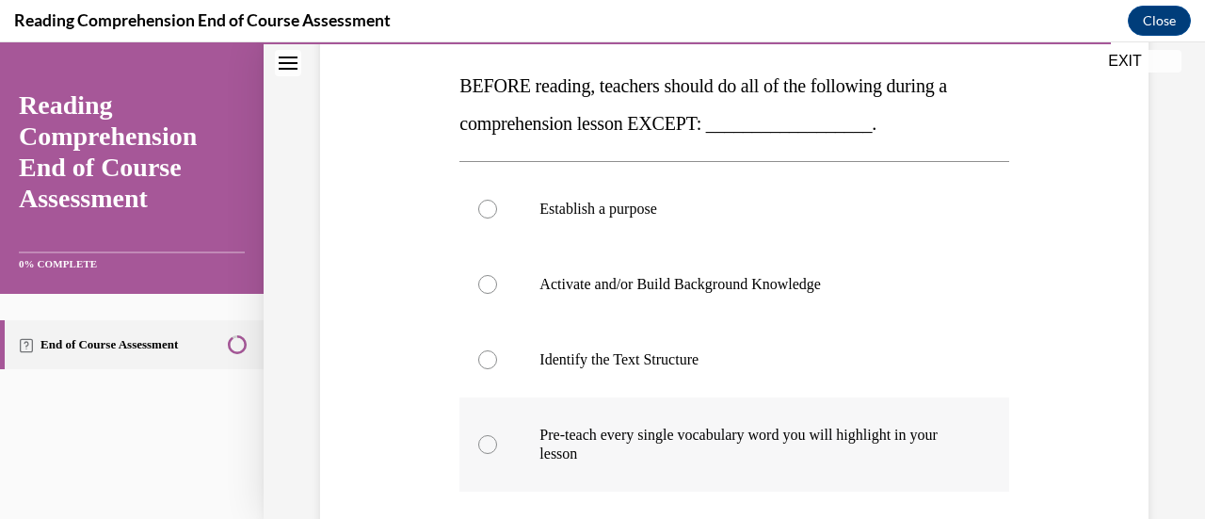
click at [499, 454] on label "Pre-teach every single vocabulary word you will highlight in your lesson" at bounding box center [733, 444] width 549 height 94
click at [497, 454] on input "Pre-teach every single vocabulary word you will highlight in your lesson" at bounding box center [487, 444] width 19 height 19
radio input "true"
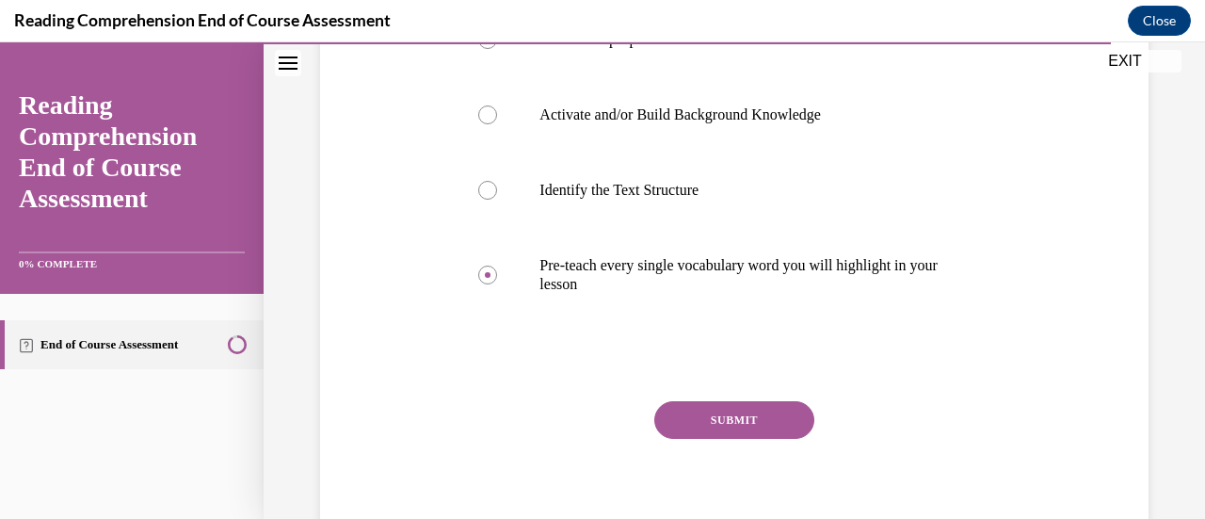
click at [751, 418] on button "SUBMIT" at bounding box center [734, 420] width 160 height 38
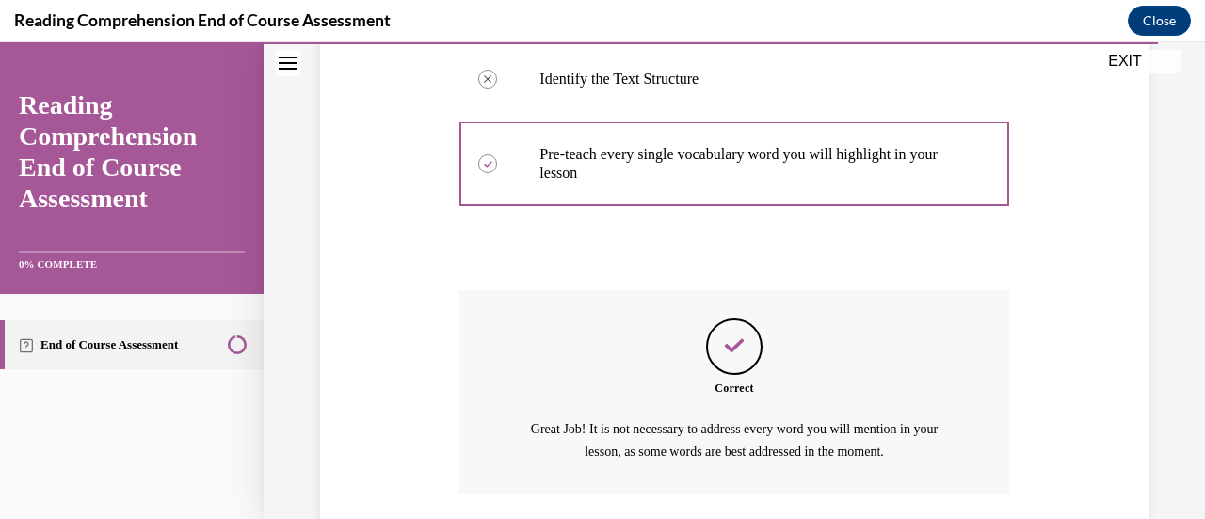
scroll to position [709, 0]
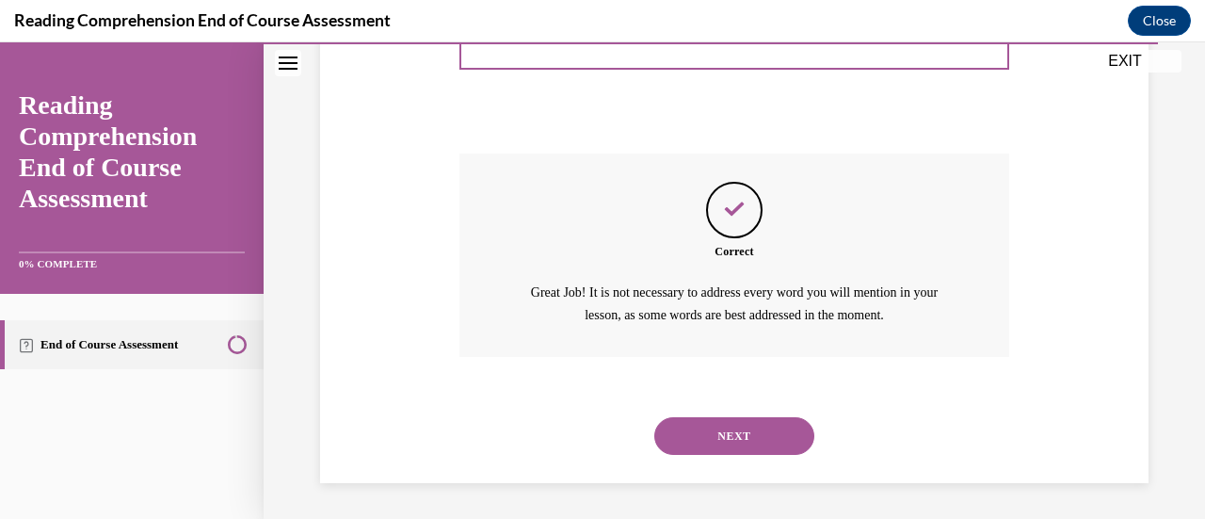
click at [745, 446] on button "NEXT" at bounding box center [734, 436] width 160 height 38
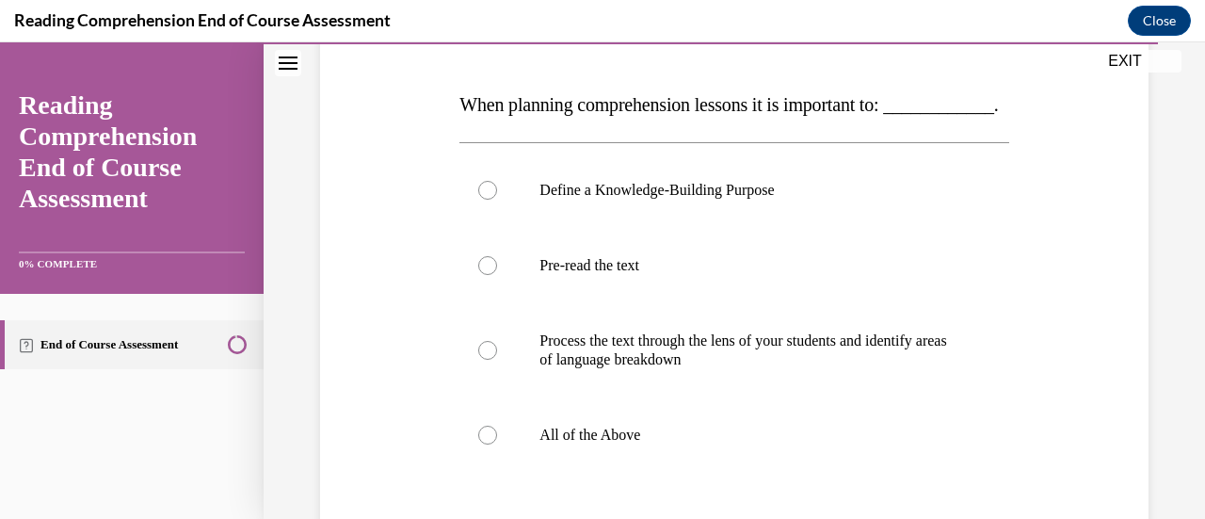
scroll to position [273, 0]
click at [495, 470] on label "All of the Above" at bounding box center [733, 434] width 549 height 75
click at [495, 444] on input "All of the Above" at bounding box center [487, 435] width 19 height 19
radio input "true"
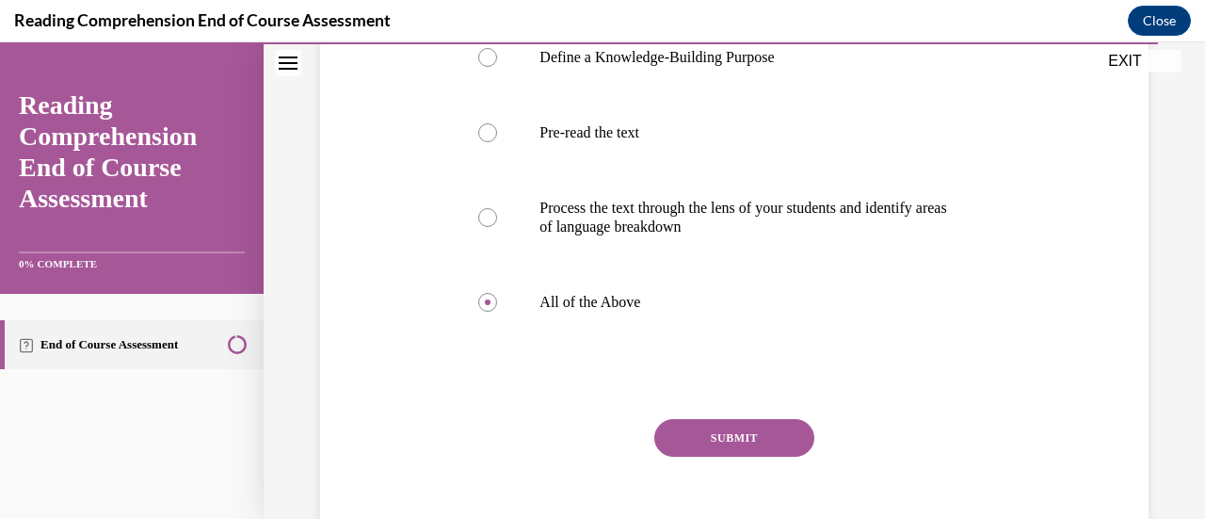
click at [723, 457] on button "SUBMIT" at bounding box center [734, 438] width 160 height 38
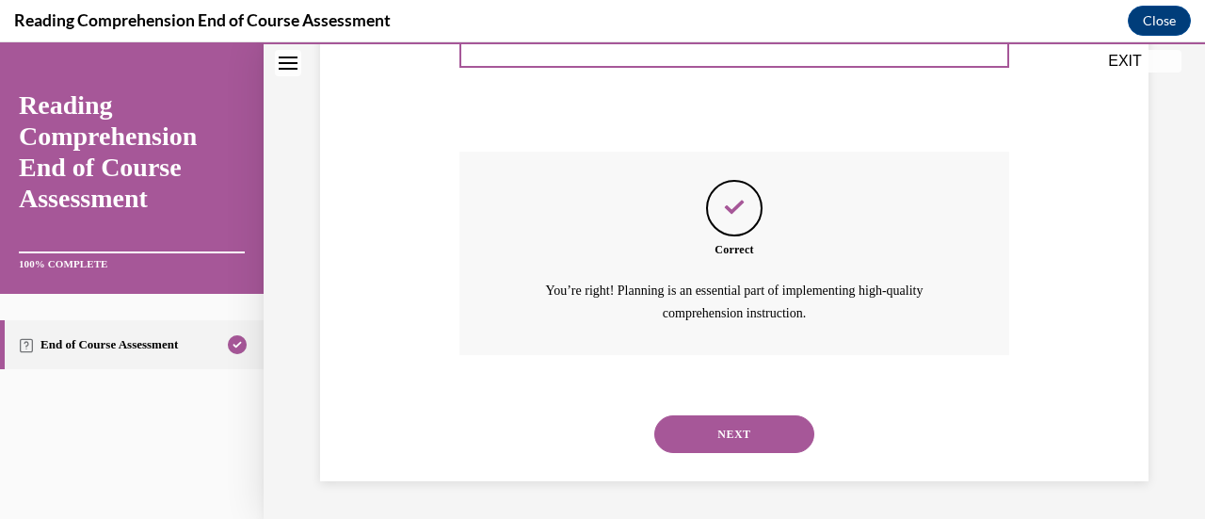
scroll to position [709, 0]
click at [732, 439] on button "NEXT" at bounding box center [734, 434] width 160 height 38
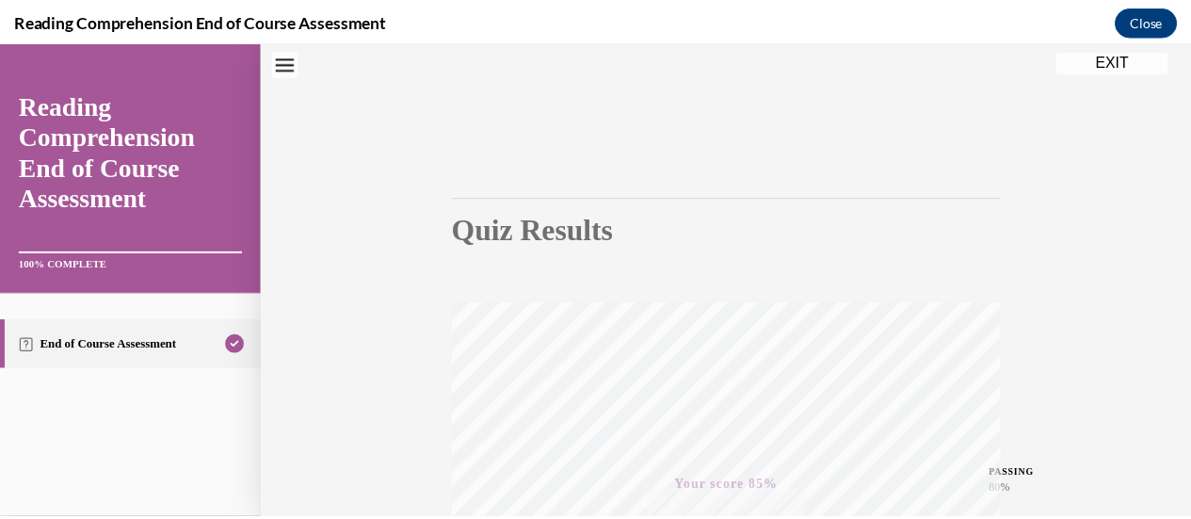
scroll to position [0, 0]
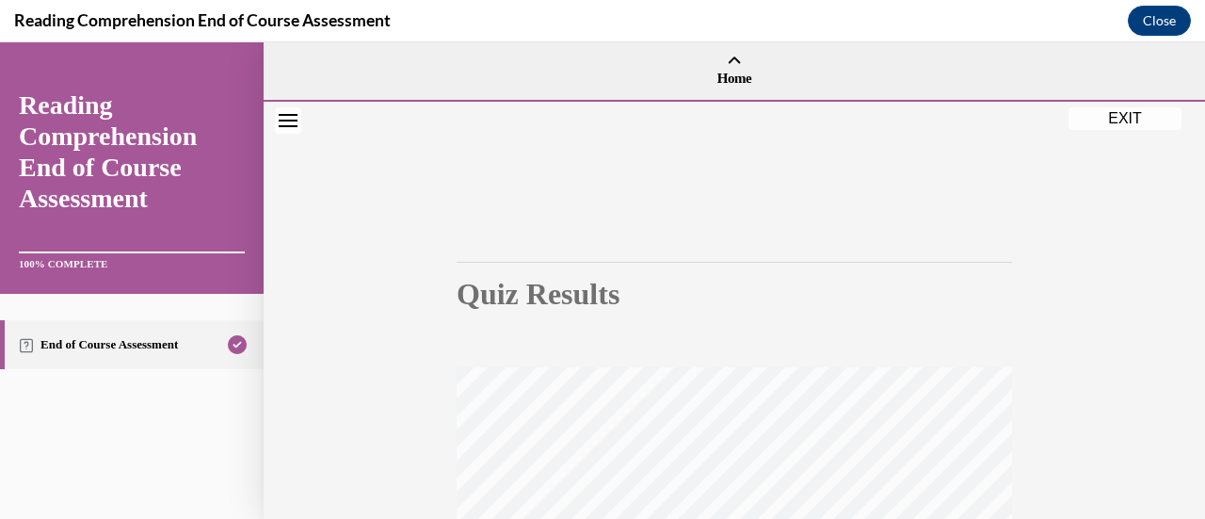
click at [1115, 128] on button "EXIT" at bounding box center [1125, 118] width 113 height 23
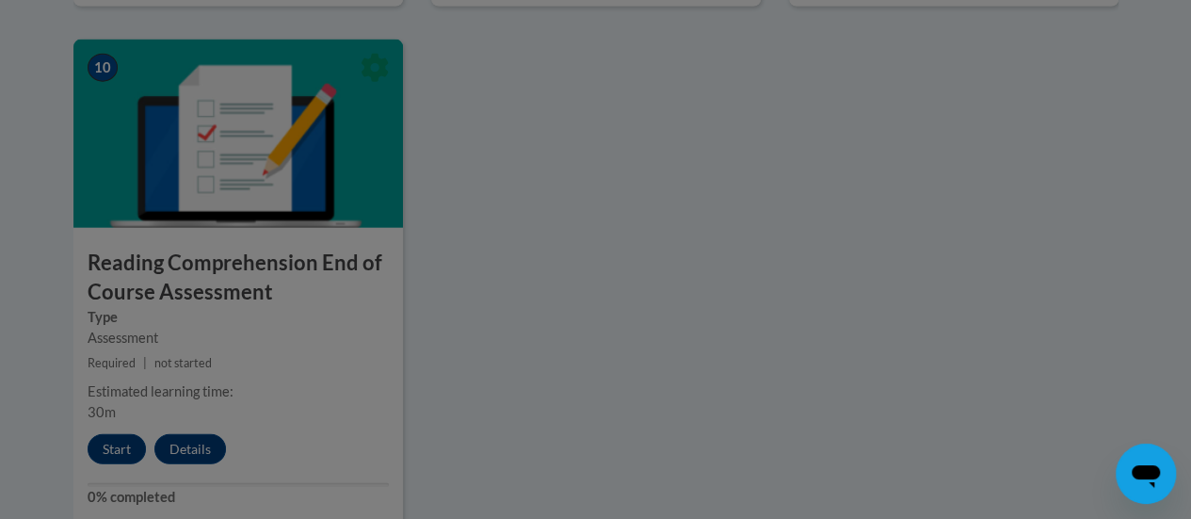
click at [1040, 439] on div at bounding box center [595, 259] width 1191 height 519
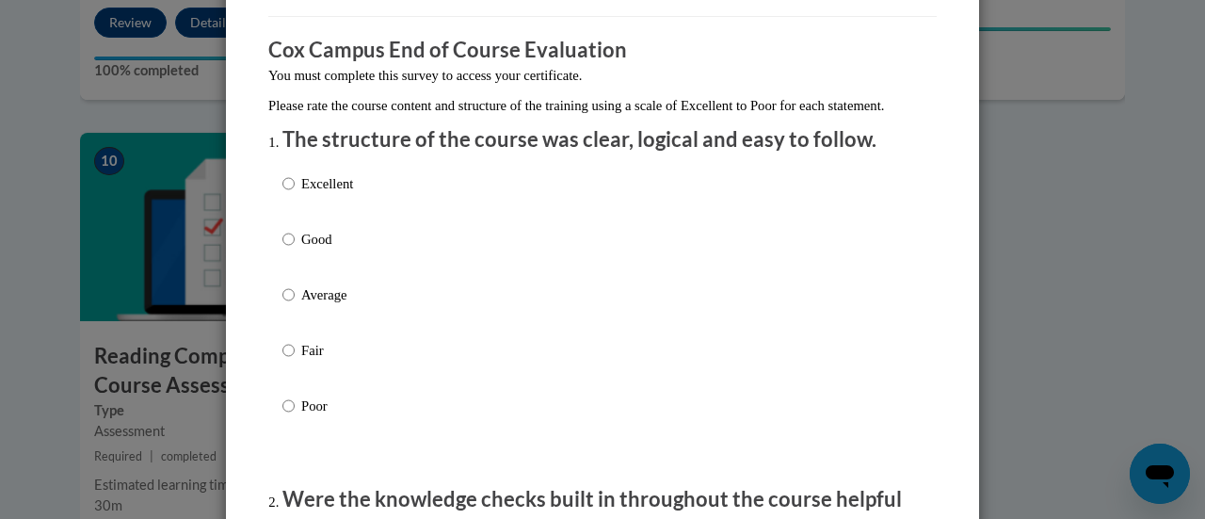
scroll to position [163, 0]
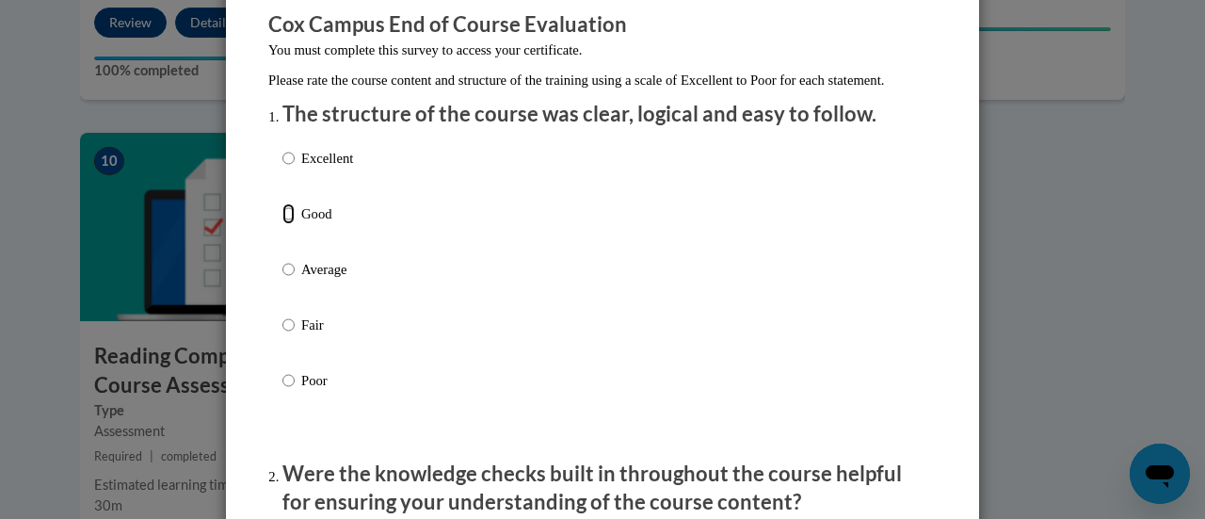
click at [282, 224] on input "Good" at bounding box center [288, 213] width 12 height 21
radio input "true"
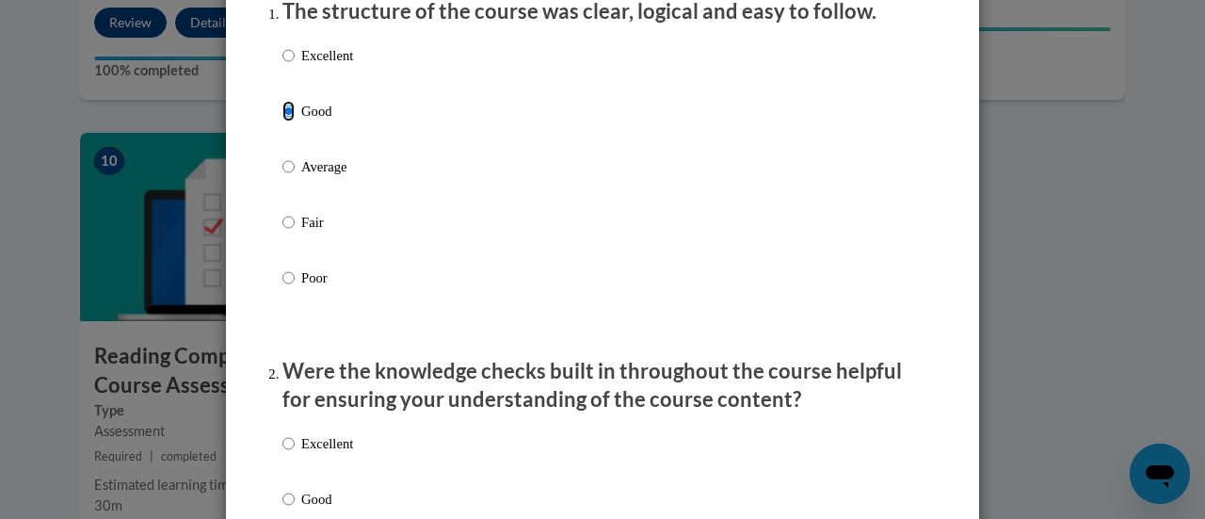
scroll to position [267, 0]
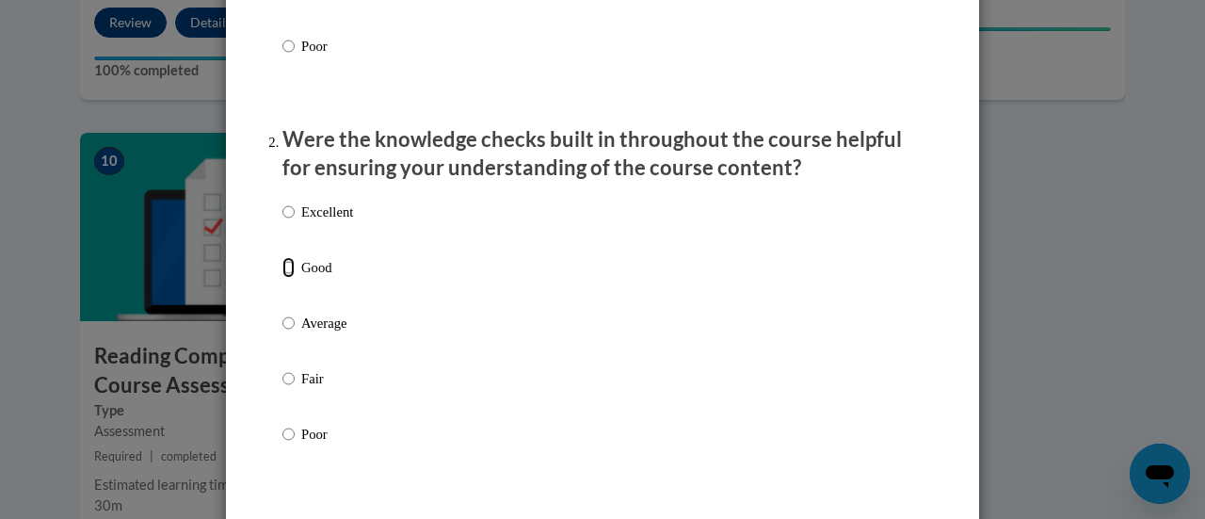
click at [284, 278] on input "Good" at bounding box center [288, 267] width 12 height 21
radio input "true"
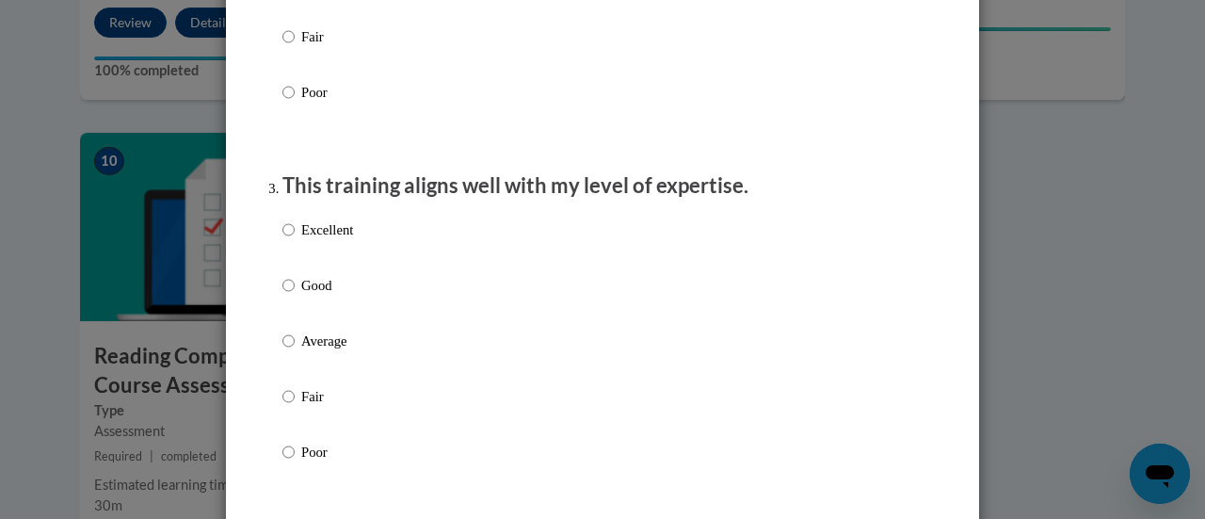
scroll to position [864, 0]
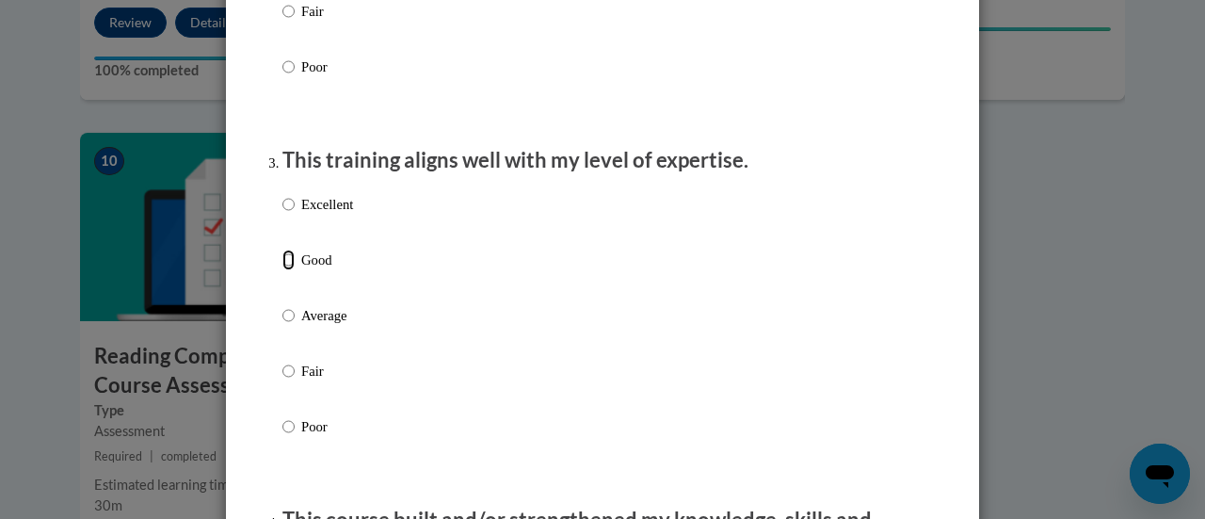
click at [282, 270] on input "Good" at bounding box center [288, 259] width 12 height 21
radio input "true"
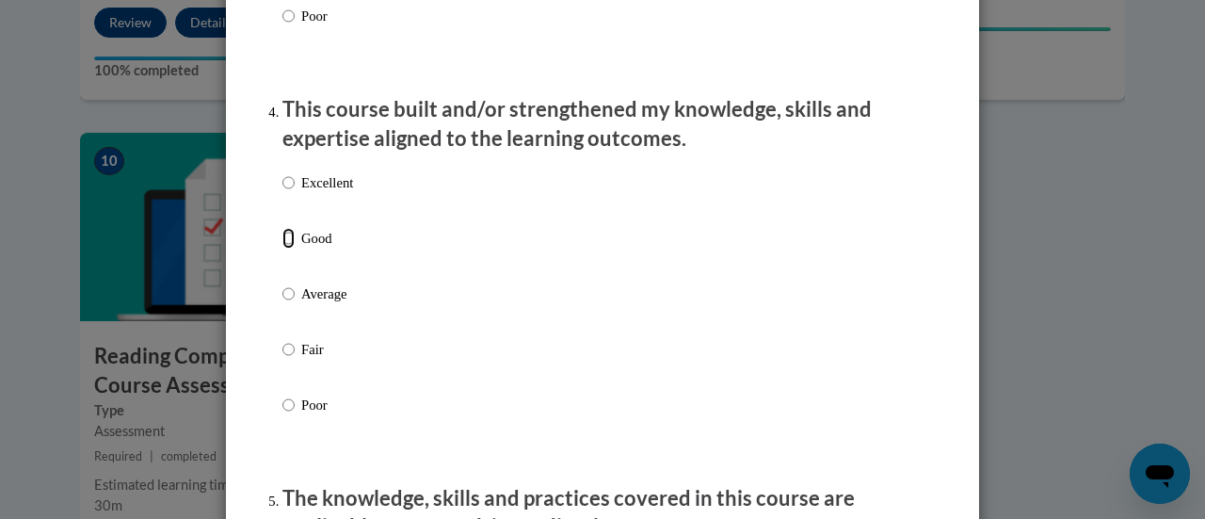
click at [284, 249] on input "Good" at bounding box center [288, 238] width 12 height 21
radio input "true"
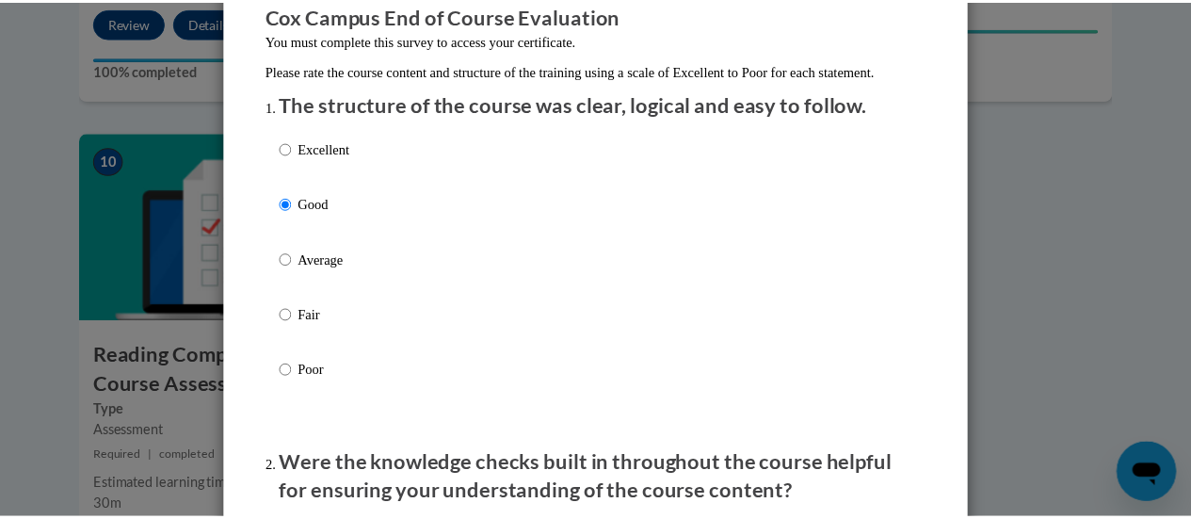
scroll to position [0, 0]
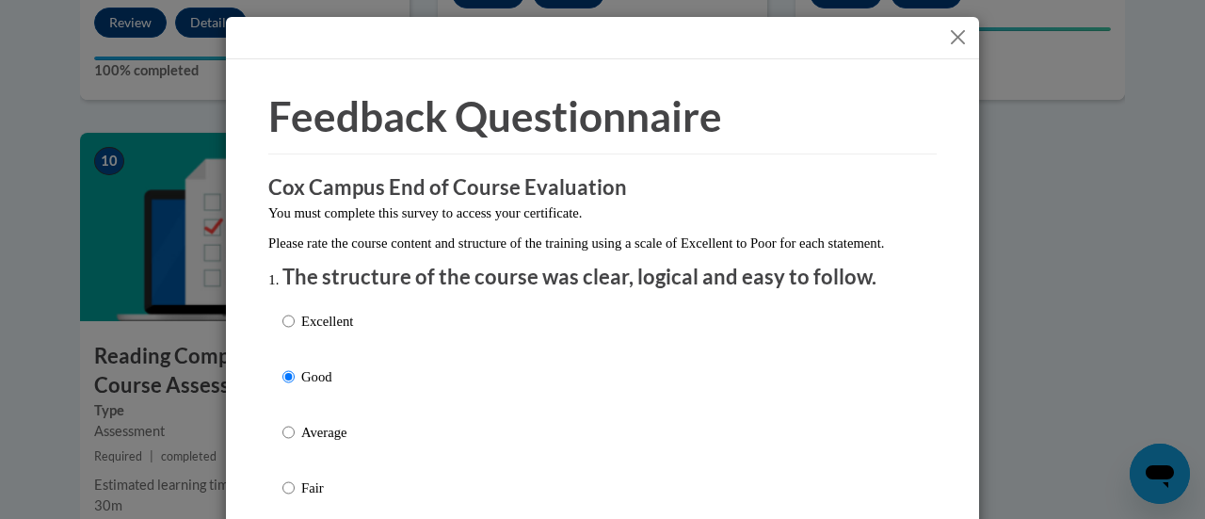
click at [955, 40] on button "Close" at bounding box center [958, 37] width 24 height 24
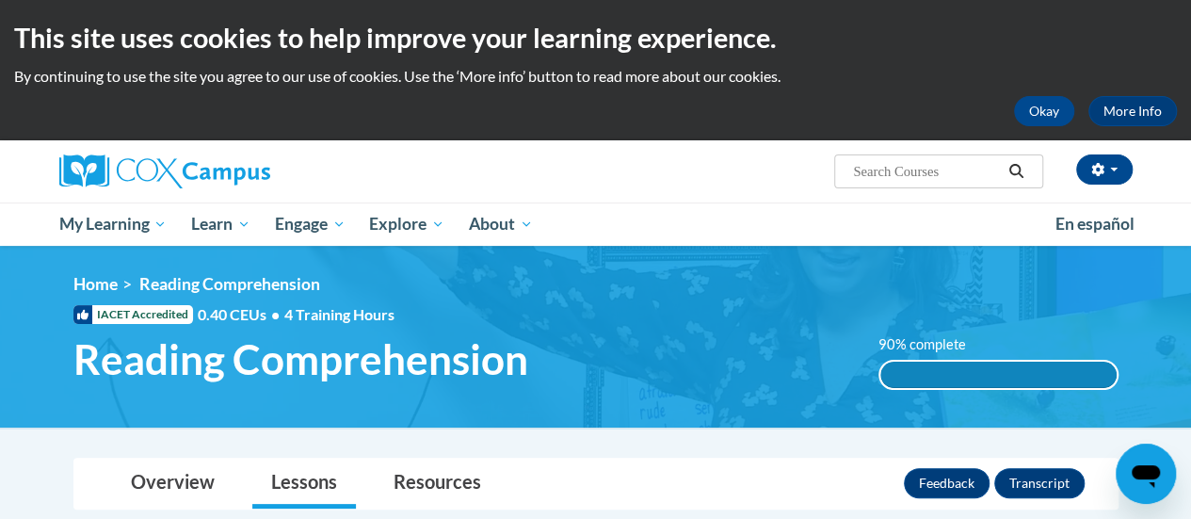
click at [863, 176] on input "Search..." at bounding box center [926, 171] width 151 height 23
type input "e"
type input "response to intervention"
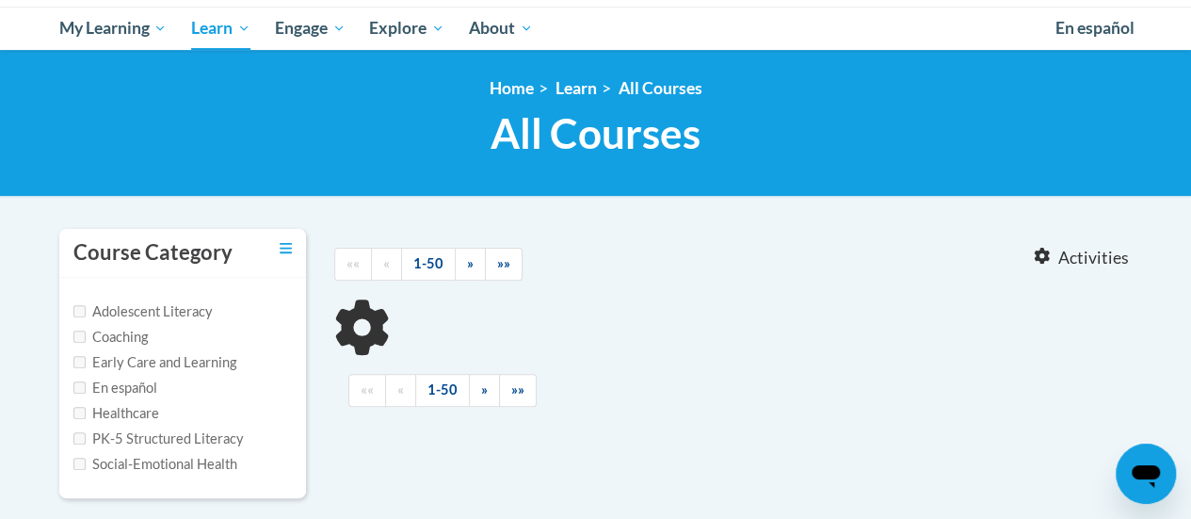
type input "response to intervention"
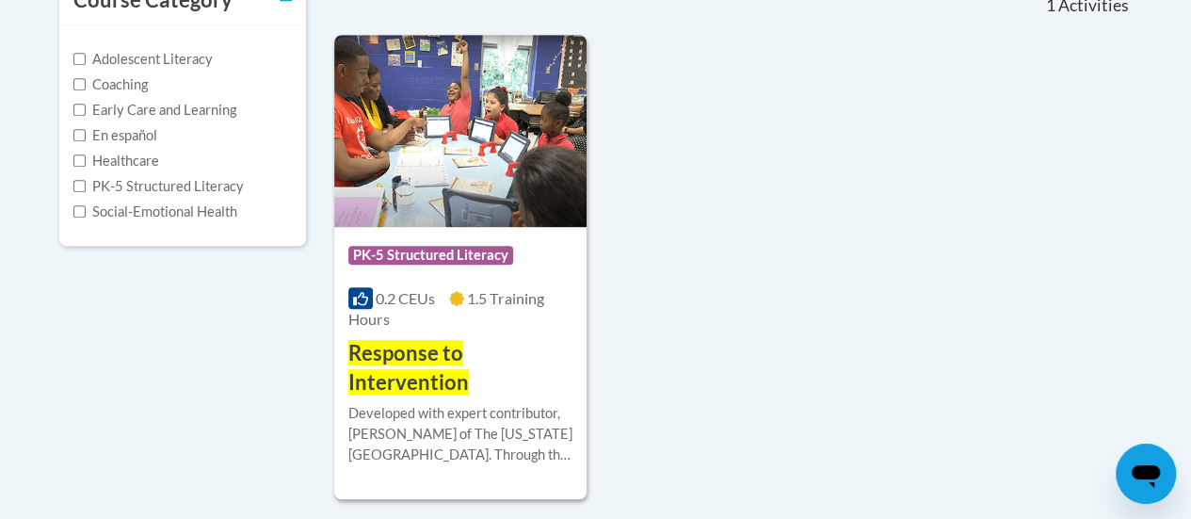
scroll to position [470, 0]
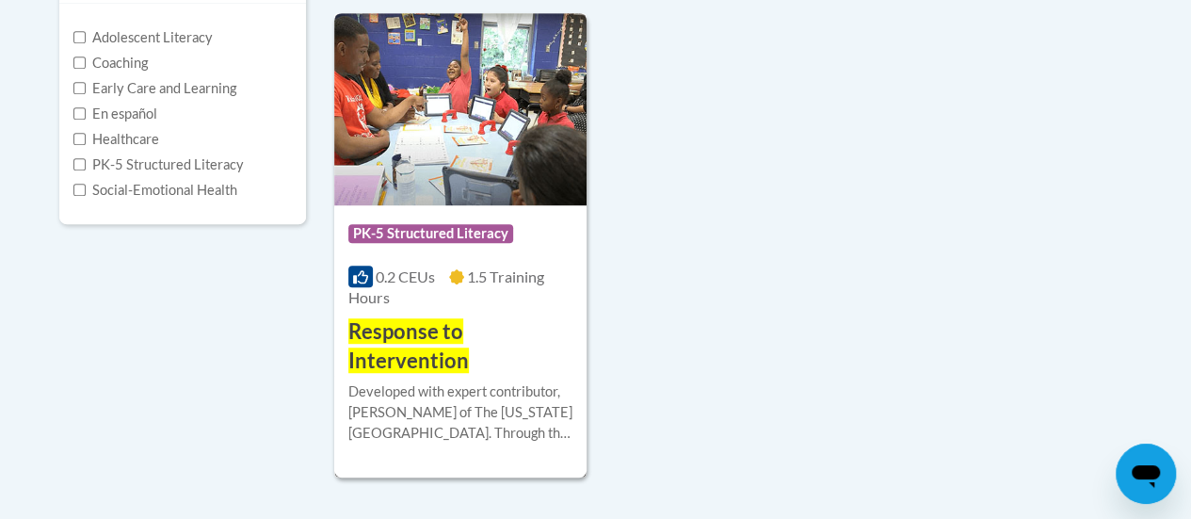
click at [414, 151] on img at bounding box center [460, 109] width 252 height 192
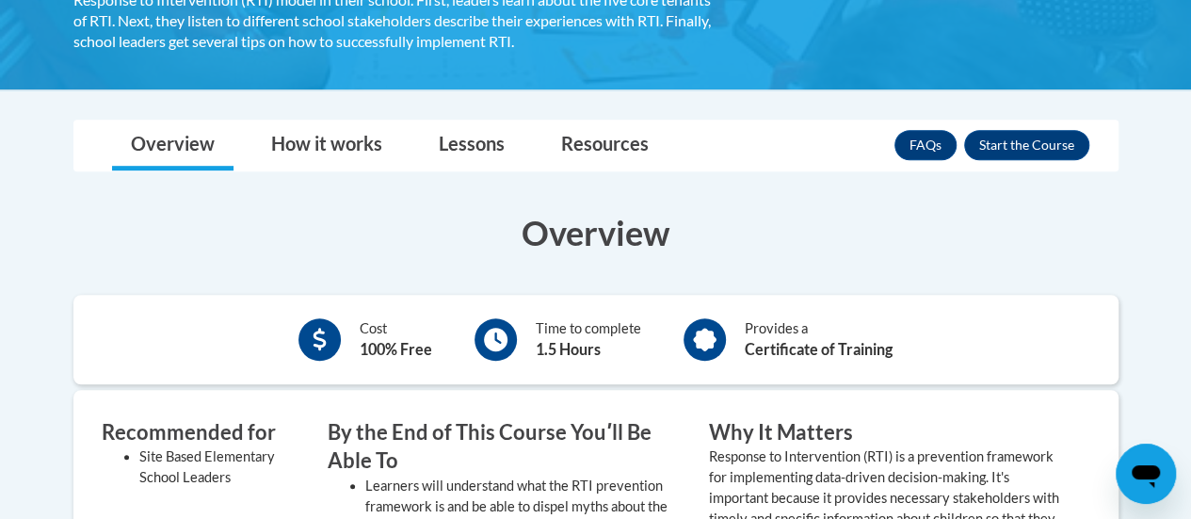
scroll to position [446, 0]
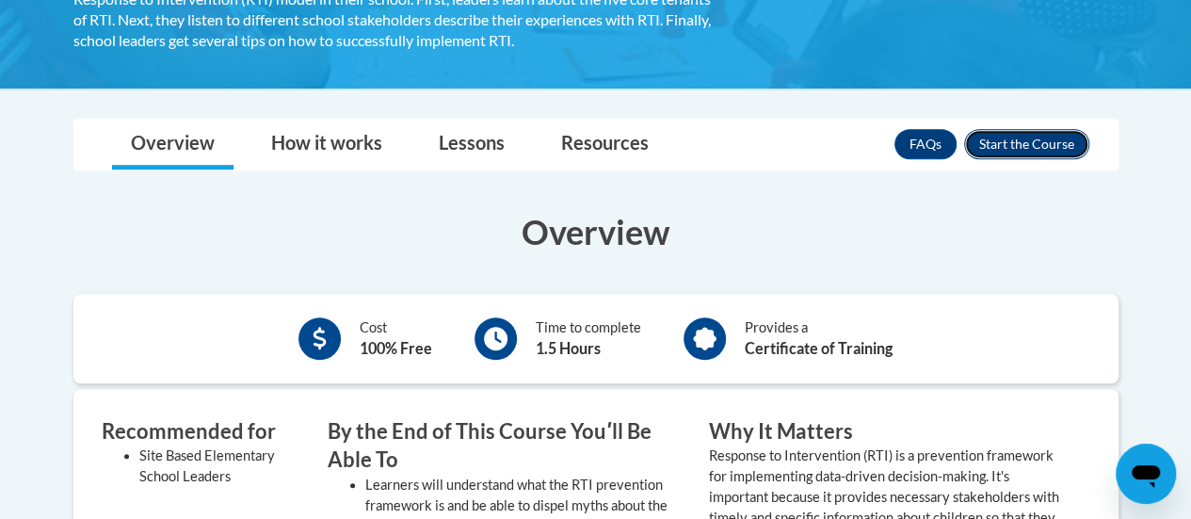
click at [1066, 144] on button "Enroll" at bounding box center [1026, 144] width 125 height 30
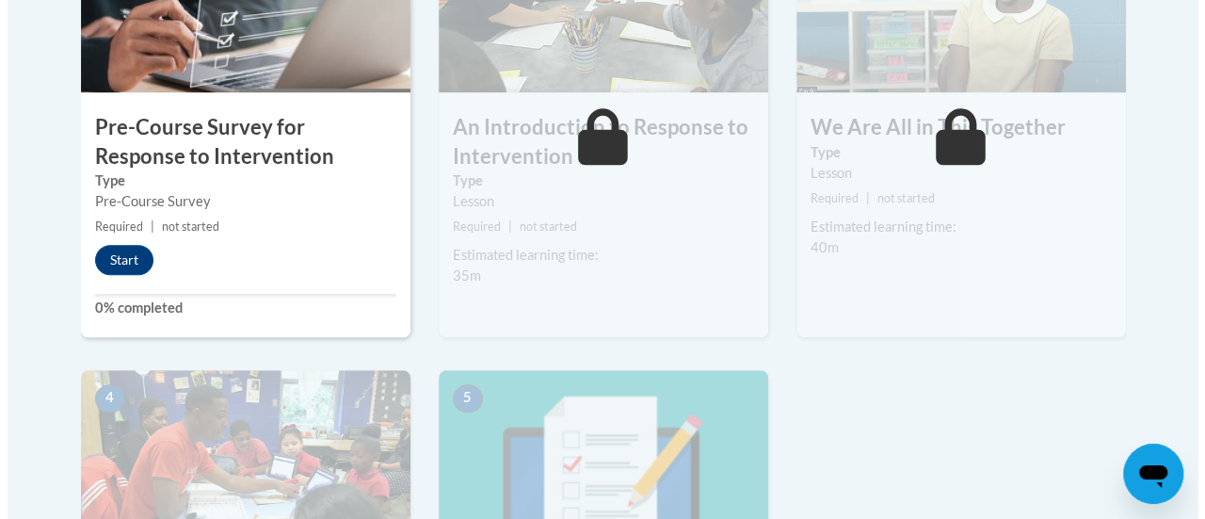
scroll to position [728, 0]
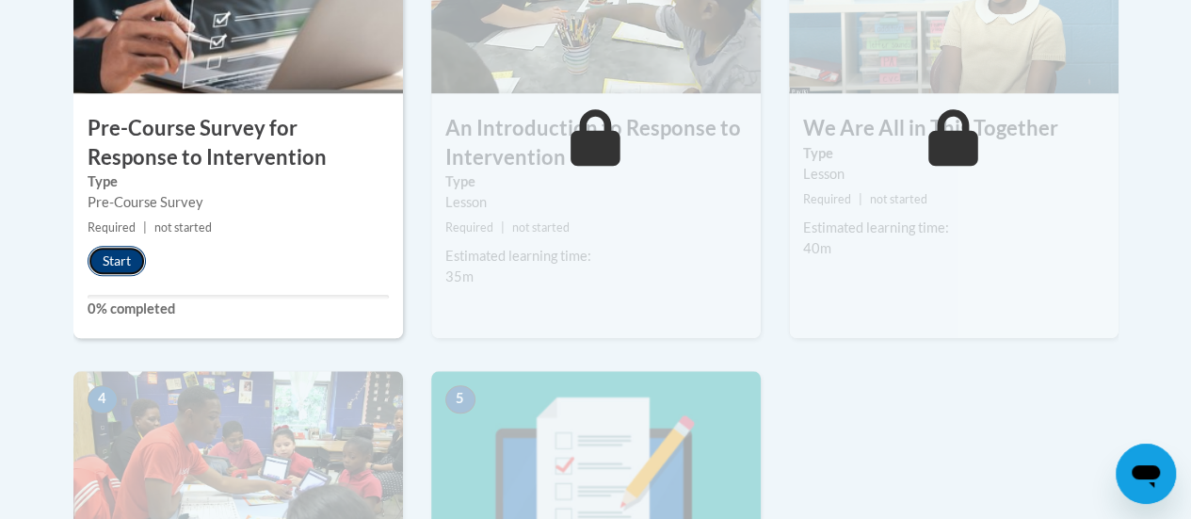
click at [119, 259] on button "Start" at bounding box center [117, 261] width 58 height 30
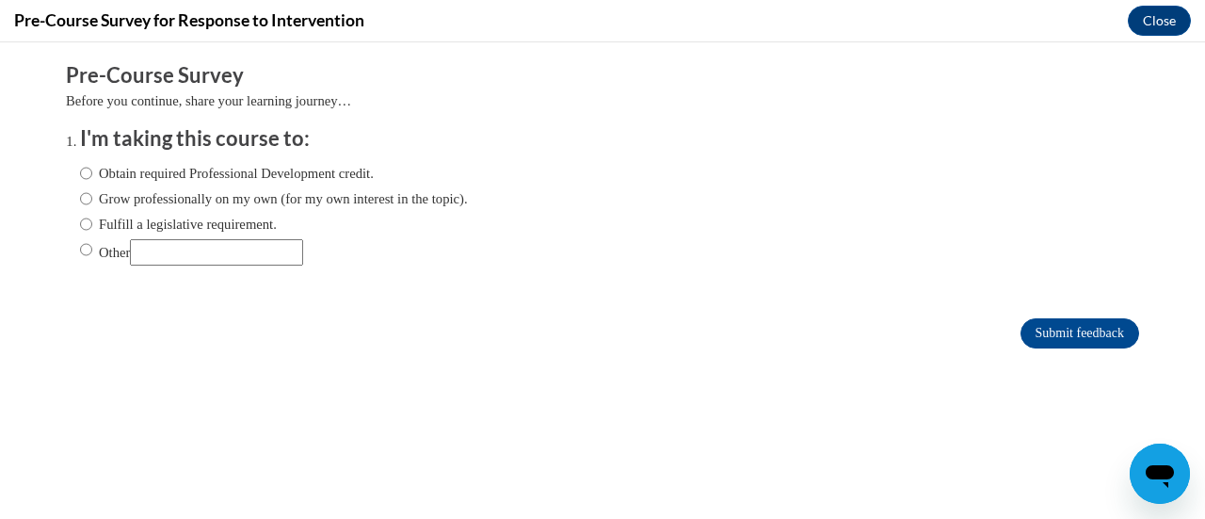
scroll to position [0, 0]
click at [80, 173] on input "Obtain required Professional Development credit." at bounding box center [86, 173] width 12 height 21
radio input "true"
click at [1077, 376] on div "Comments Pre-Course Survey Before you continue, share your learning journey… I'…" at bounding box center [602, 261] width 1101 height 439
click at [1074, 328] on input "Submit feedback" at bounding box center [1080, 333] width 119 height 30
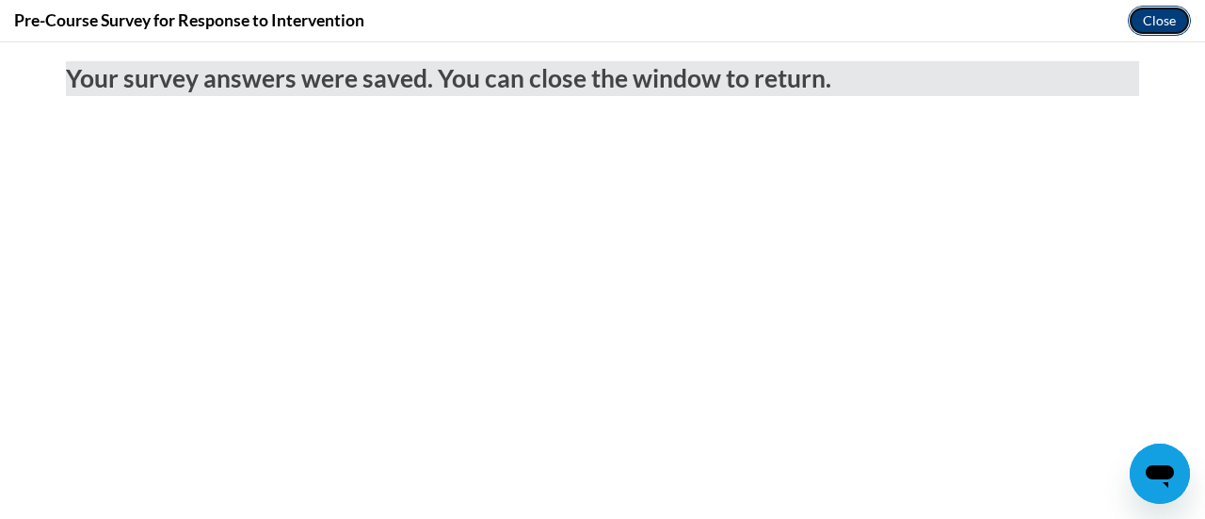
click at [1162, 30] on button "Close" at bounding box center [1159, 21] width 63 height 30
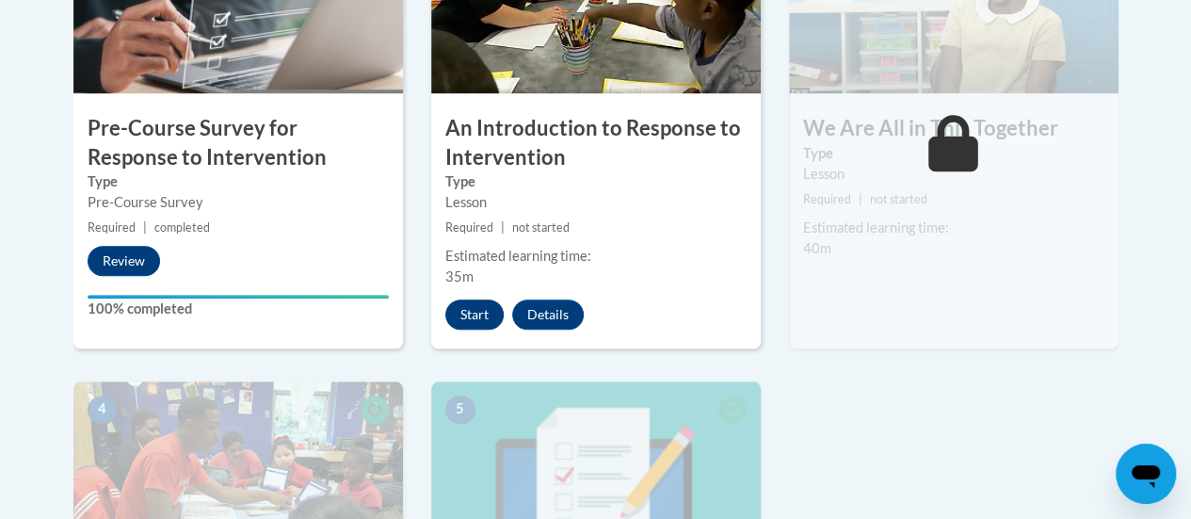
click at [476, 311] on button "Start" at bounding box center [474, 314] width 58 height 30
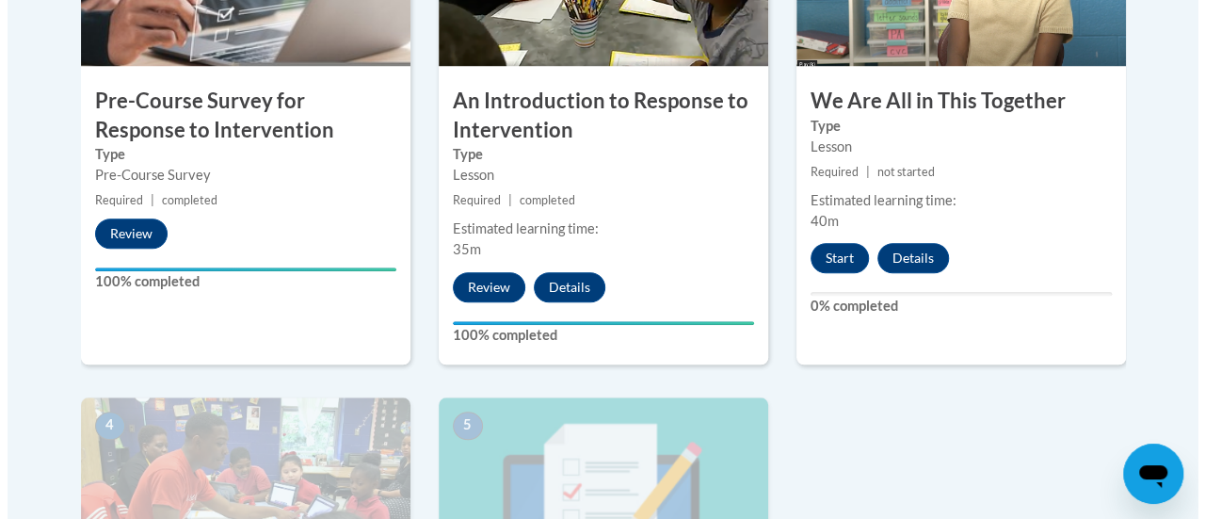
scroll to position [755, 0]
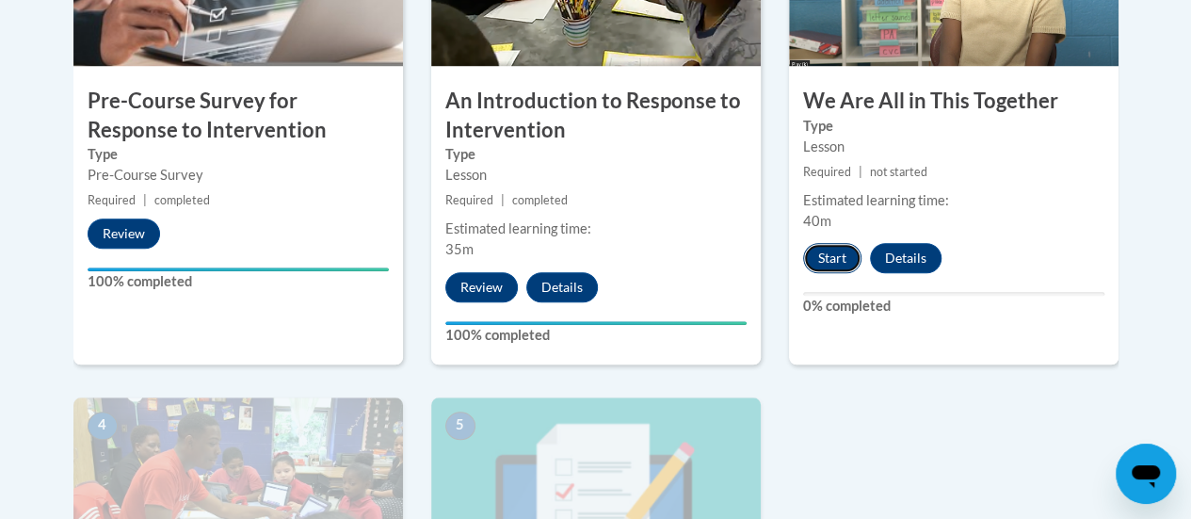
click at [827, 255] on button "Start" at bounding box center [832, 258] width 58 height 30
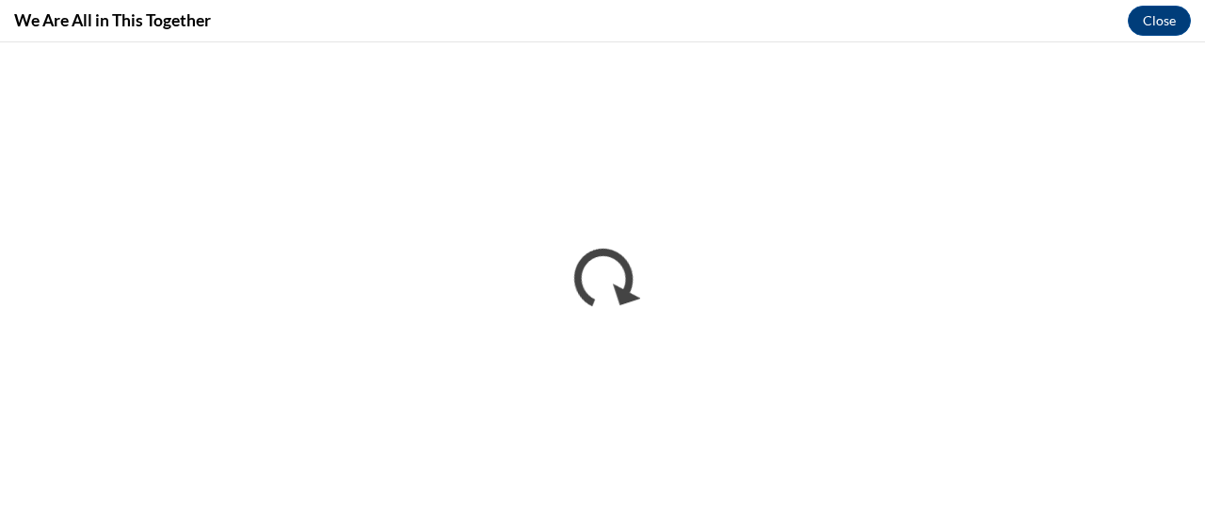
scroll to position [0, 0]
